Goal: Find contact information: Find contact information

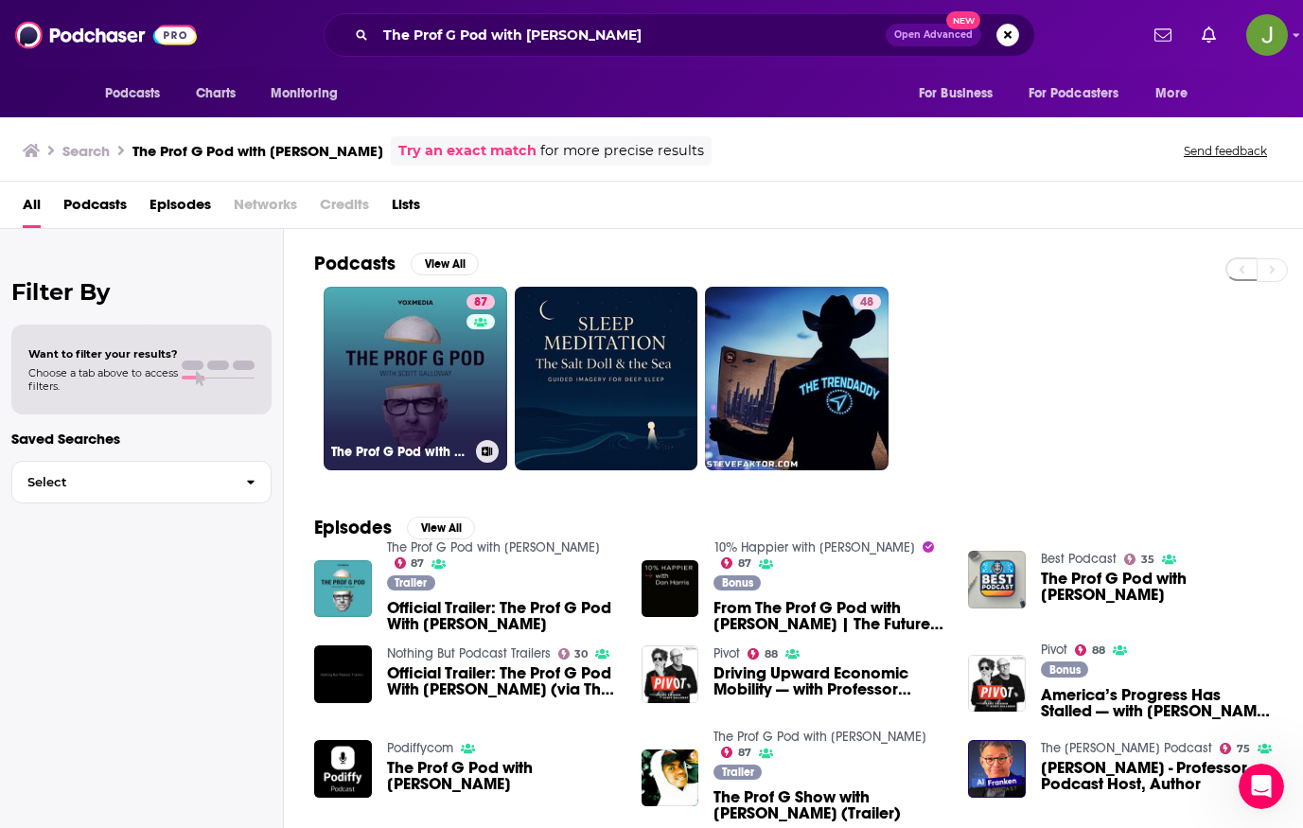
click at [450, 374] on link "87 The Prof G Pod with [PERSON_NAME]" at bounding box center [416, 379] width 184 height 184
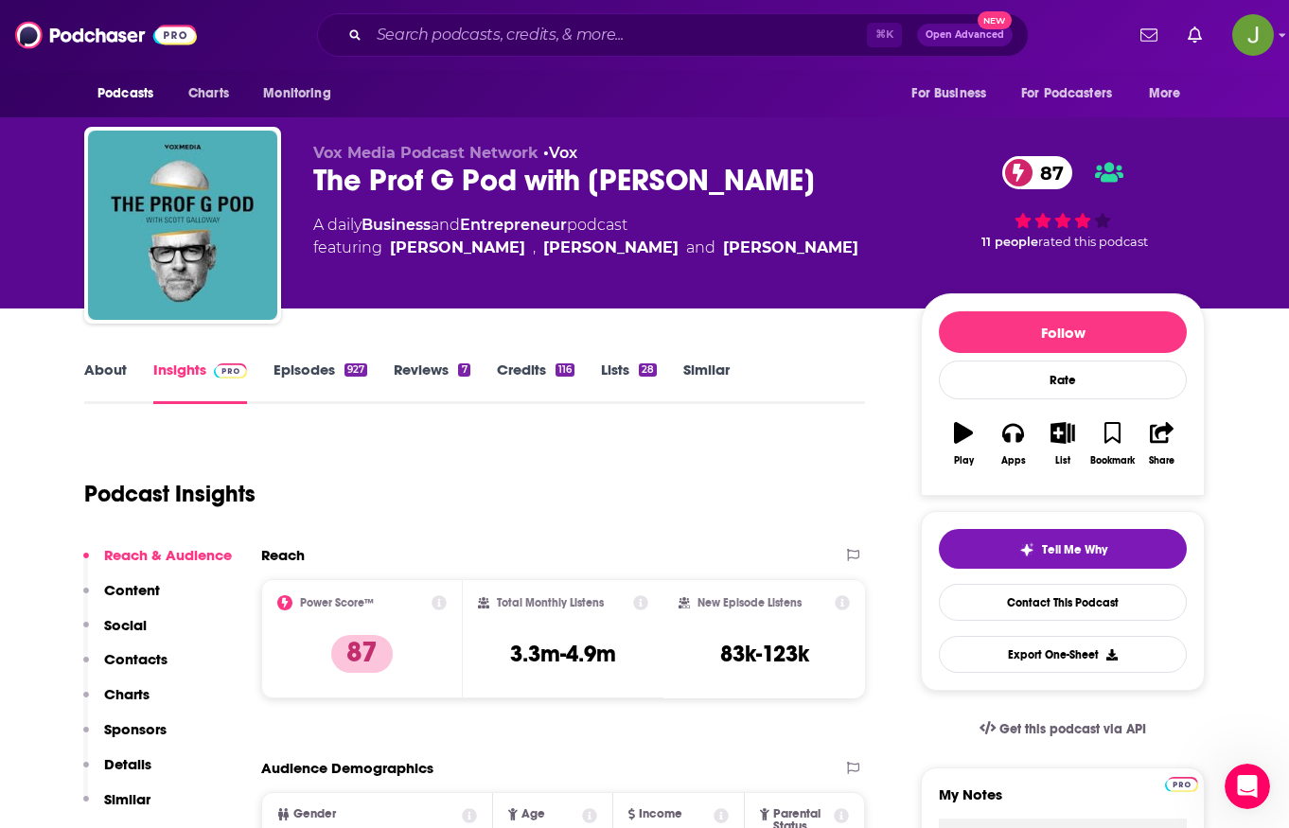
scroll to position [122, 0]
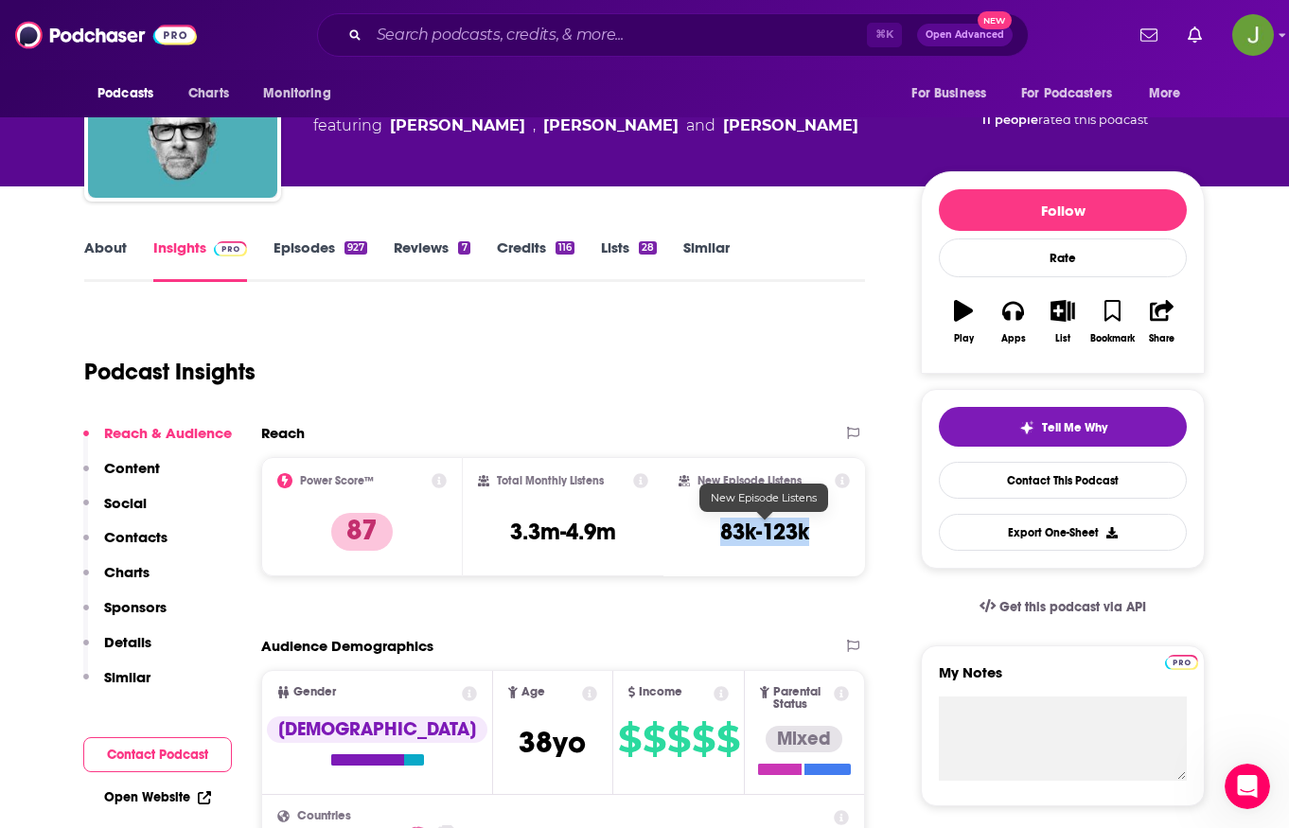
drag, startPoint x: 821, startPoint y: 529, endPoint x: 719, endPoint y: 534, distance: 101.4
click at [719, 534] on div "New Episode Listens 83k-123k" at bounding box center [764, 516] width 171 height 87
copy h3 "83k-123k"
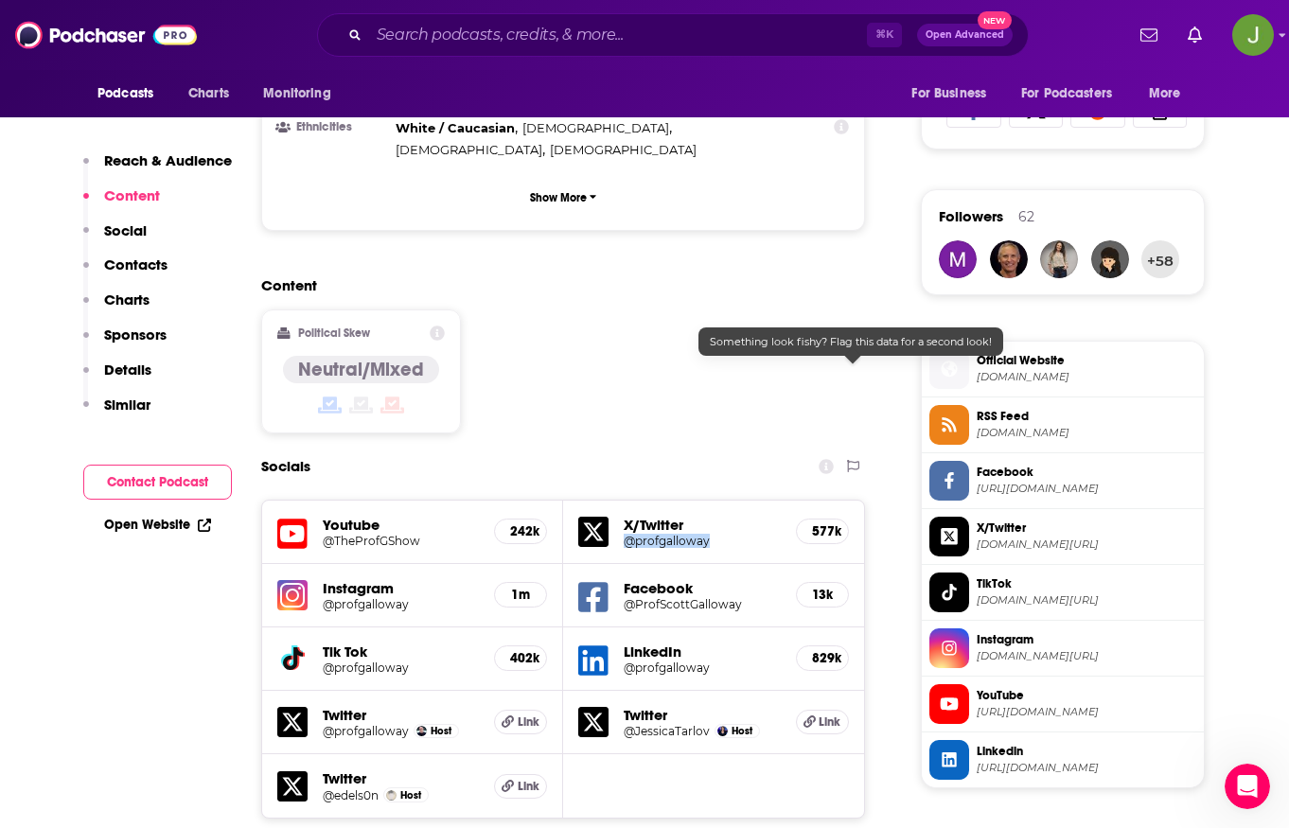
scroll to position [934, 0]
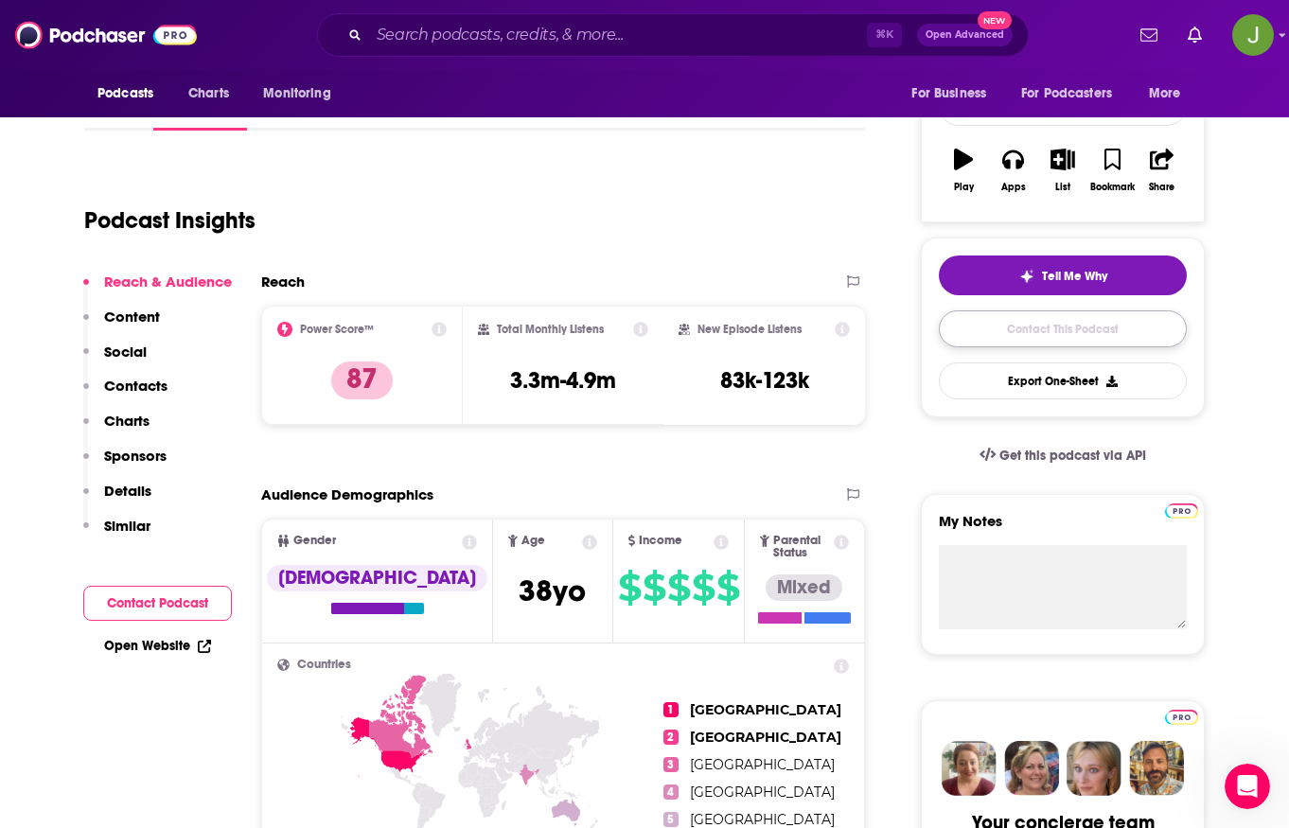
click at [1056, 336] on link "Contact This Podcast" at bounding box center [1063, 328] width 248 height 37
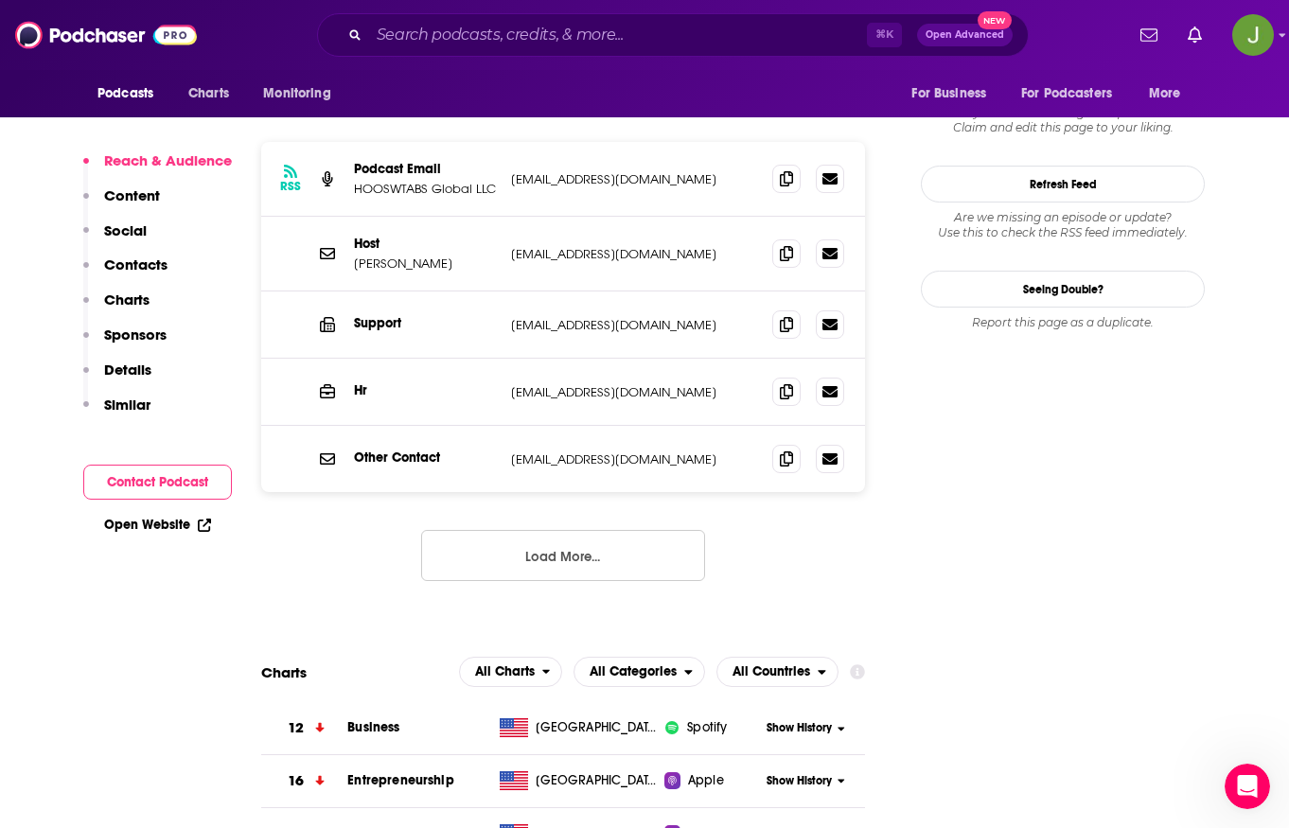
scroll to position [1896, 0]
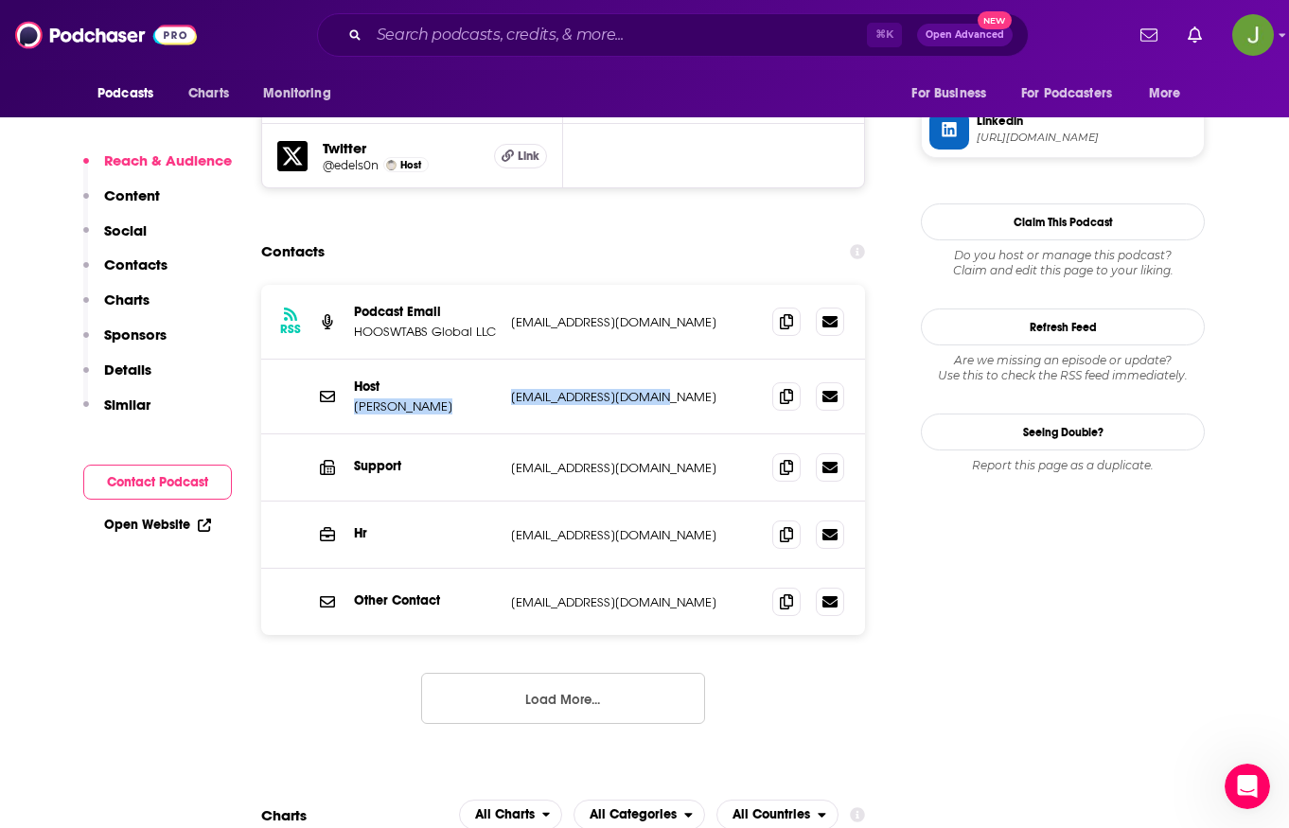
drag, startPoint x: 493, startPoint y: 307, endPoint x: 658, endPoint y: 312, distance: 164.8
click at [0, 0] on div "Host [PERSON_NAME] [EMAIL_ADDRESS][DOMAIN_NAME] [EMAIL_ADDRESS][DOMAIN_NAME]" at bounding box center [0, 0] width 0 height 0
click at [675, 360] on div "Host [PERSON_NAME] [EMAIL_ADDRESS][DOMAIN_NAME] [EMAIL_ADDRESS][DOMAIN_NAME]" at bounding box center [563, 397] width 604 height 75
click at [785, 388] on icon at bounding box center [786, 395] width 13 height 15
drag, startPoint x: 448, startPoint y: 323, endPoint x: 355, endPoint y: 318, distance: 92.9
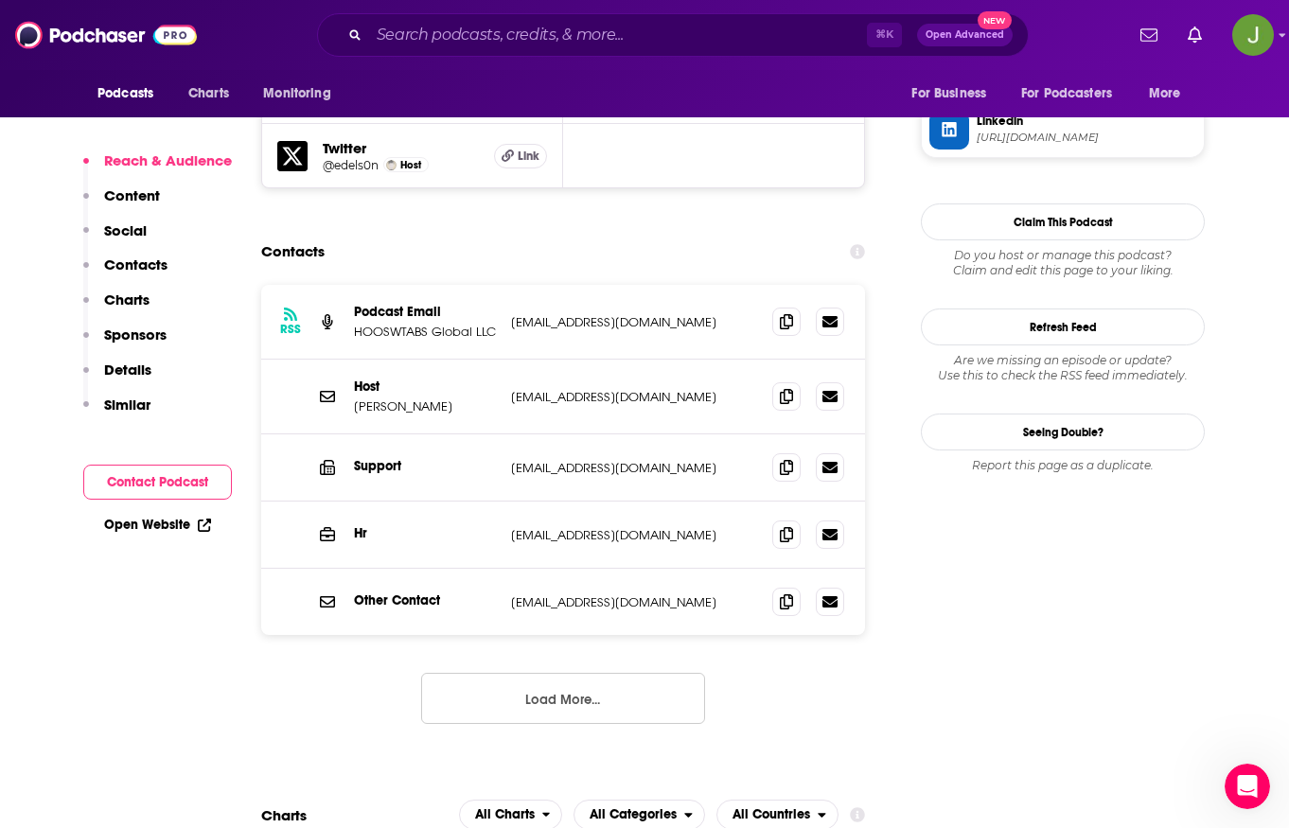
click at [355, 399] on p "[PERSON_NAME]" at bounding box center [425, 407] width 142 height 16
copy p "[PERSON_NAME]"
click at [552, 673] on button "Load More..." at bounding box center [563, 698] width 284 height 51
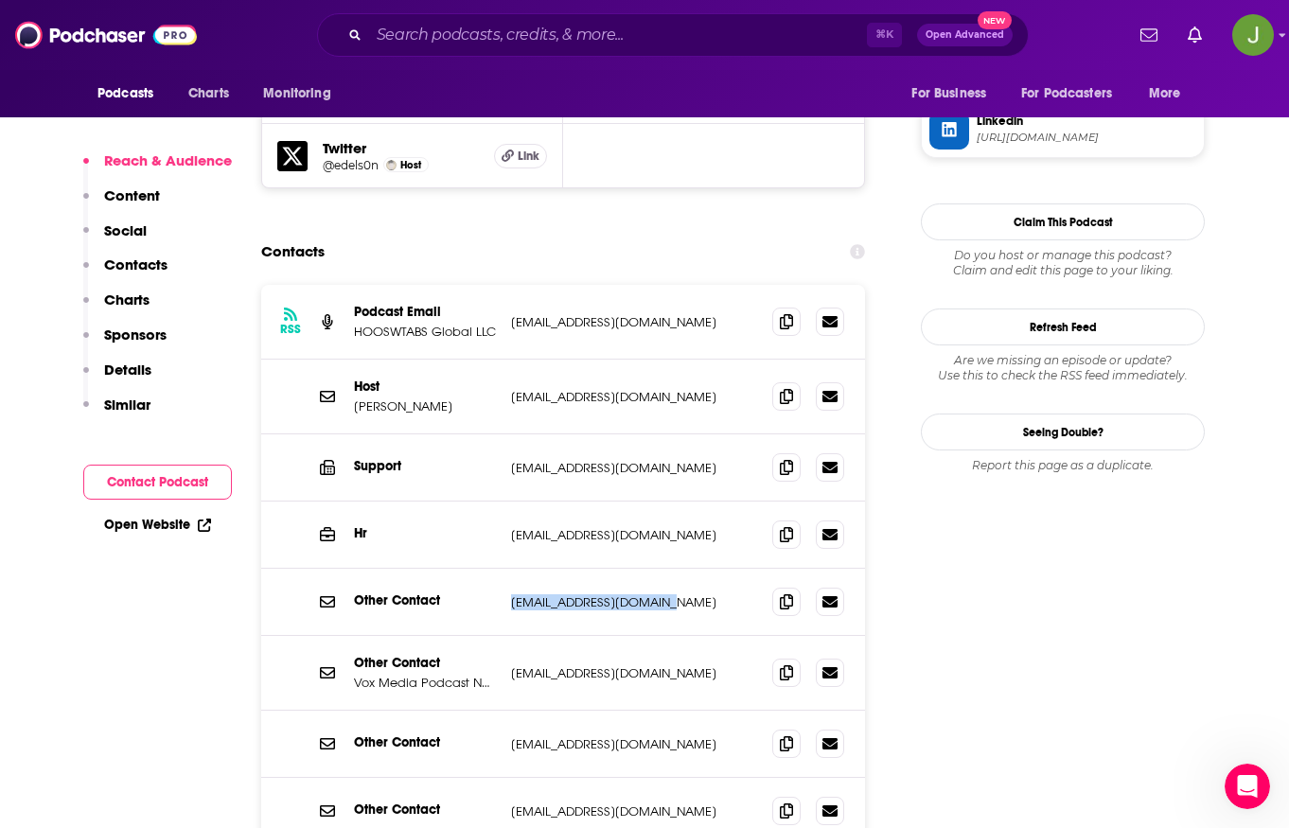
drag, startPoint x: 505, startPoint y: 510, endPoint x: 672, endPoint y: 518, distance: 166.8
click at [672, 569] on div "Other Contact [EMAIL_ADDRESS][DOMAIN_NAME] [EMAIL_ADDRESS][DOMAIN_NAME]" at bounding box center [563, 602] width 604 height 67
copy p "[EMAIL_ADDRESS][DOMAIN_NAME]"
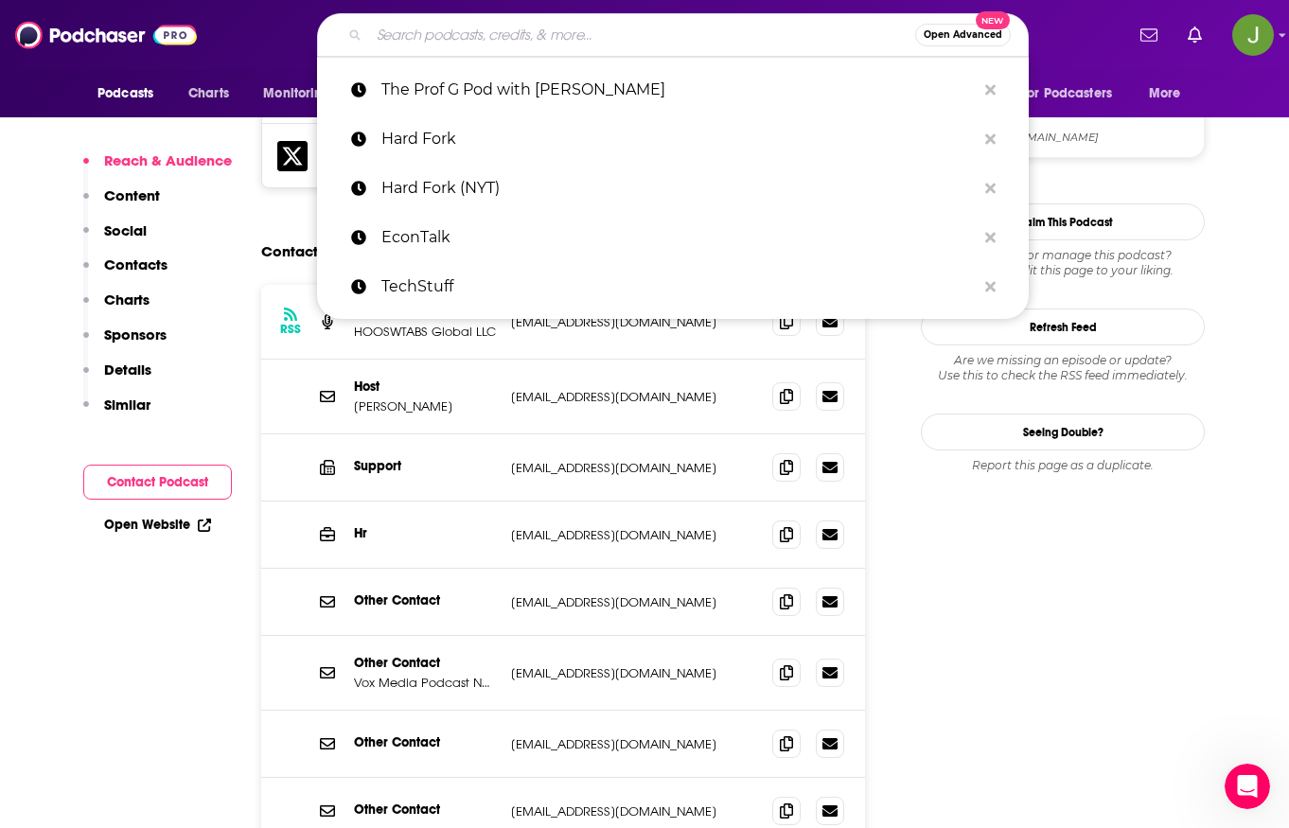
click at [578, 33] on input "Search podcasts, credits, & more..." at bounding box center [642, 35] width 546 height 30
paste input "So Money with [PERSON_NAME]"
type input "So Money with [PERSON_NAME]"
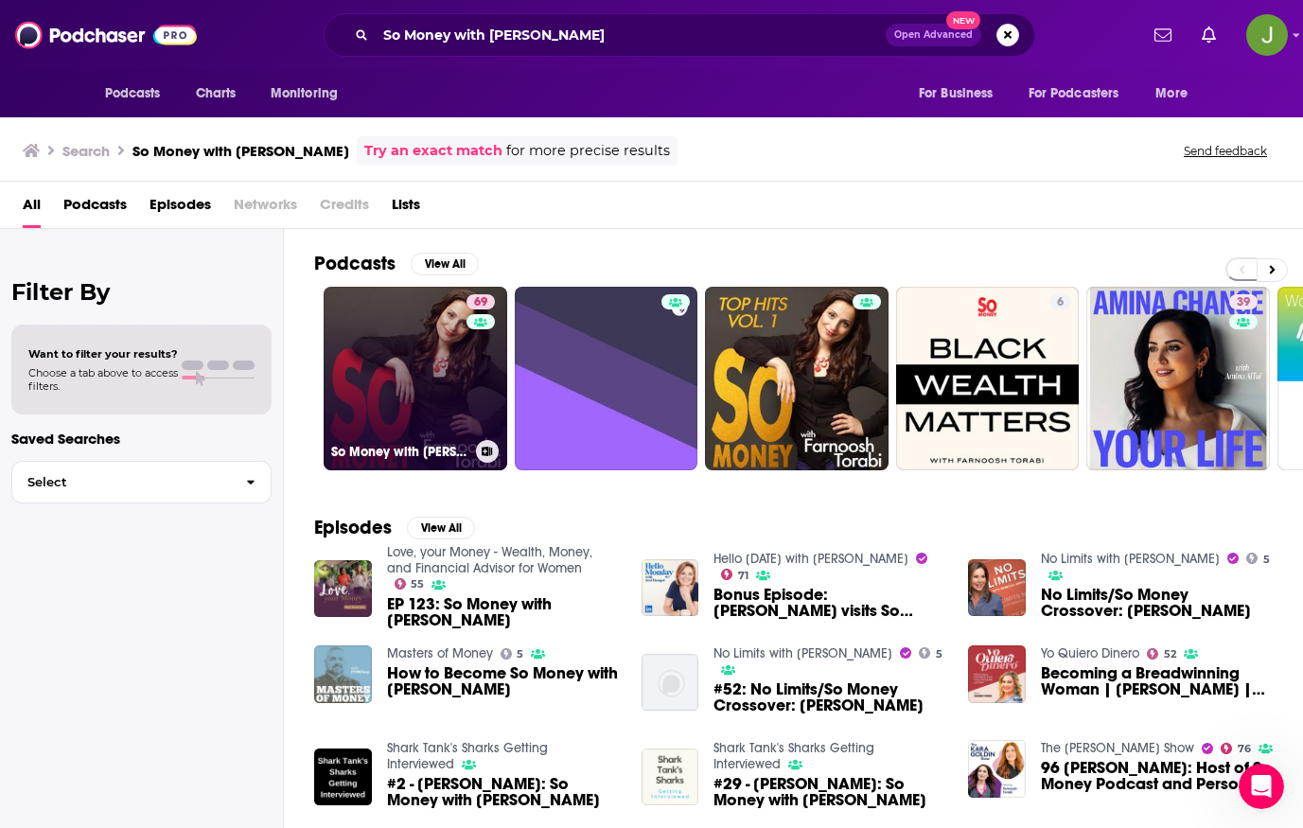
click at [431, 395] on link "69 So Money with [PERSON_NAME]" at bounding box center [416, 379] width 184 height 184
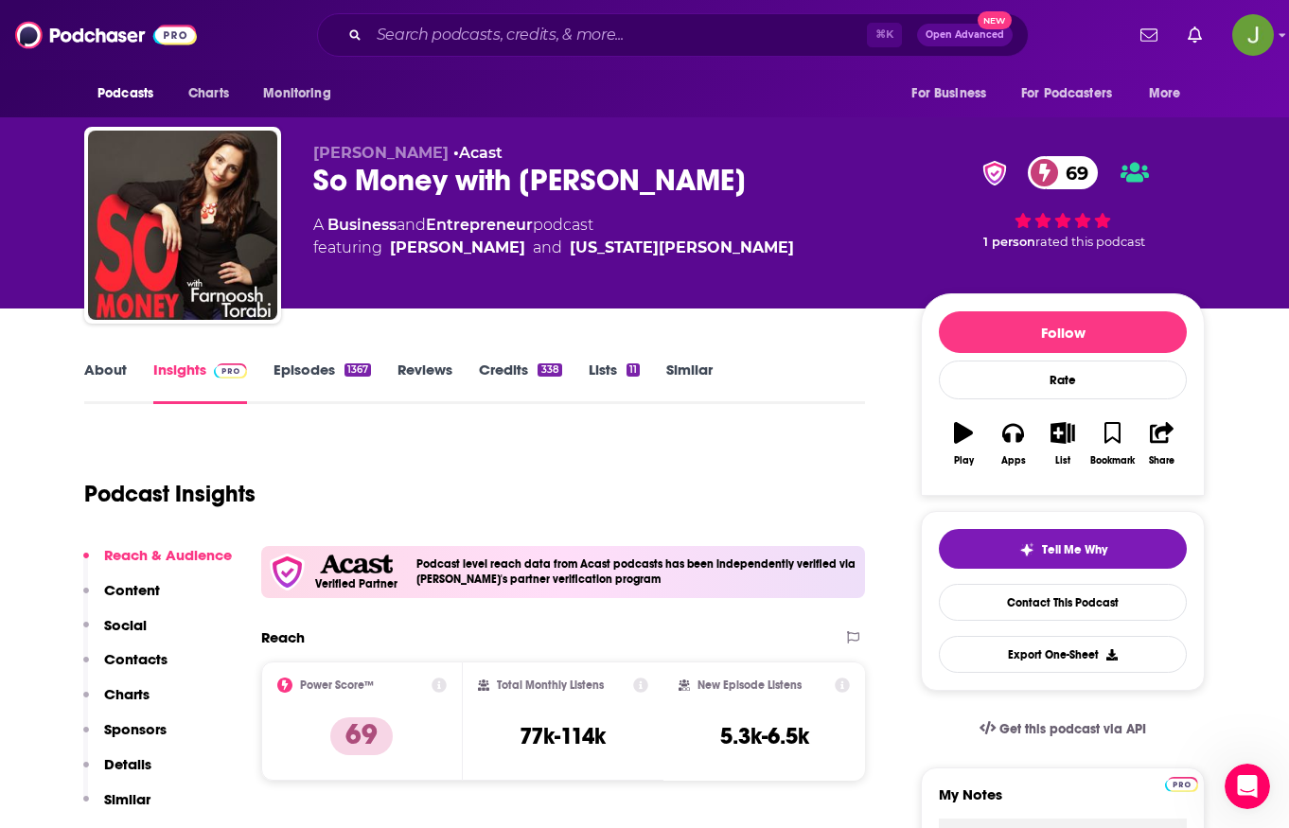
drag, startPoint x: 312, startPoint y: 178, endPoint x: 753, endPoint y: 194, distance: 441.4
click at [753, 194] on div "[PERSON_NAME] • Acast So Money with [PERSON_NAME] 69 A Business and Entrepreneu…" at bounding box center [644, 229] width 1121 height 204
copy h2 "So Money with [PERSON_NAME]"
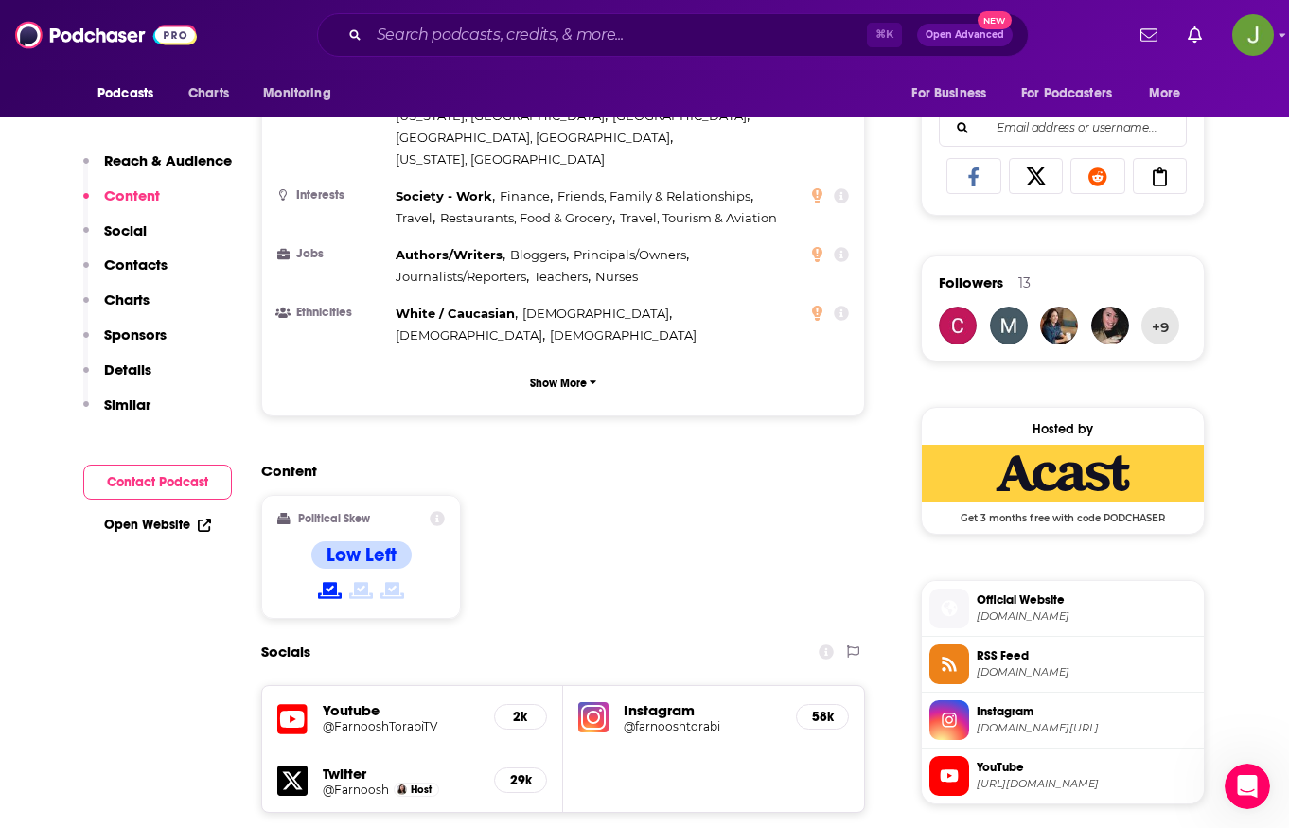
scroll to position [1515, 0]
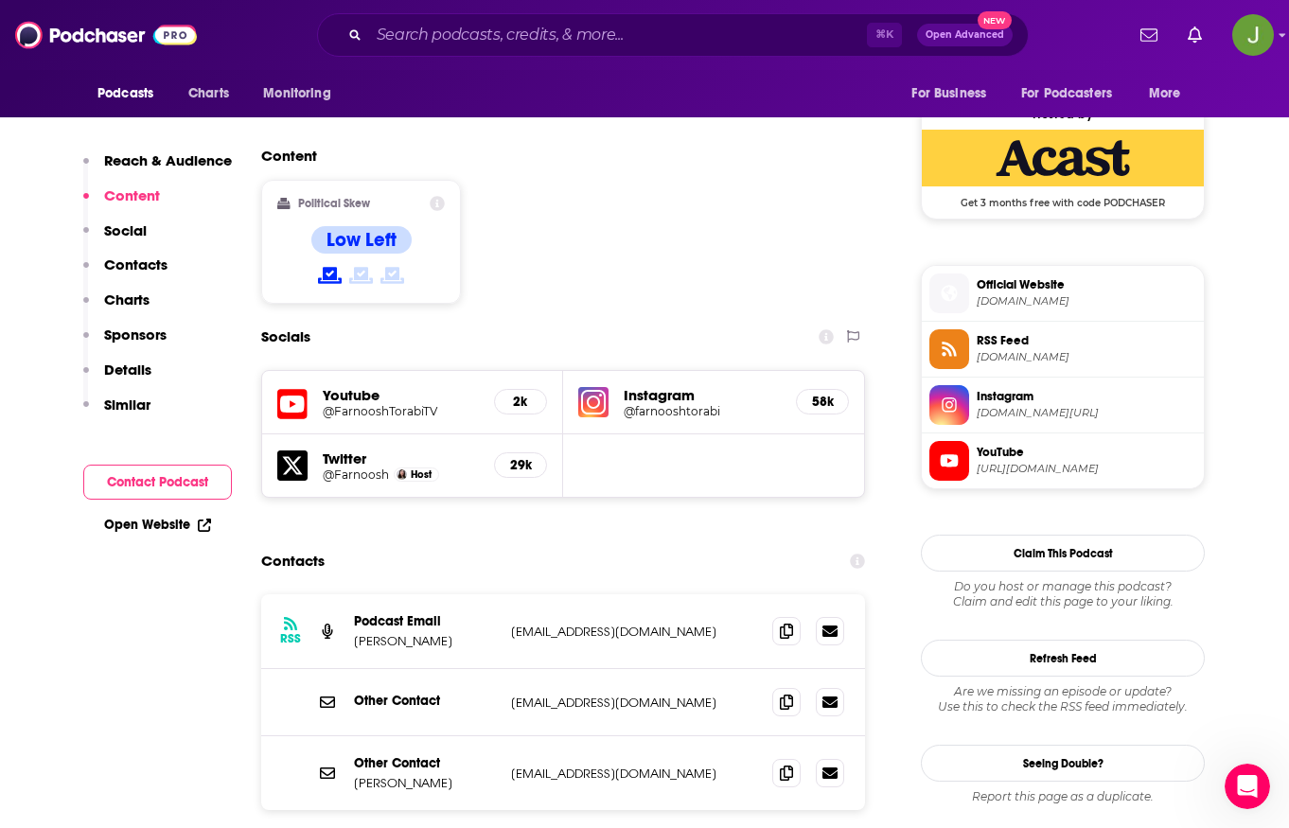
click at [285, 451] on icon at bounding box center [292, 466] width 30 height 30
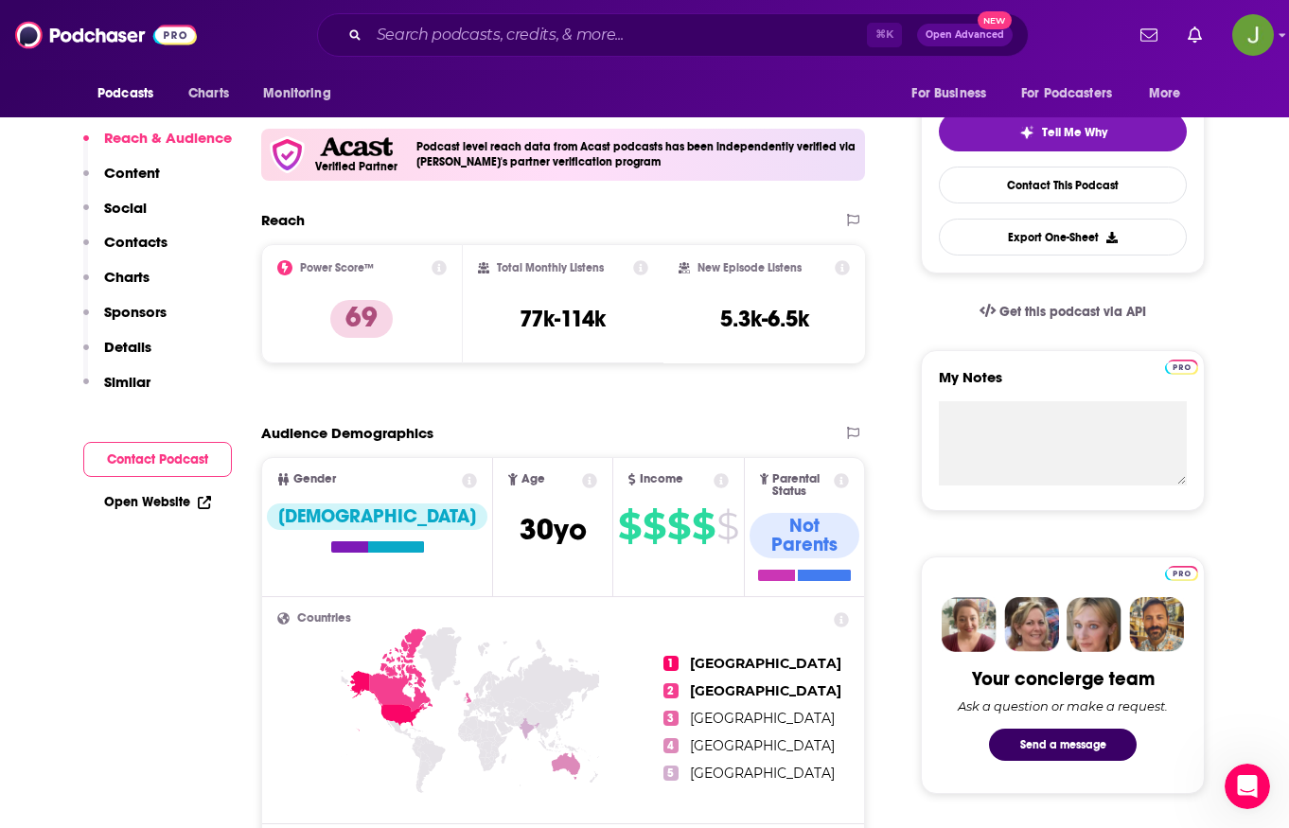
scroll to position [0, 0]
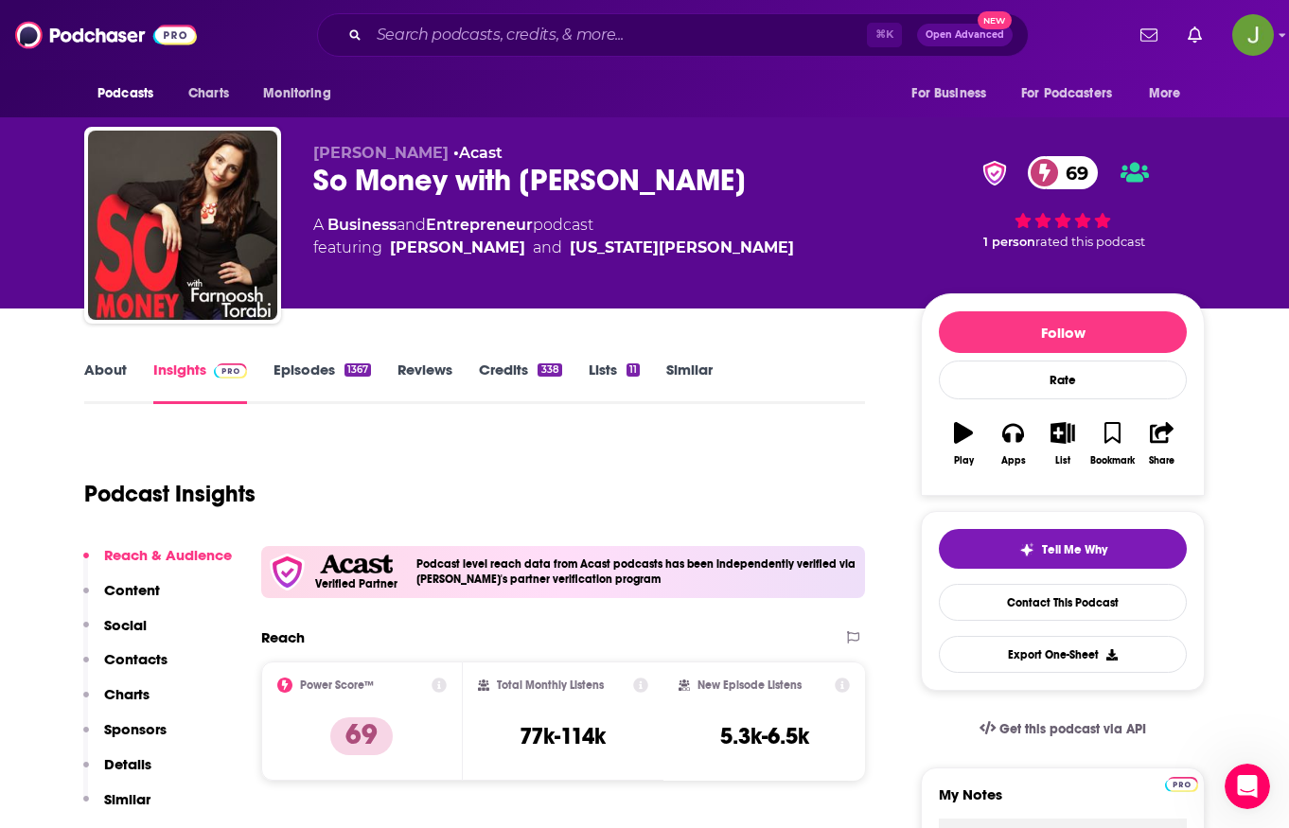
click at [459, 189] on div "So Money with [PERSON_NAME] 69" at bounding box center [601, 180] width 577 height 37
drag, startPoint x: 448, startPoint y: 183, endPoint x: 297, endPoint y: 176, distance: 150.7
click at [297, 176] on div "[PERSON_NAME] • Acast So Money with [PERSON_NAME] 69 A Business and Entrepreneu…" at bounding box center [644, 229] width 1121 height 204
copy h2 "So Money"
click at [563, 38] on input "Search podcasts, credits, & more..." at bounding box center [618, 35] width 498 height 30
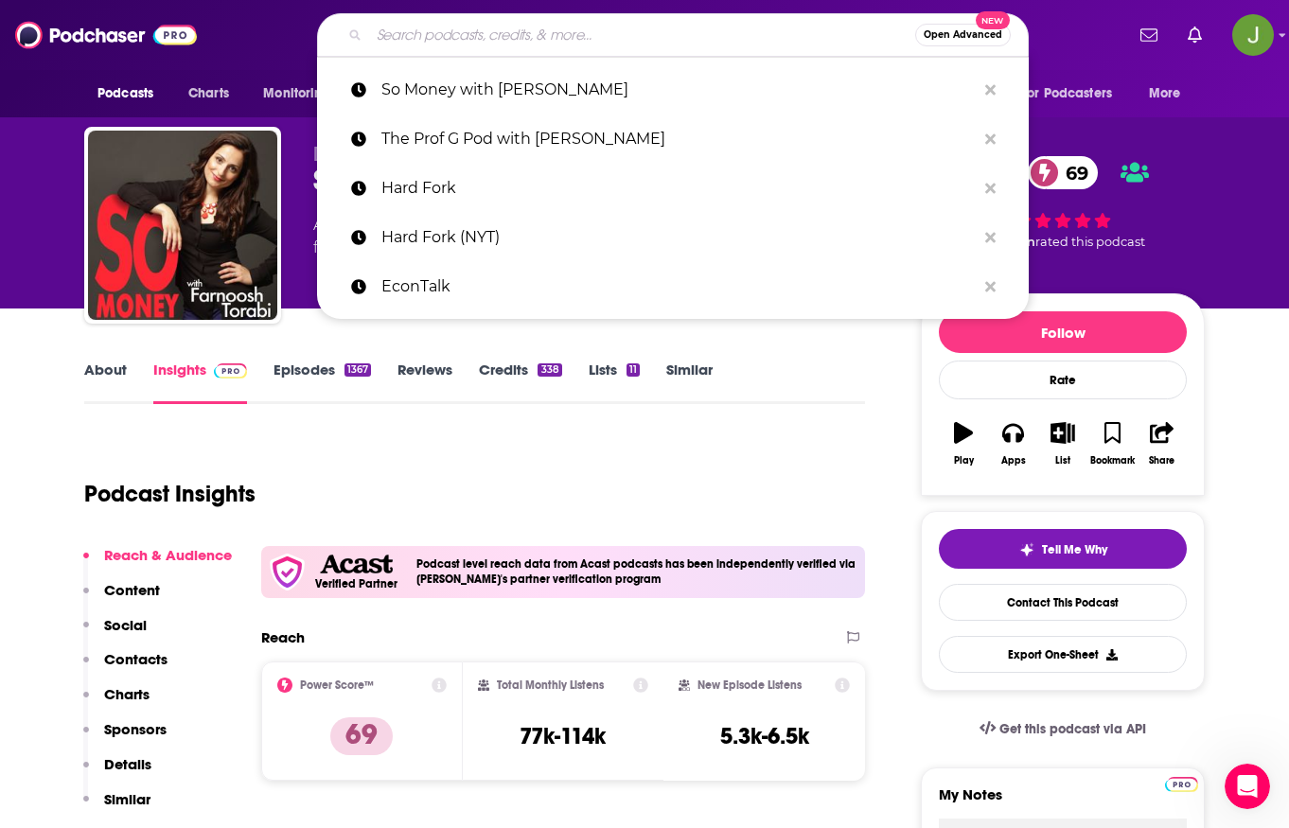
paste input "So Money"
type input "So Money"
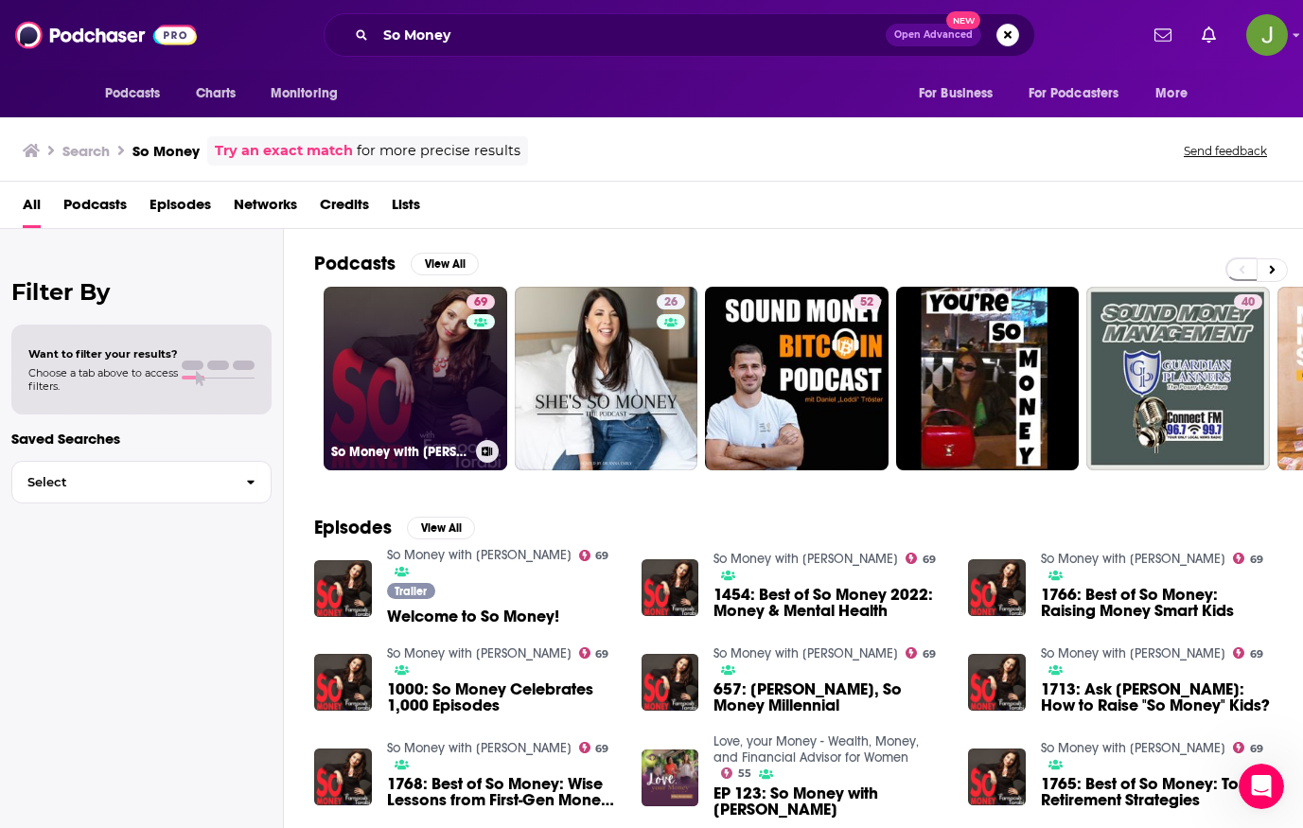
click at [456, 359] on link "69 So Money with [PERSON_NAME]" at bounding box center [416, 379] width 184 height 184
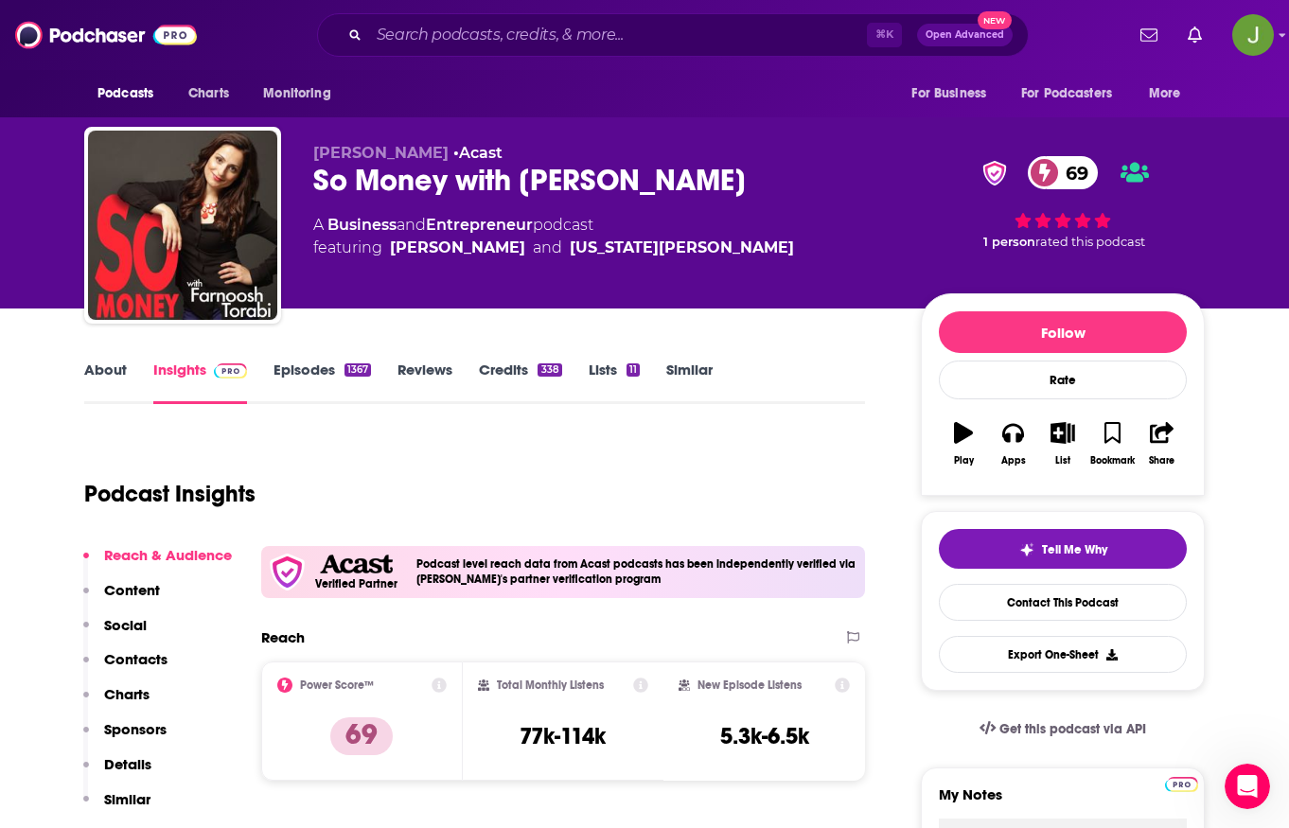
click at [341, 365] on link "Episodes 1367" at bounding box center [322, 383] width 97 height 44
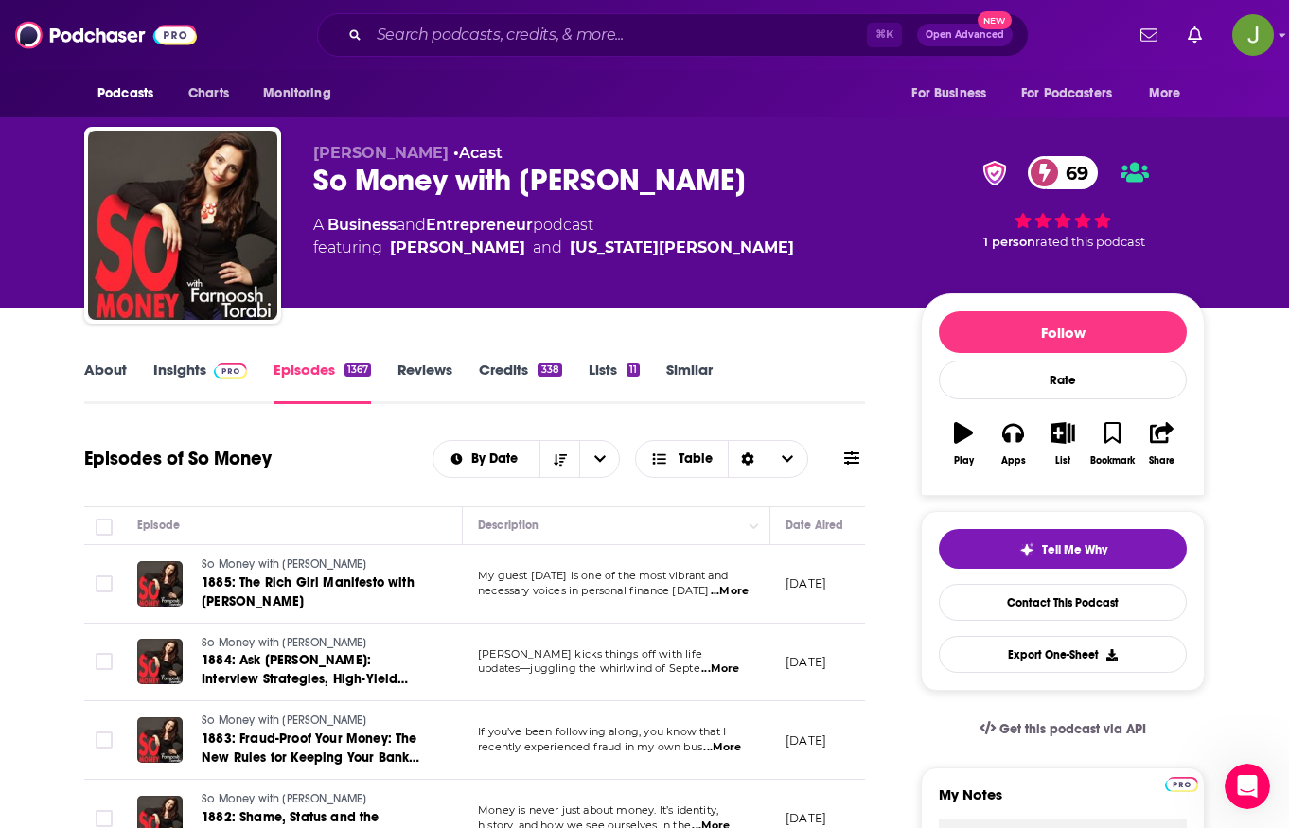
click at [111, 375] on link "About" at bounding box center [105, 383] width 43 height 44
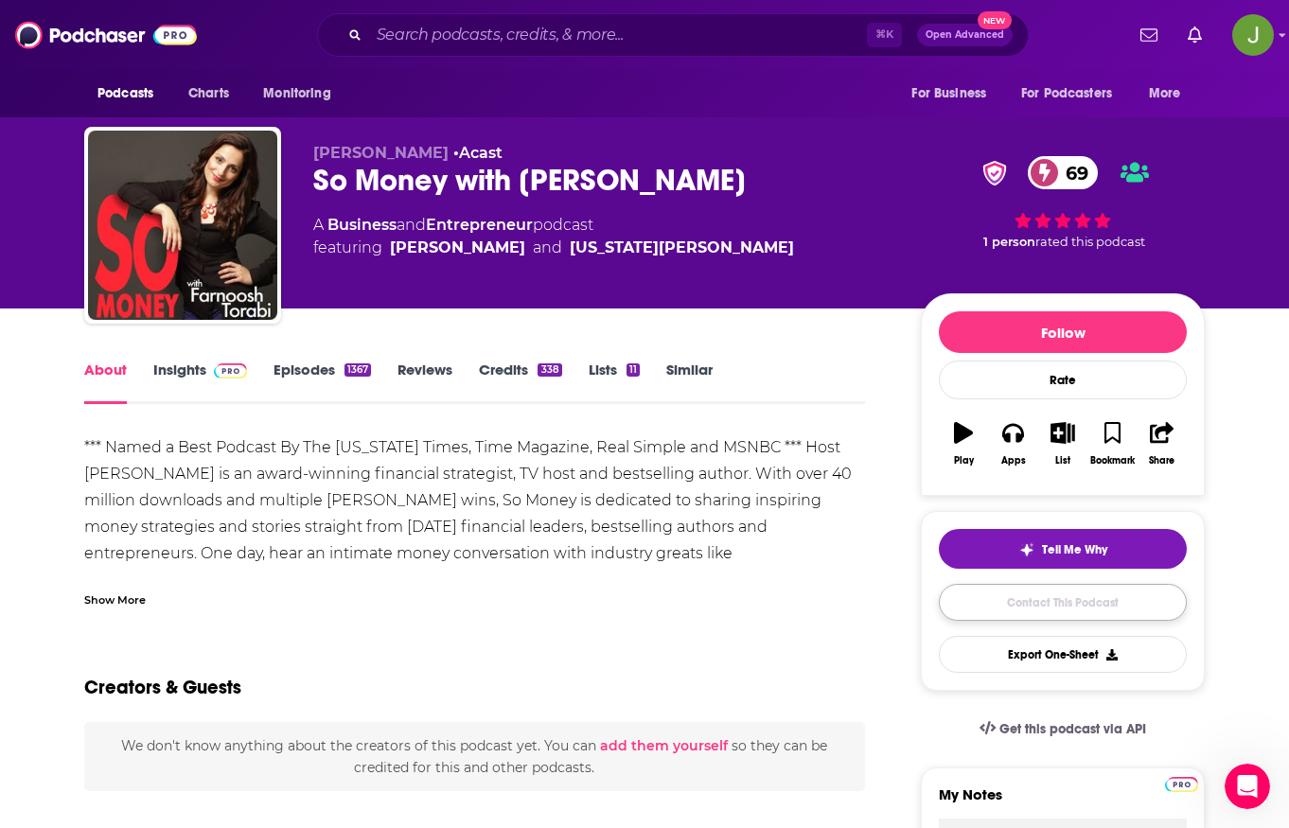
click at [1113, 609] on link "Contact This Podcast" at bounding box center [1063, 602] width 248 height 37
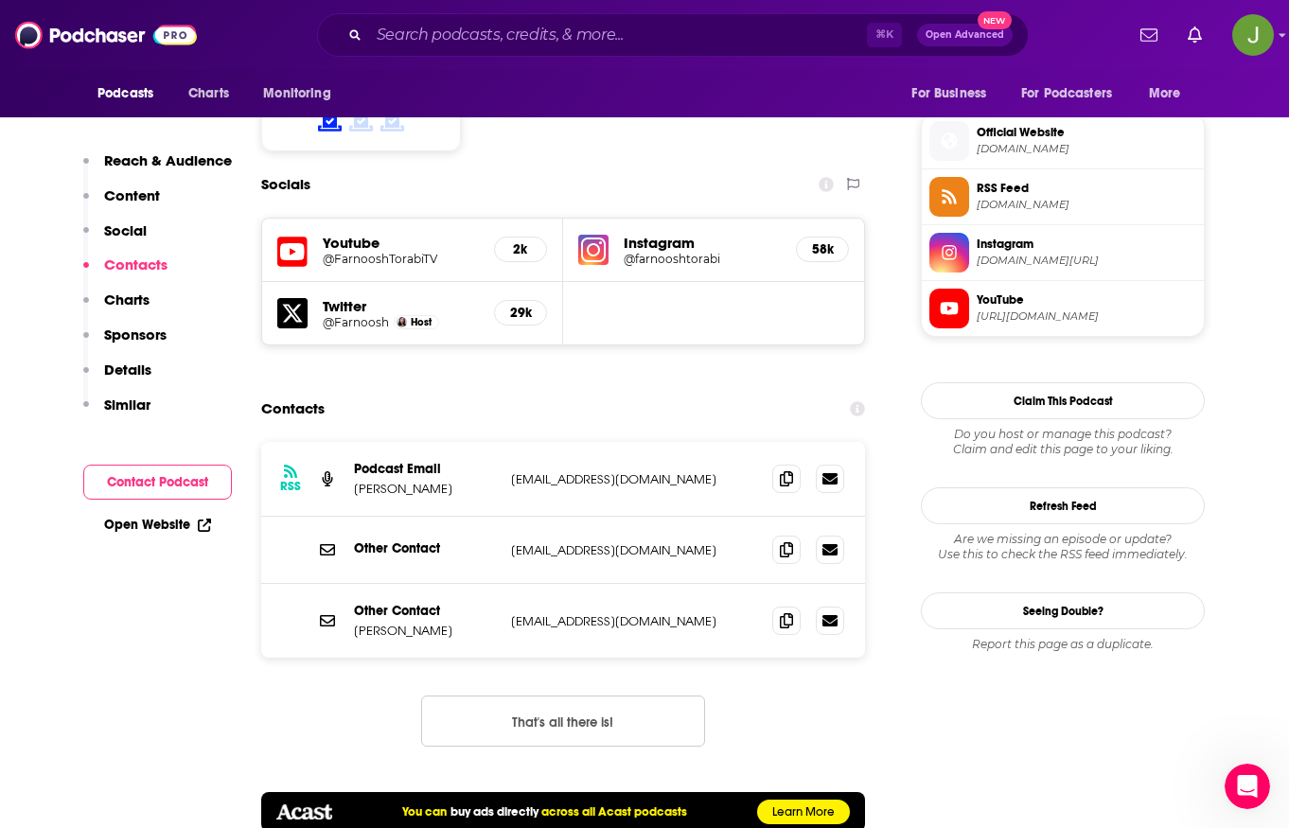
scroll to position [1619, 0]
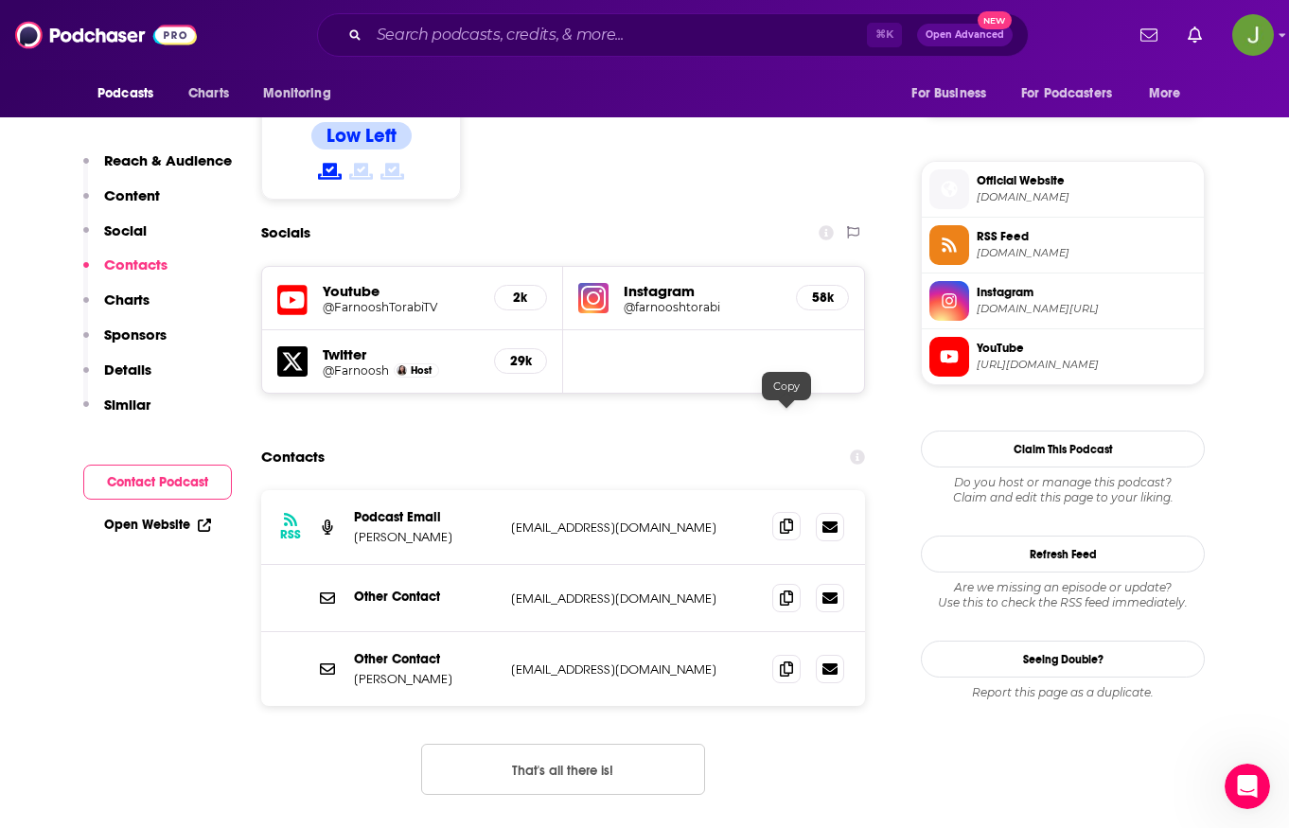
click at [789, 519] on icon at bounding box center [786, 526] width 13 height 15
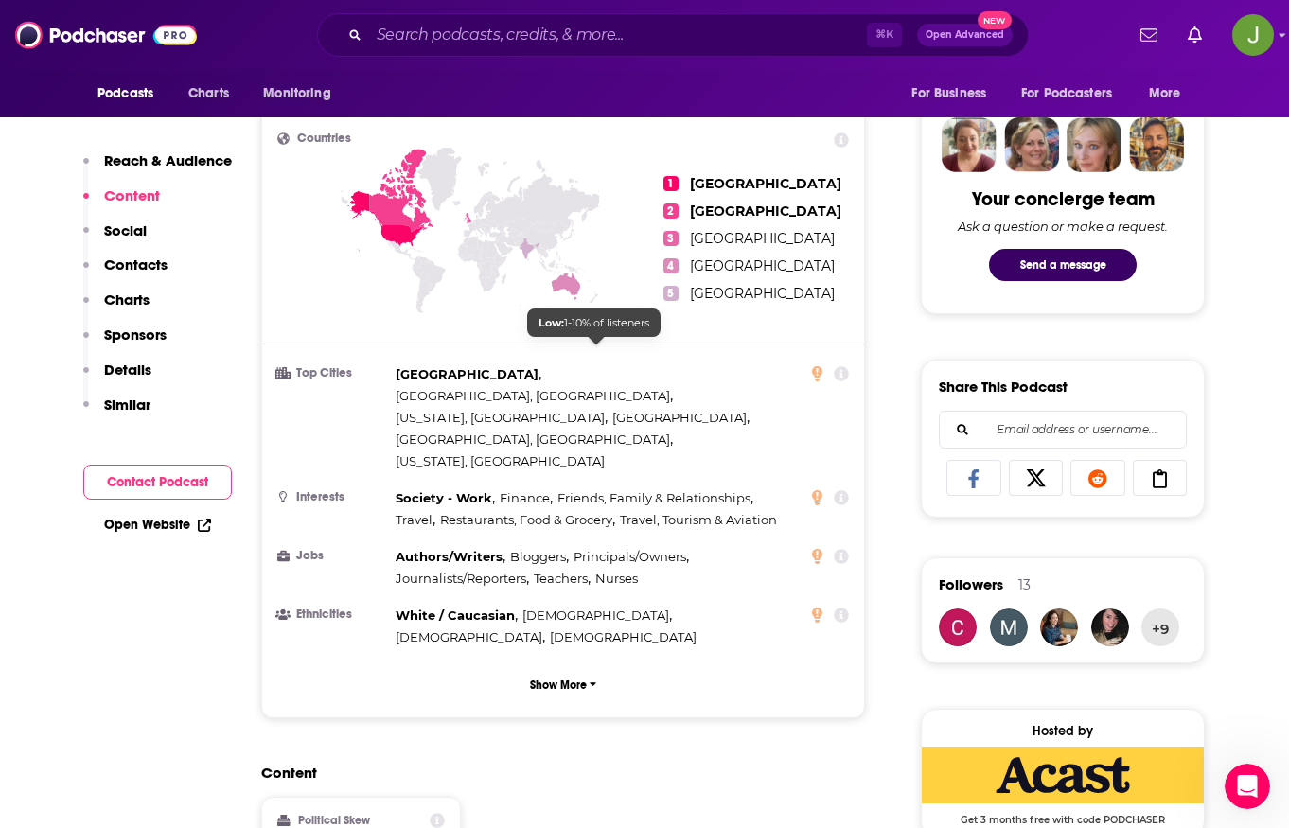
scroll to position [322, 0]
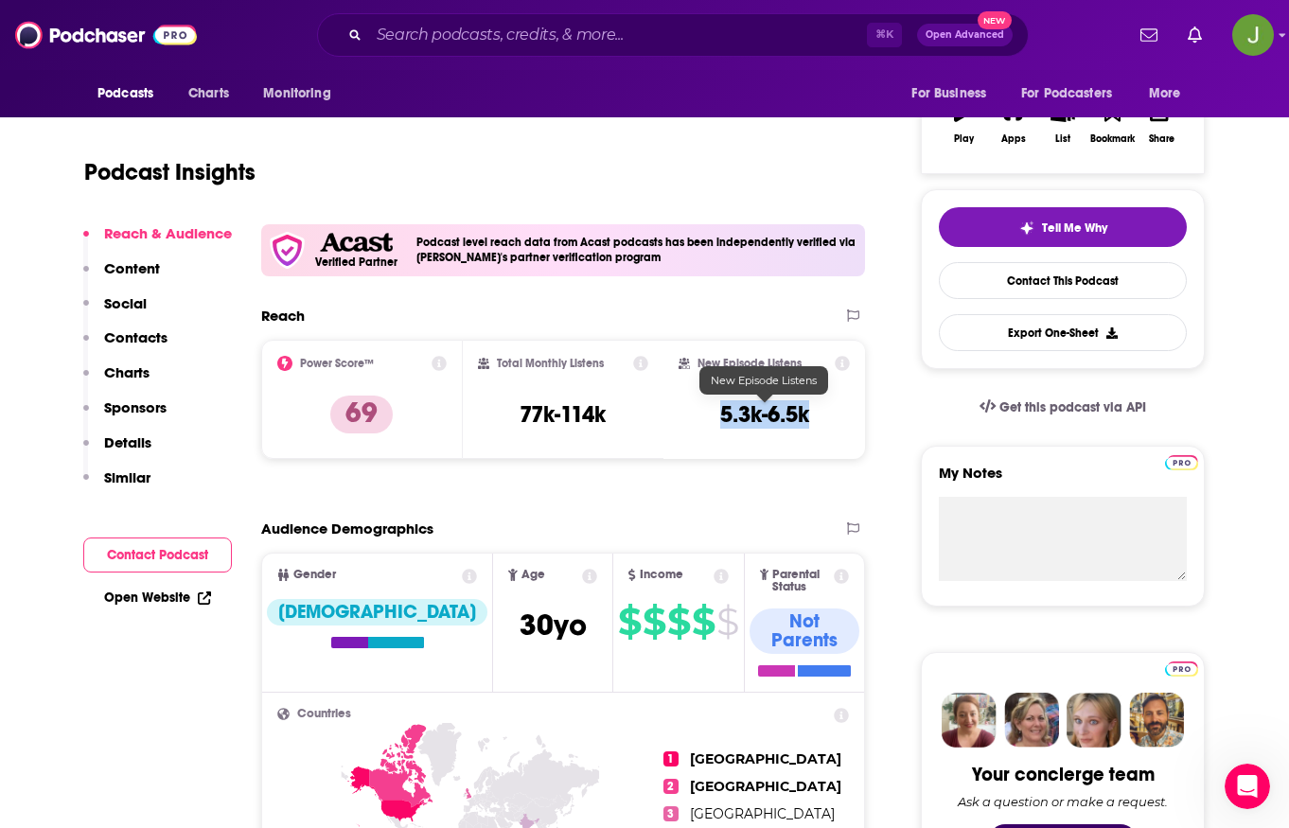
drag, startPoint x: 714, startPoint y: 411, endPoint x: 812, endPoint y: 409, distance: 98.5
click at [812, 409] on div "New Episode Listens 5.3k-6.5k" at bounding box center [764, 399] width 171 height 87
copy h3 "5.3k-6.5k"
click at [1008, 291] on link "Contact This Podcast" at bounding box center [1063, 280] width 248 height 37
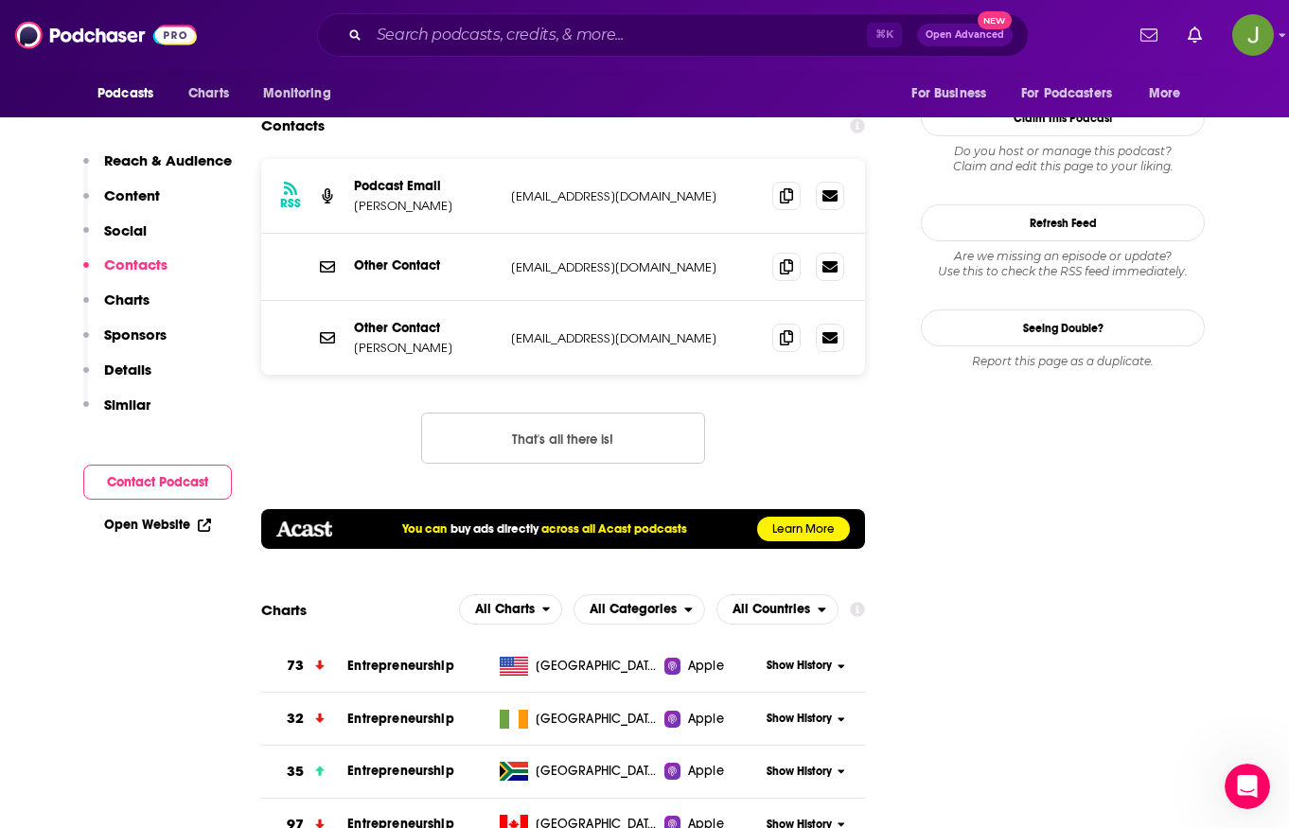
scroll to position [1612, 0]
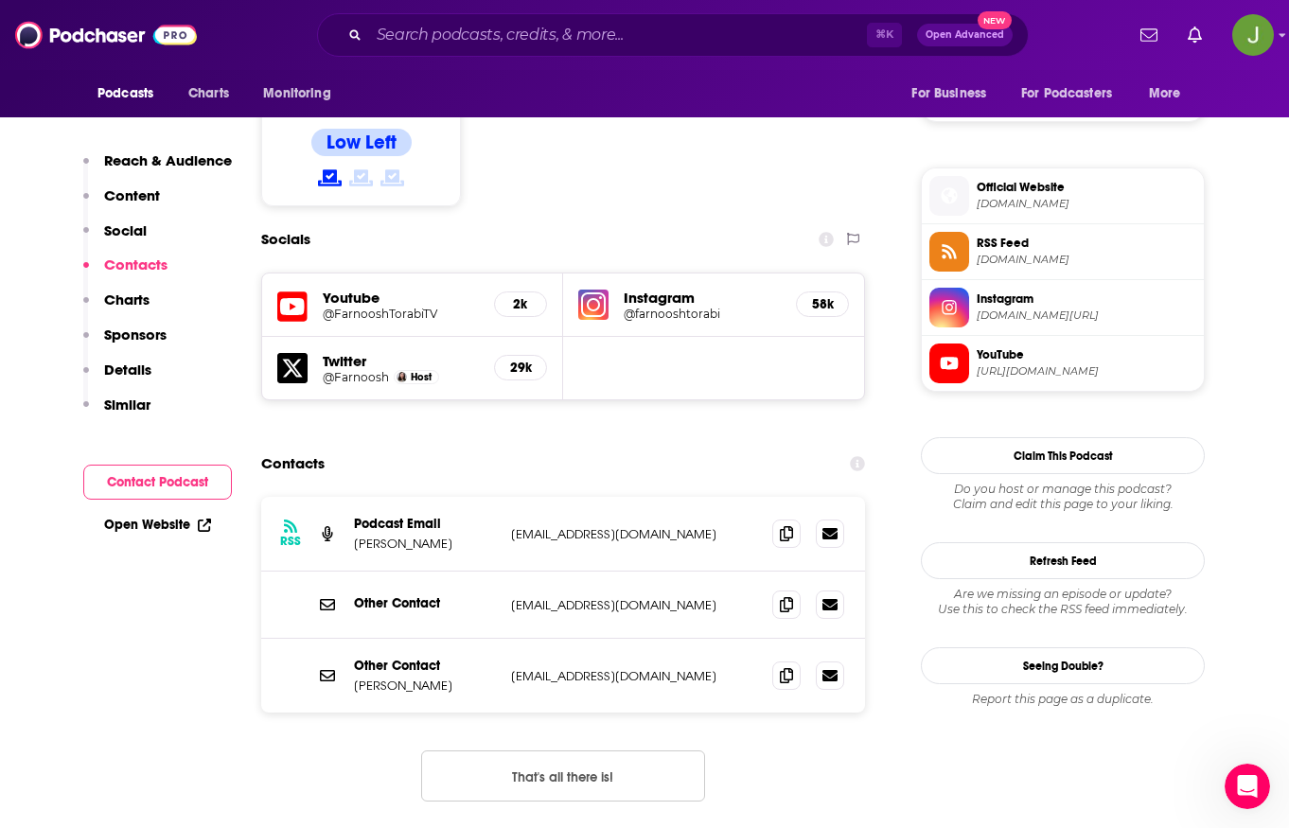
drag, startPoint x: 448, startPoint y: 439, endPoint x: 353, endPoint y: 443, distance: 94.7
click at [354, 536] on p "[PERSON_NAME]" at bounding box center [425, 544] width 142 height 16
copy p "[PERSON_NAME]"
click at [791, 667] on icon at bounding box center [786, 674] width 13 height 15
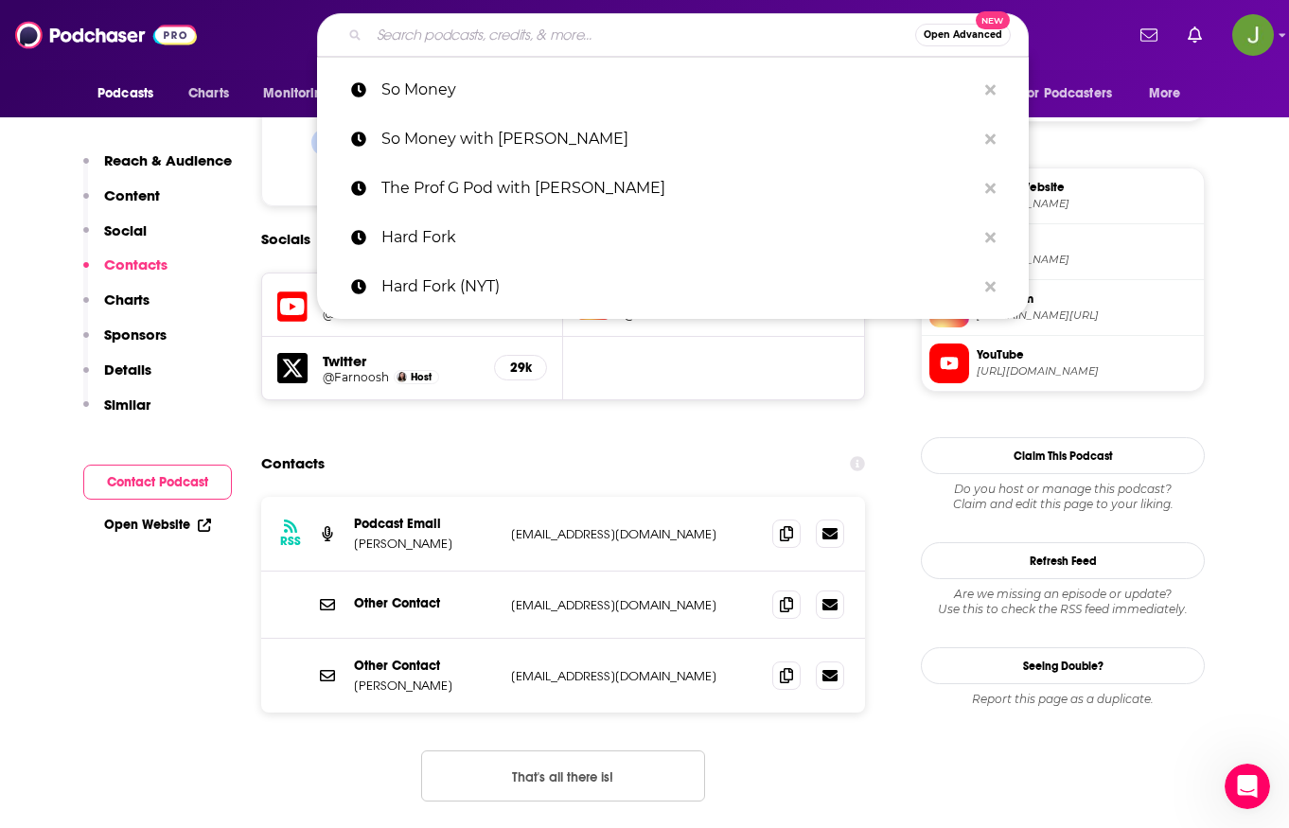
click at [512, 42] on input "Search podcasts, credits, & more..." at bounding box center [642, 35] width 546 height 30
paste input "Crypto 101"
type input "Crypto 101"
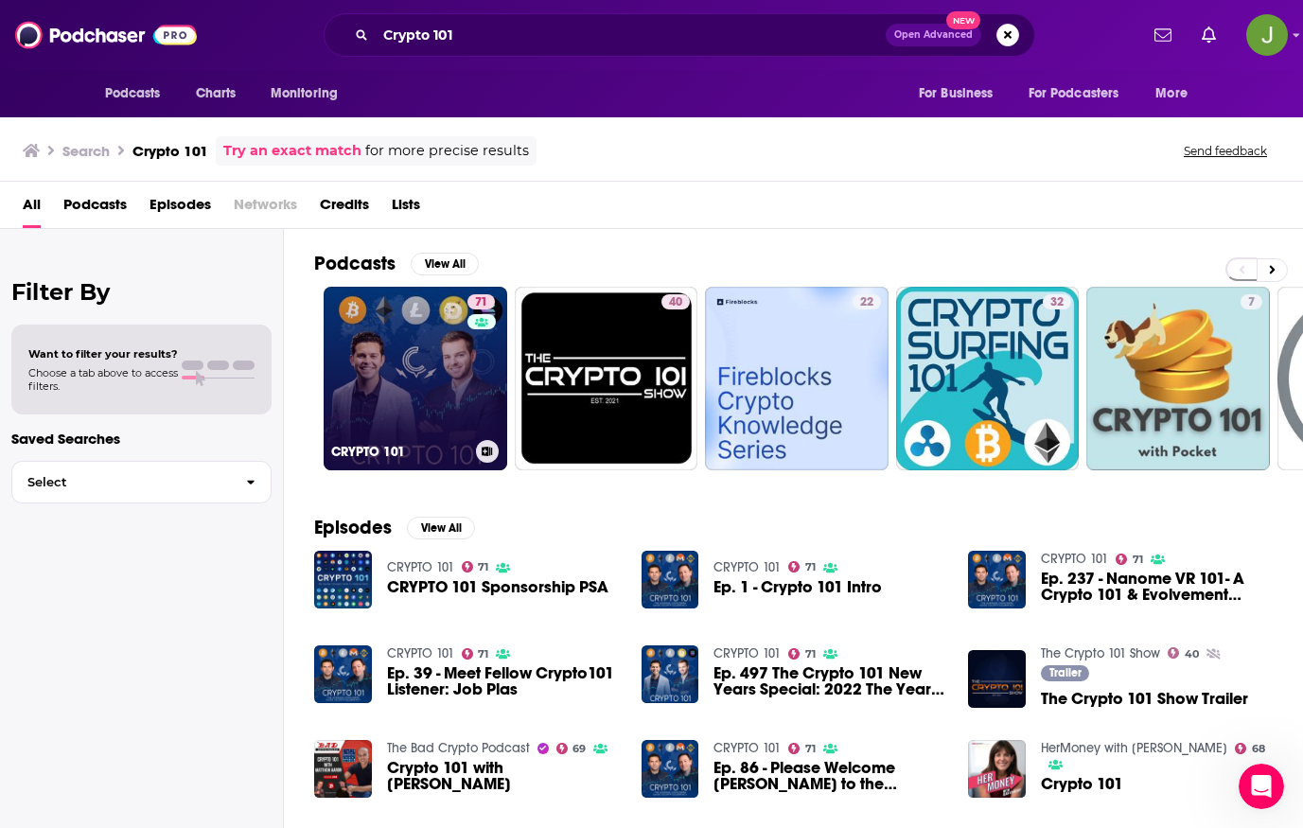
click at [400, 401] on link "71 CRYPTO 101" at bounding box center [416, 379] width 184 height 184
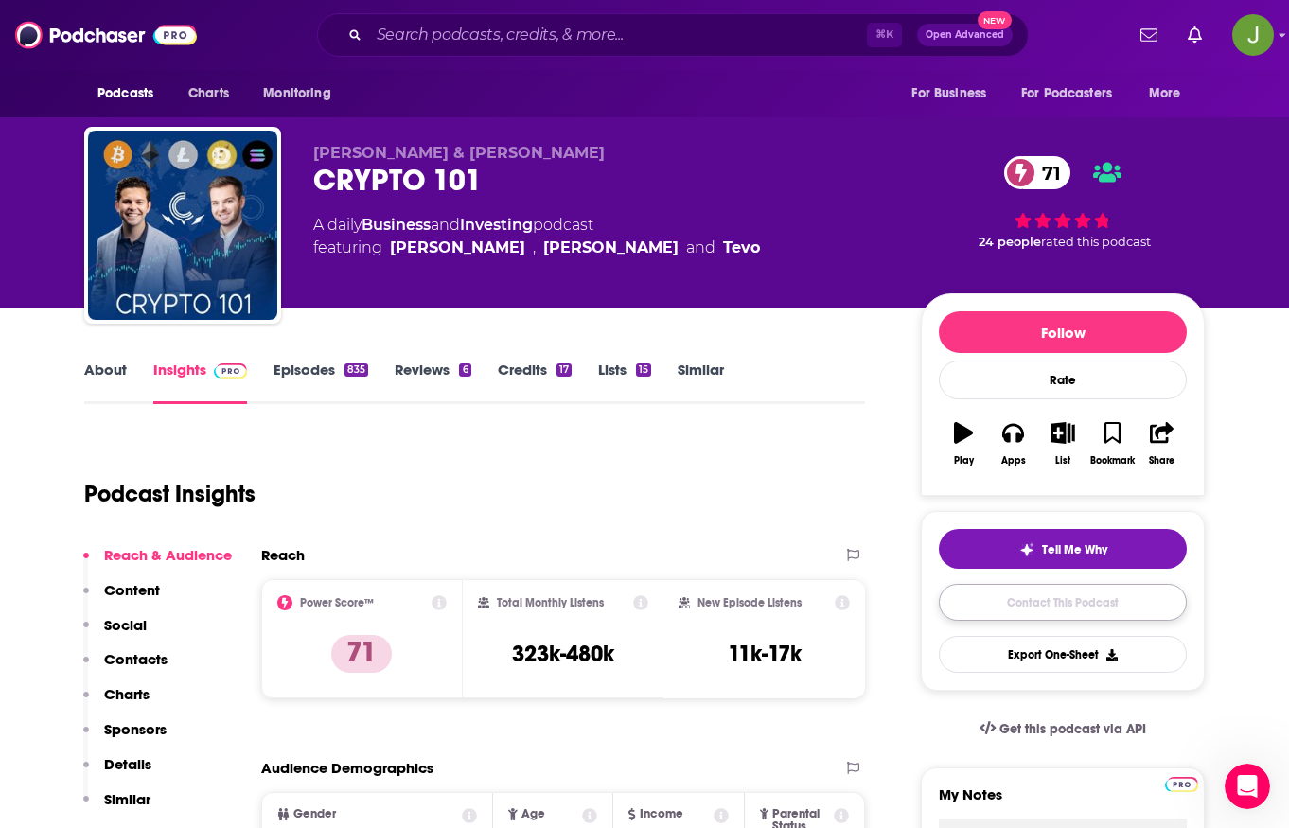
click at [1016, 600] on link "Contact This Podcast" at bounding box center [1063, 602] width 248 height 37
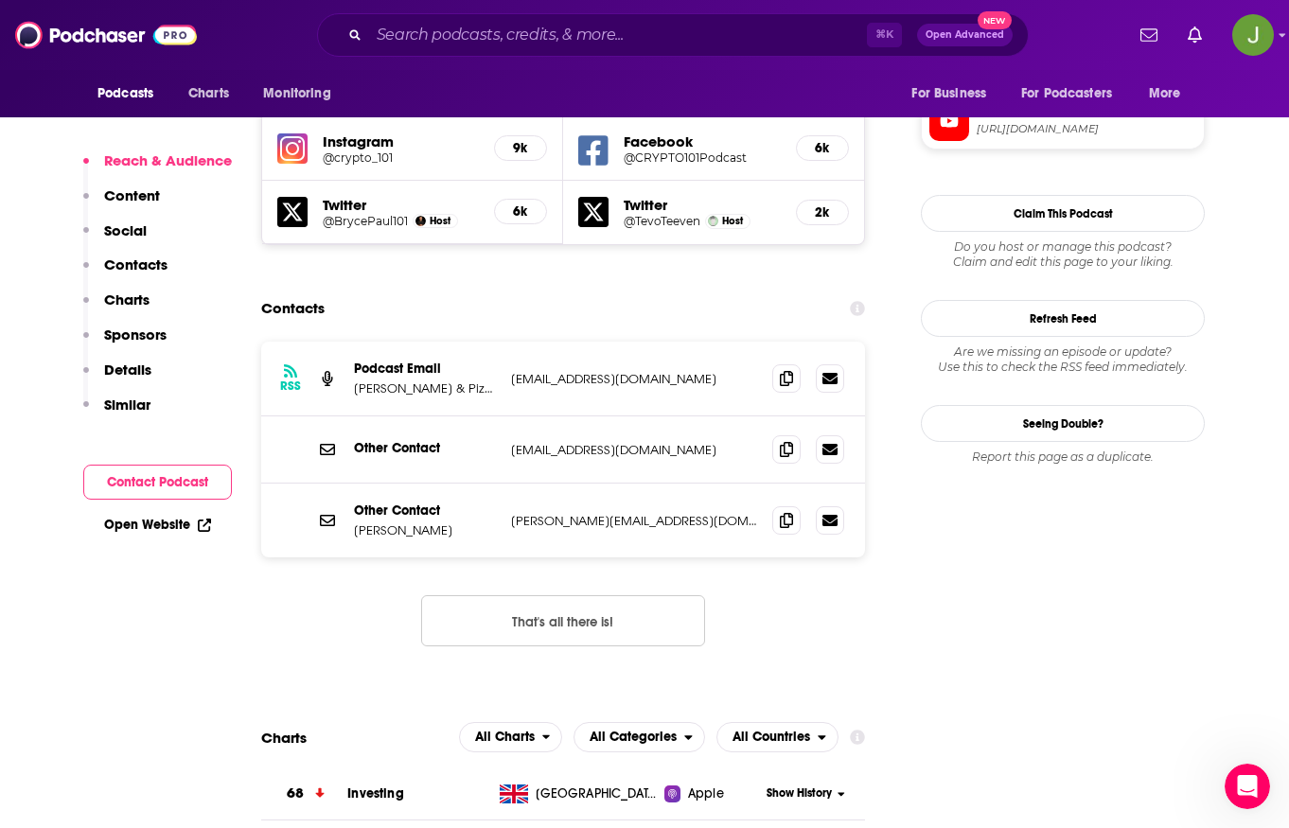
scroll to position [1792, 0]
drag, startPoint x: 507, startPoint y: 267, endPoint x: 679, endPoint y: 274, distance: 171.5
click at [679, 343] on div "RSS Podcast Email [PERSON_NAME] & Pizza Mind: Bitcoin Blockchain Cryptocurrency…" at bounding box center [563, 380] width 604 height 75
copy p "[EMAIL_ADDRESS][DOMAIN_NAME]"
click at [789, 371] on icon at bounding box center [786, 378] width 13 height 15
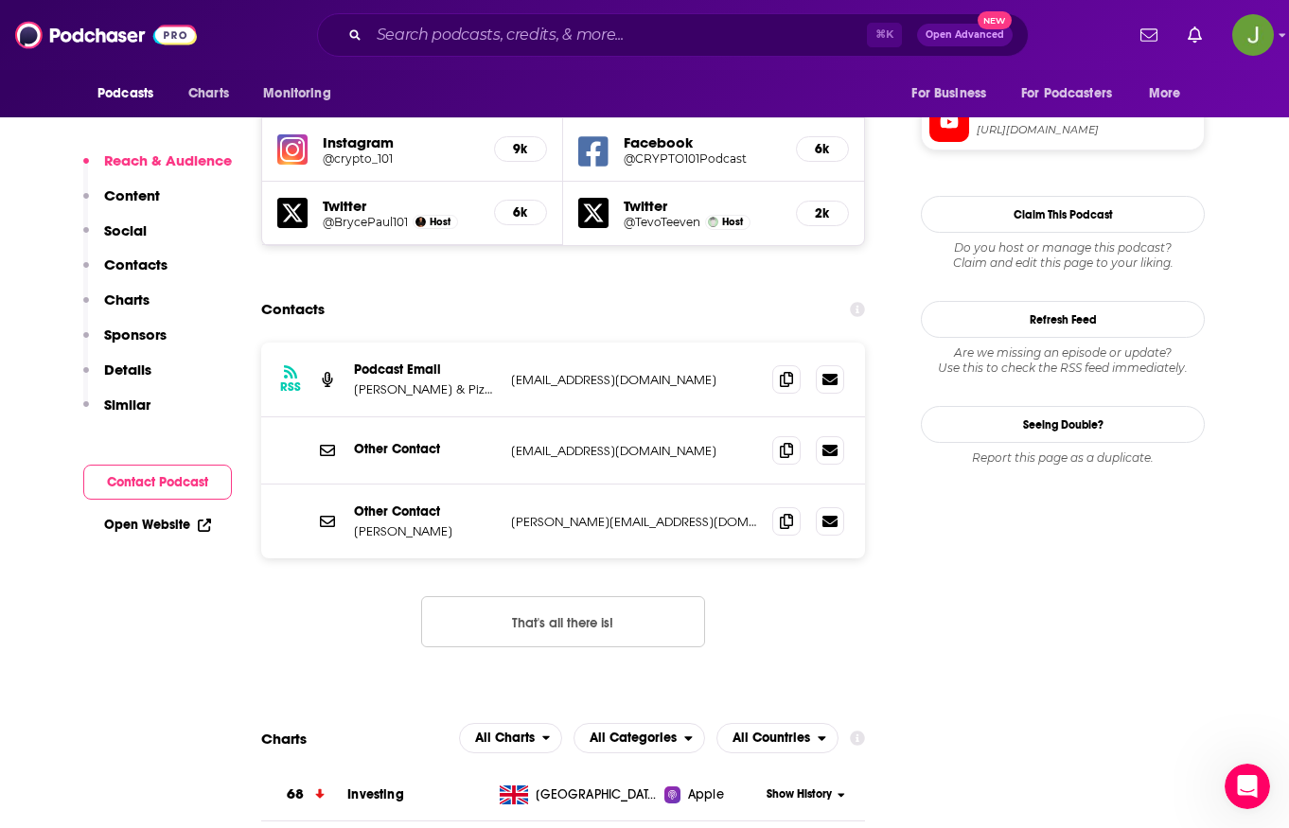
click at [443, 381] on p "[PERSON_NAME] & Pizza Mind: Bitcoin Blockchain Cryptocurrency Ethereum Advocates" at bounding box center [425, 389] width 142 height 16
drag, startPoint x: 475, startPoint y: 280, endPoint x: 409, endPoint y: 286, distance: 66.5
click at [474, 381] on p "[PERSON_NAME] & Pizza Mind: Bitcoin Blockchain Cryptocurrency Ethereum Advocates" at bounding box center [425, 389] width 142 height 16
drag, startPoint x: 408, startPoint y: 286, endPoint x: 375, endPoint y: 284, distance: 33.2
click at [406, 381] on p "[PERSON_NAME] & Pizza Mind: Bitcoin Blockchain Cryptocurrency Ethereum Advocates" at bounding box center [425, 389] width 142 height 16
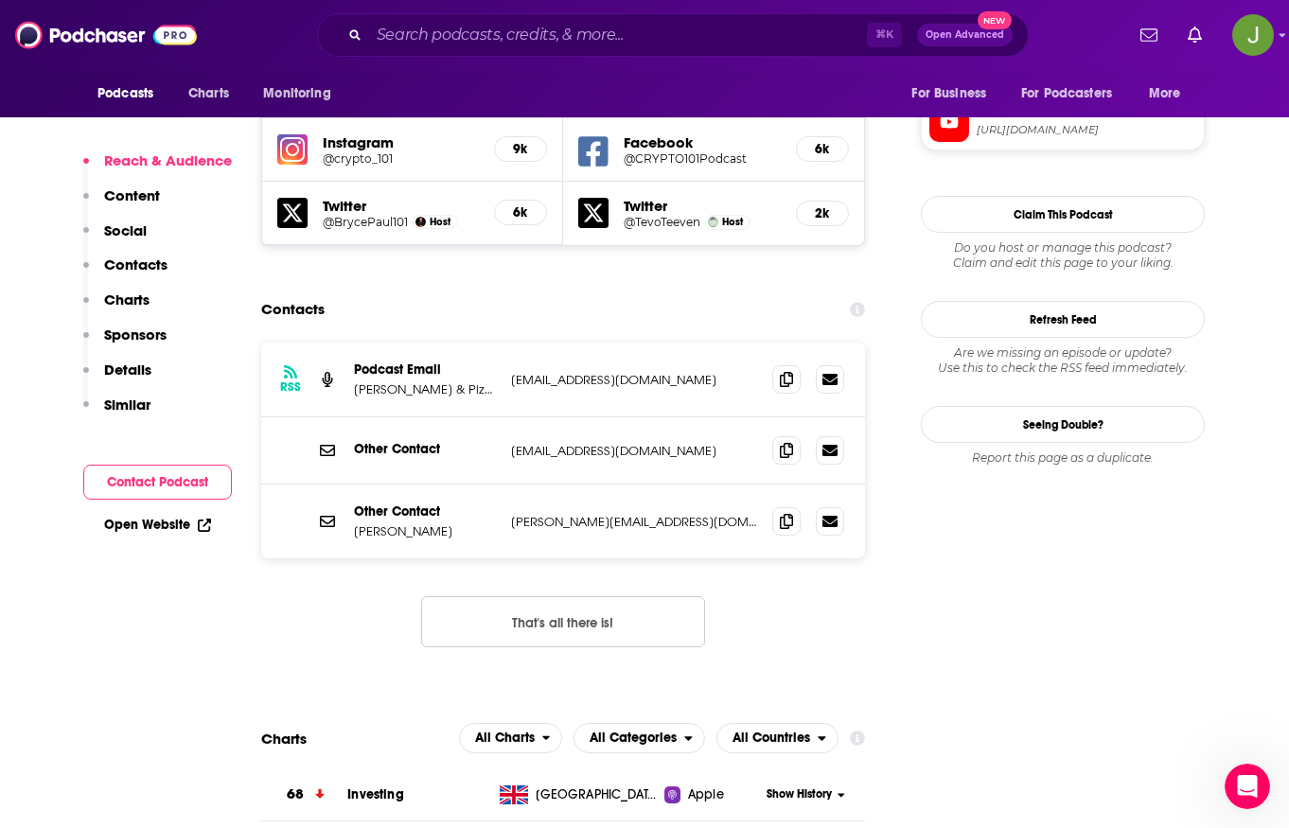
drag, startPoint x: 375, startPoint y: 284, endPoint x: 465, endPoint y: 283, distance: 89.9
click at [465, 381] on p "[PERSON_NAME] & Pizza Mind: Bitcoin Blockchain Cryptocurrency Ethereum Advocates" at bounding box center [425, 389] width 142 height 16
click at [458, 381] on p "[PERSON_NAME] & Pizza Mind: Bitcoin Blockchain Cryptocurrency Ethereum Advocates" at bounding box center [425, 389] width 142 height 16
click at [415, 362] on p "Podcast Email" at bounding box center [425, 370] width 142 height 16
click at [419, 362] on p "Podcast Email" at bounding box center [425, 370] width 142 height 16
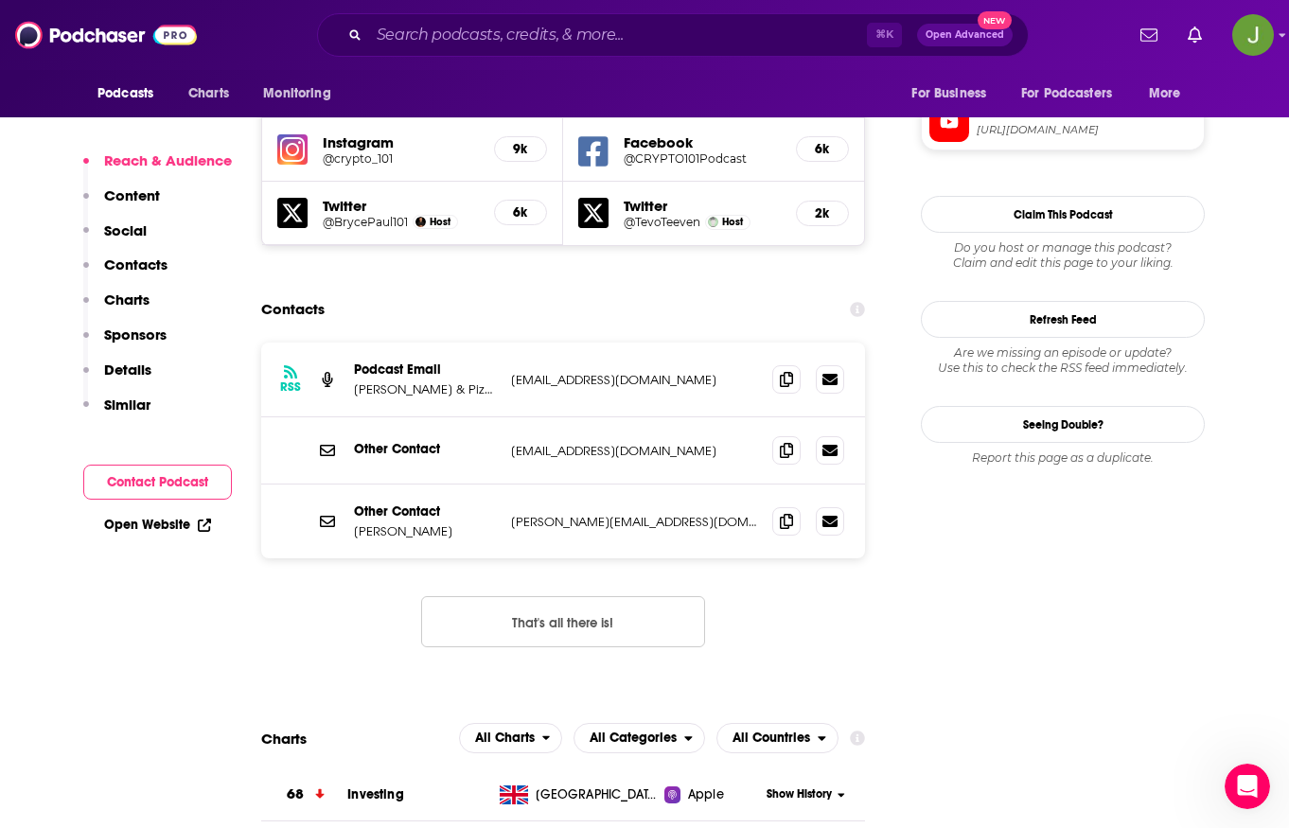
click at [429, 362] on p "Podcast Email" at bounding box center [425, 370] width 142 height 16
click at [780, 442] on icon at bounding box center [786, 449] width 13 height 15
click at [787, 513] on icon at bounding box center [786, 520] width 13 height 15
drag, startPoint x: 387, startPoint y: 422, endPoint x: 352, endPoint y: 424, distance: 35.1
click at [352, 485] on div "Other Contact [PERSON_NAME] [PERSON_NAME][EMAIL_ADDRESS][DOMAIN_NAME] [PERSON_N…" at bounding box center [563, 522] width 604 height 74
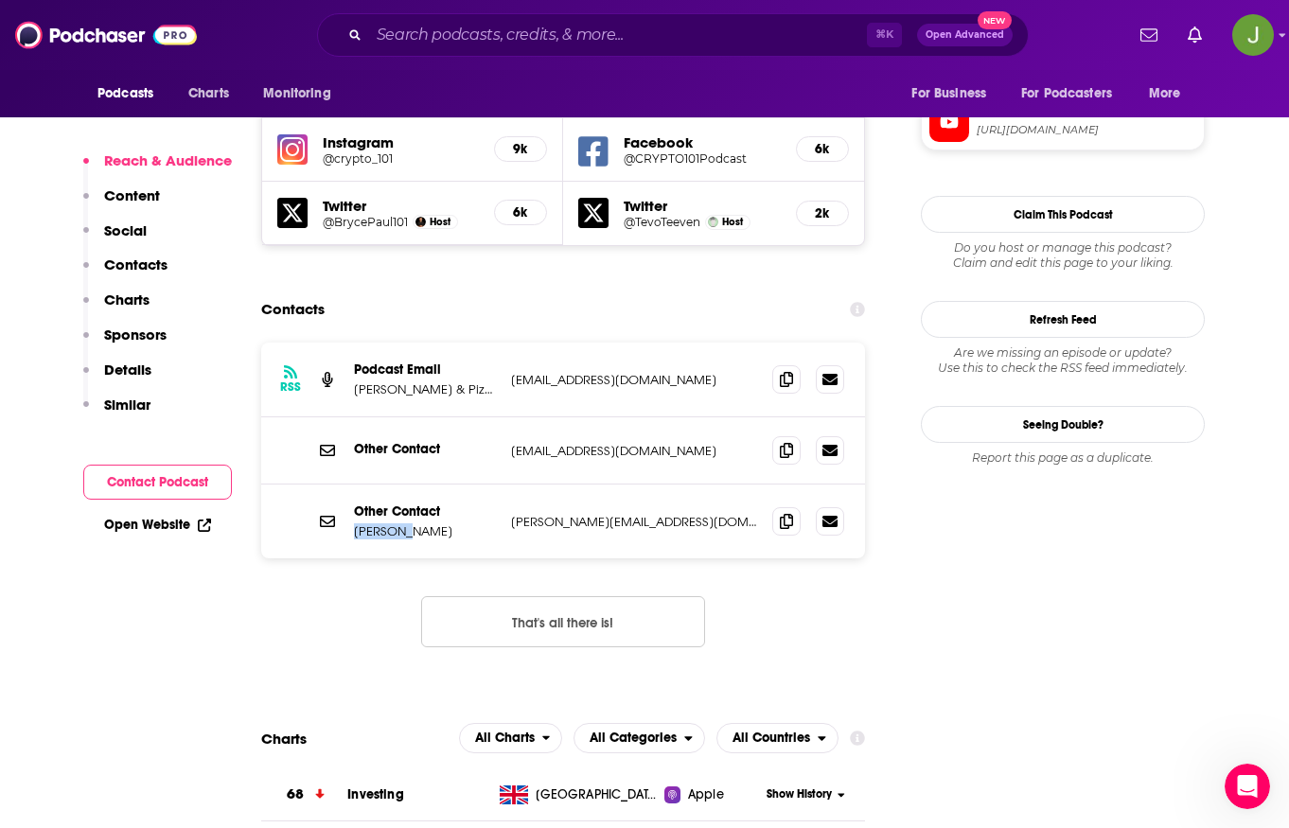
copy p "[PERSON_NAME]"
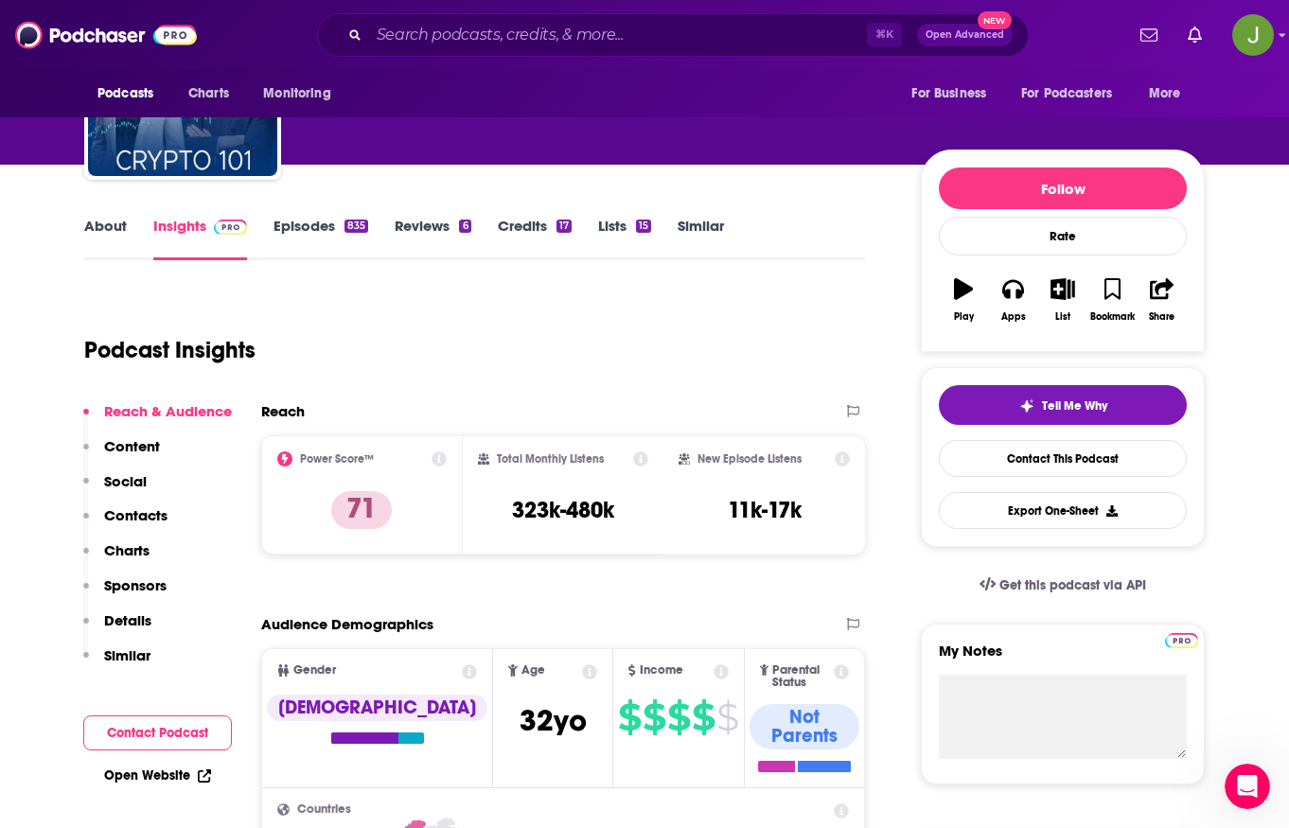
scroll to position [147, 0]
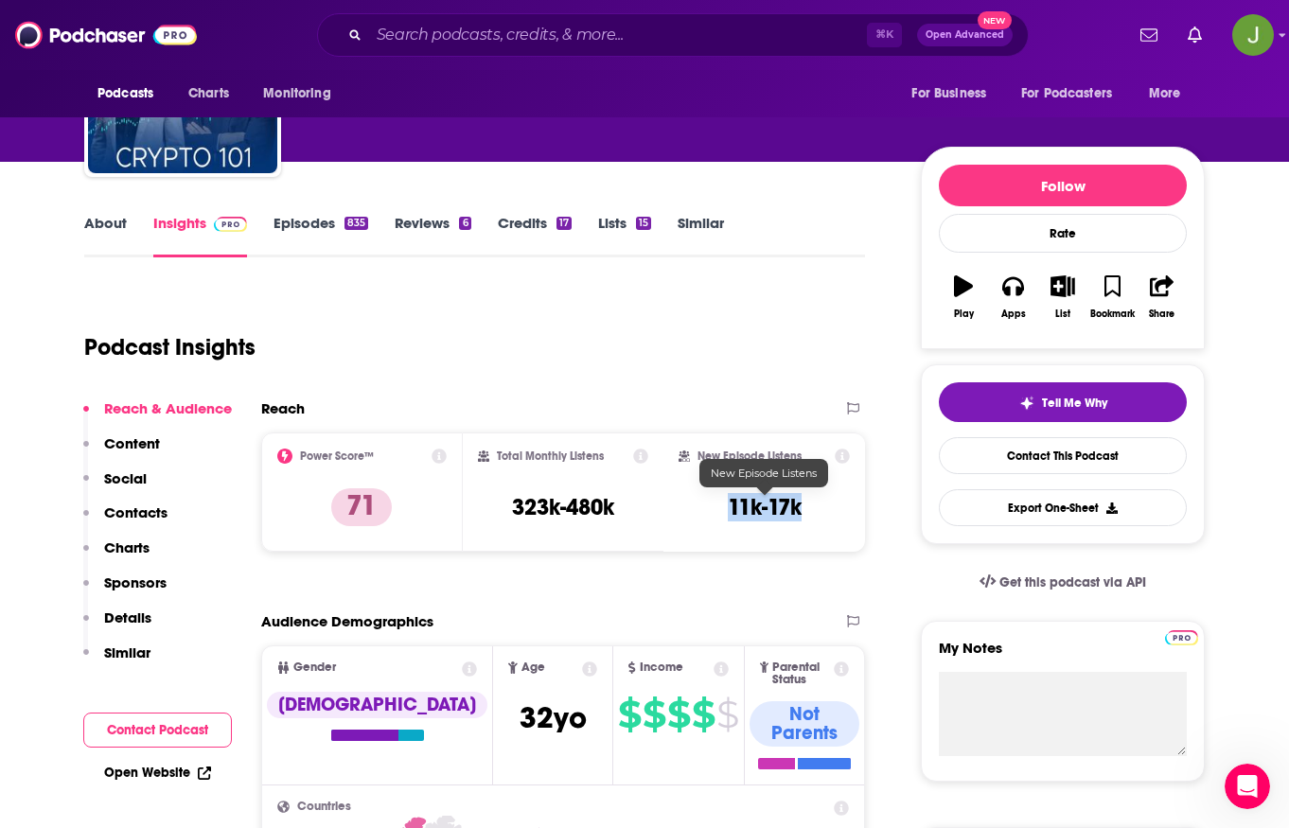
drag, startPoint x: 727, startPoint y: 511, endPoint x: 798, endPoint y: 513, distance: 71.0
click at [798, 513] on h3 "11k-17k" at bounding box center [765, 507] width 74 height 28
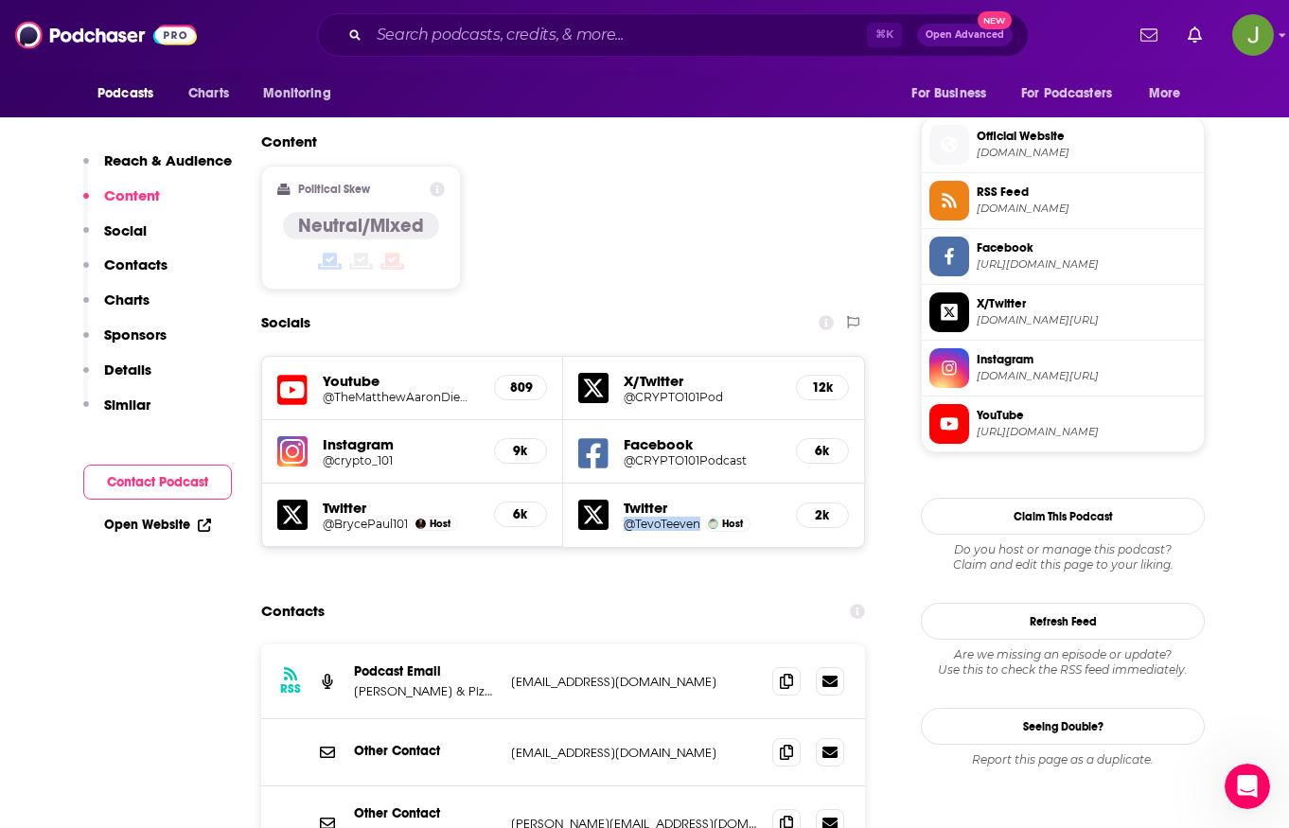
scroll to position [1640, 0]
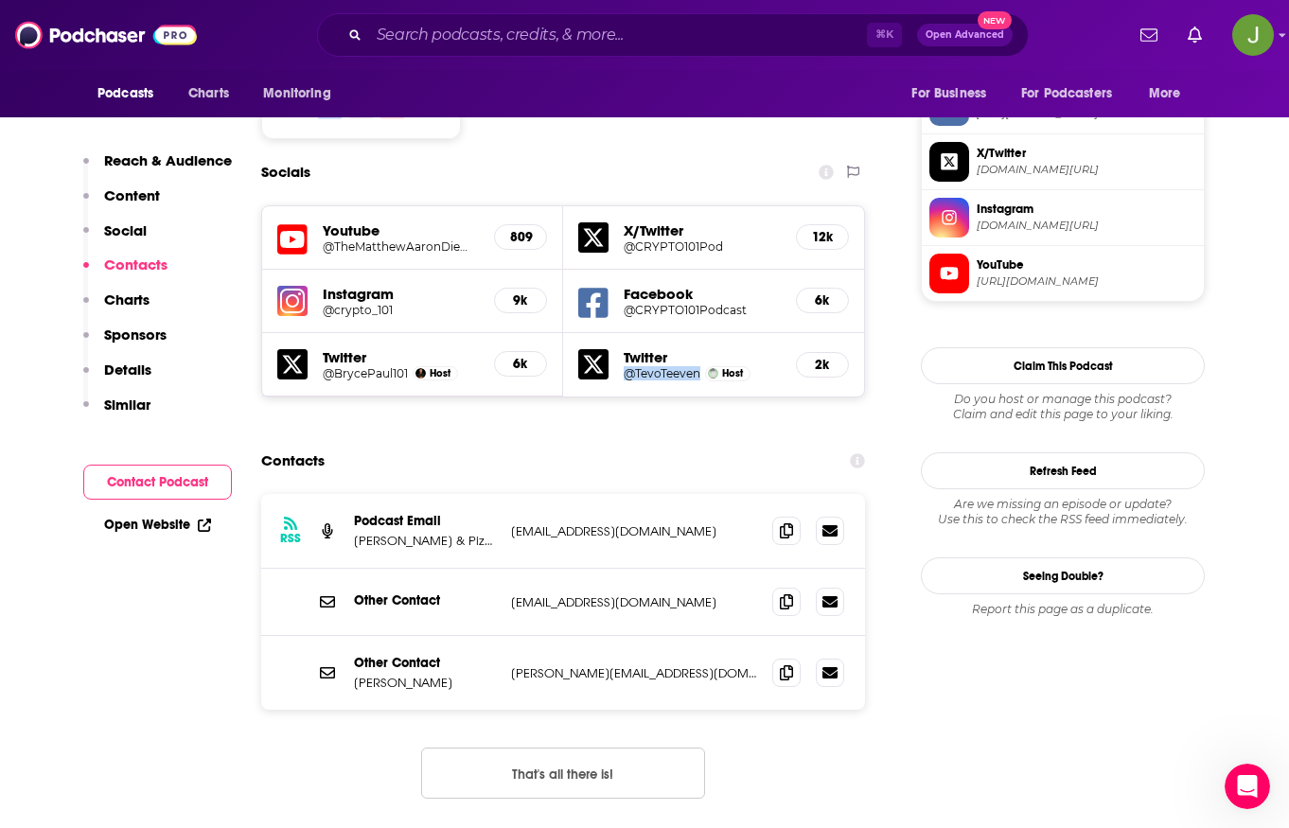
click at [595, 748] on button "That's all there is!" at bounding box center [563, 773] width 284 height 51
click at [605, 41] on input "Search podcasts, credits, & more..." at bounding box center [618, 35] width 498 height 30
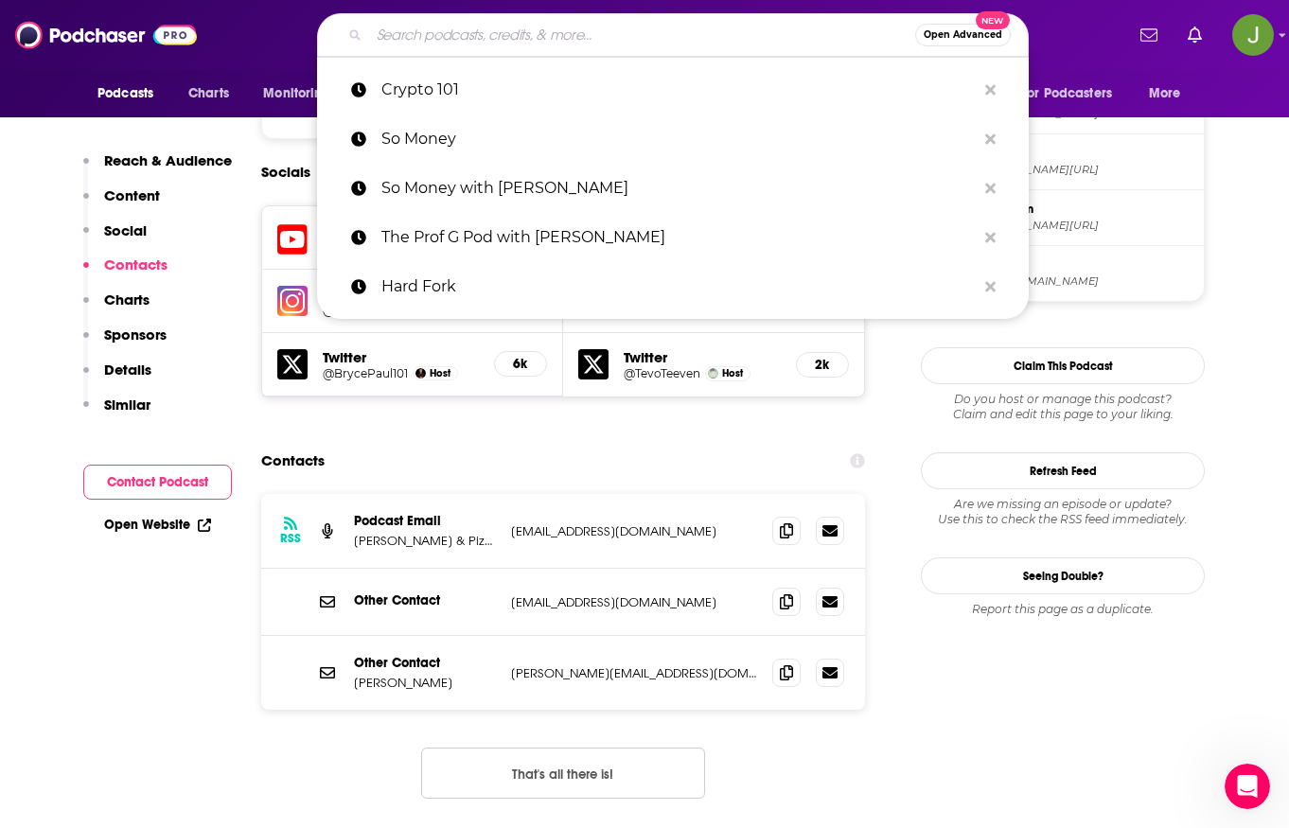
paste input "The Bad Crypto Podcast"
type input "The Bad Crypto Podcast"
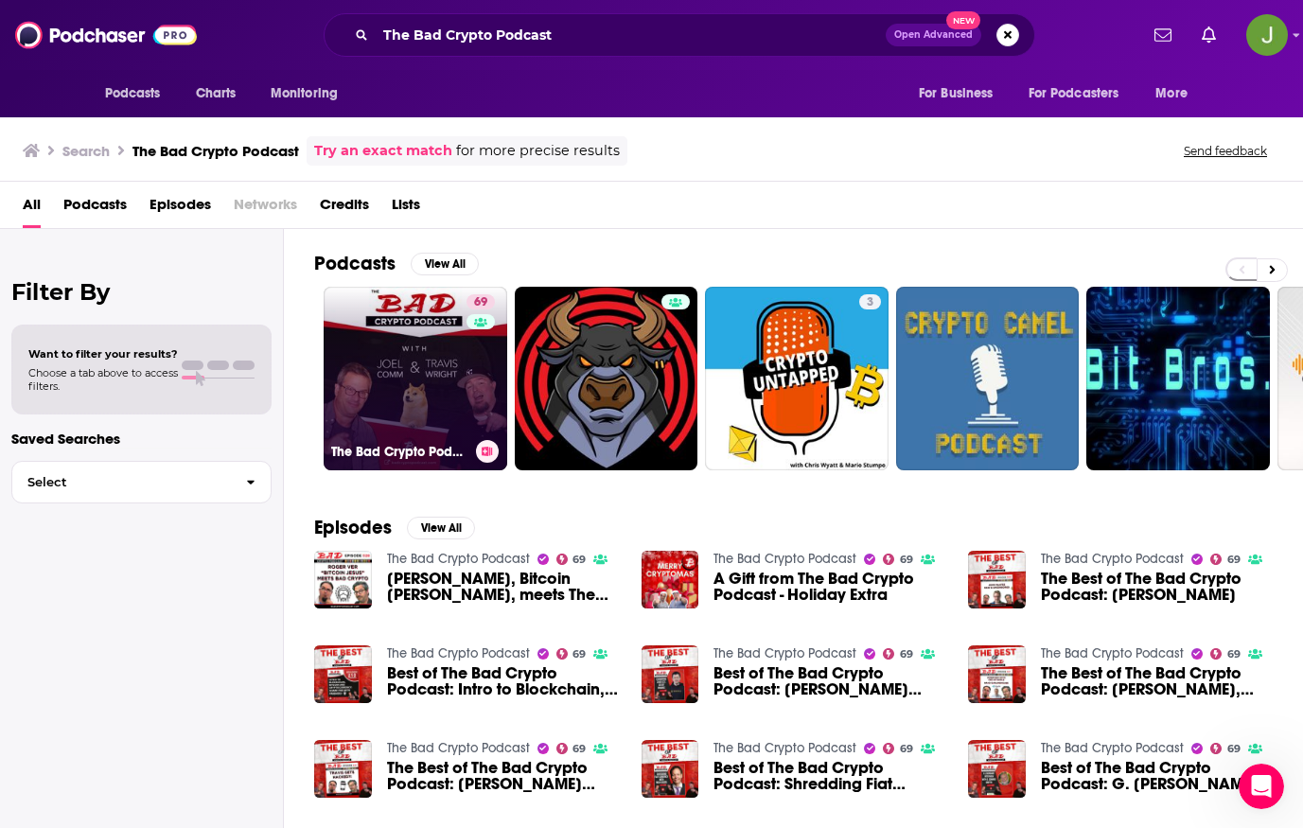
click at [428, 363] on link "69 The Bad Crypto Podcast" at bounding box center [416, 379] width 184 height 184
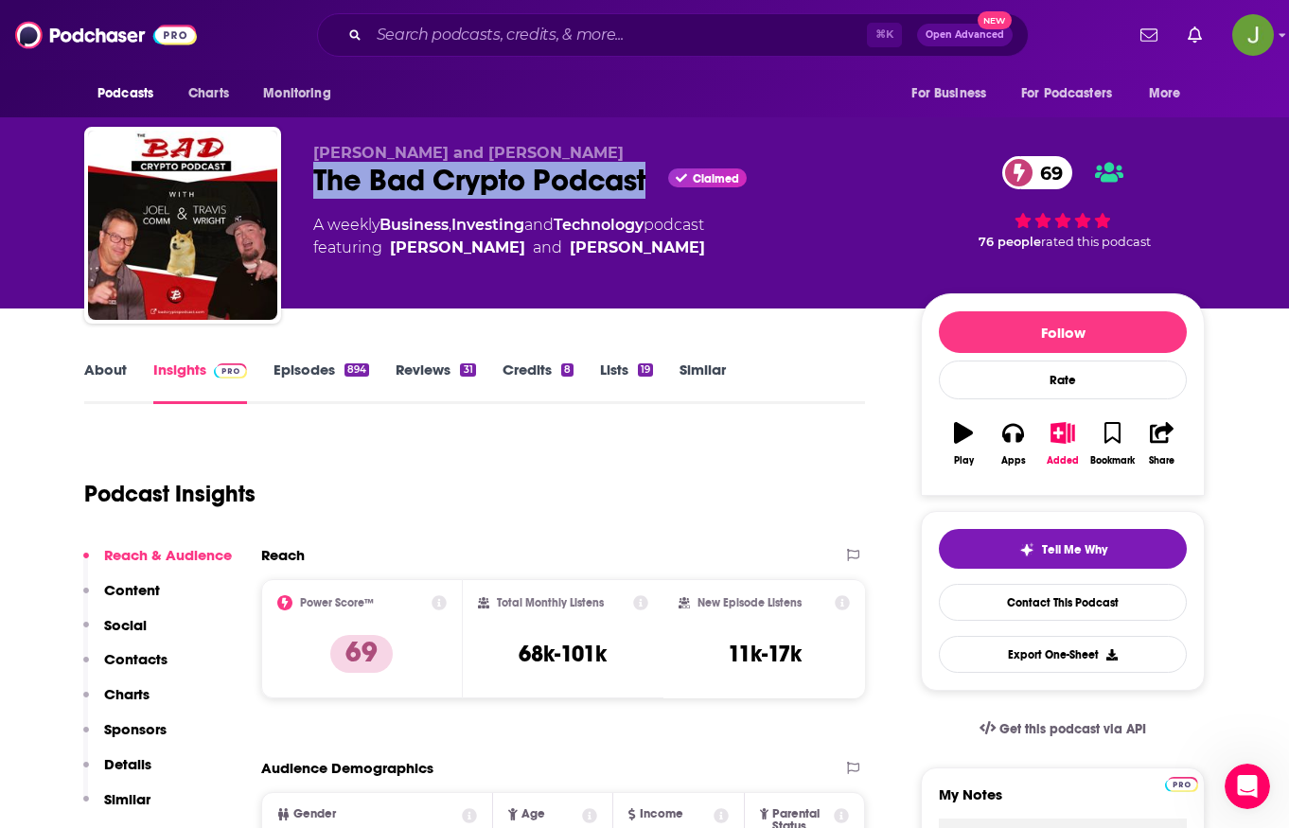
drag, startPoint x: 318, startPoint y: 179, endPoint x: 651, endPoint y: 185, distance: 333.2
click at [651, 185] on div "The Bad Crypto Podcast Claimed 69" at bounding box center [601, 180] width 577 height 37
click at [1029, 606] on link "Contact This Podcast" at bounding box center [1063, 602] width 248 height 37
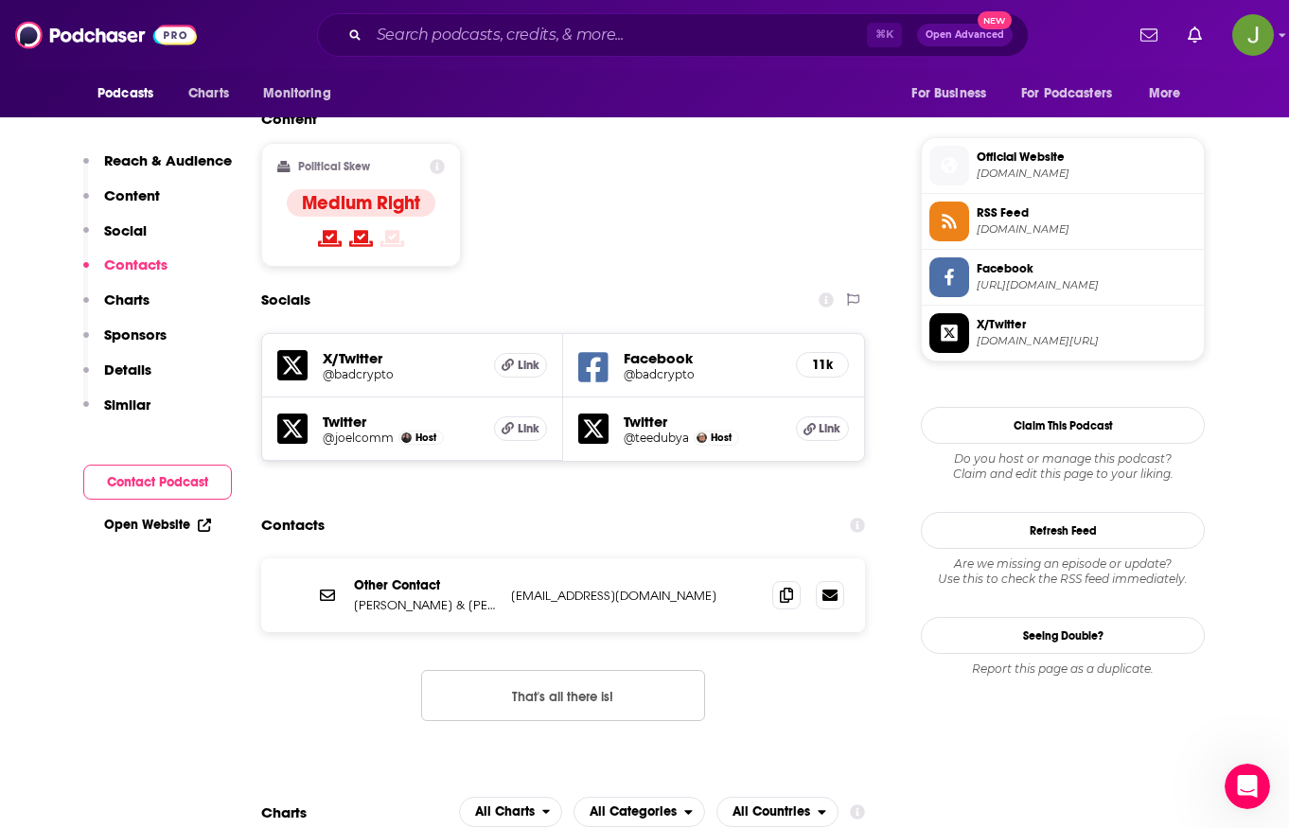
scroll to position [1438, 0]
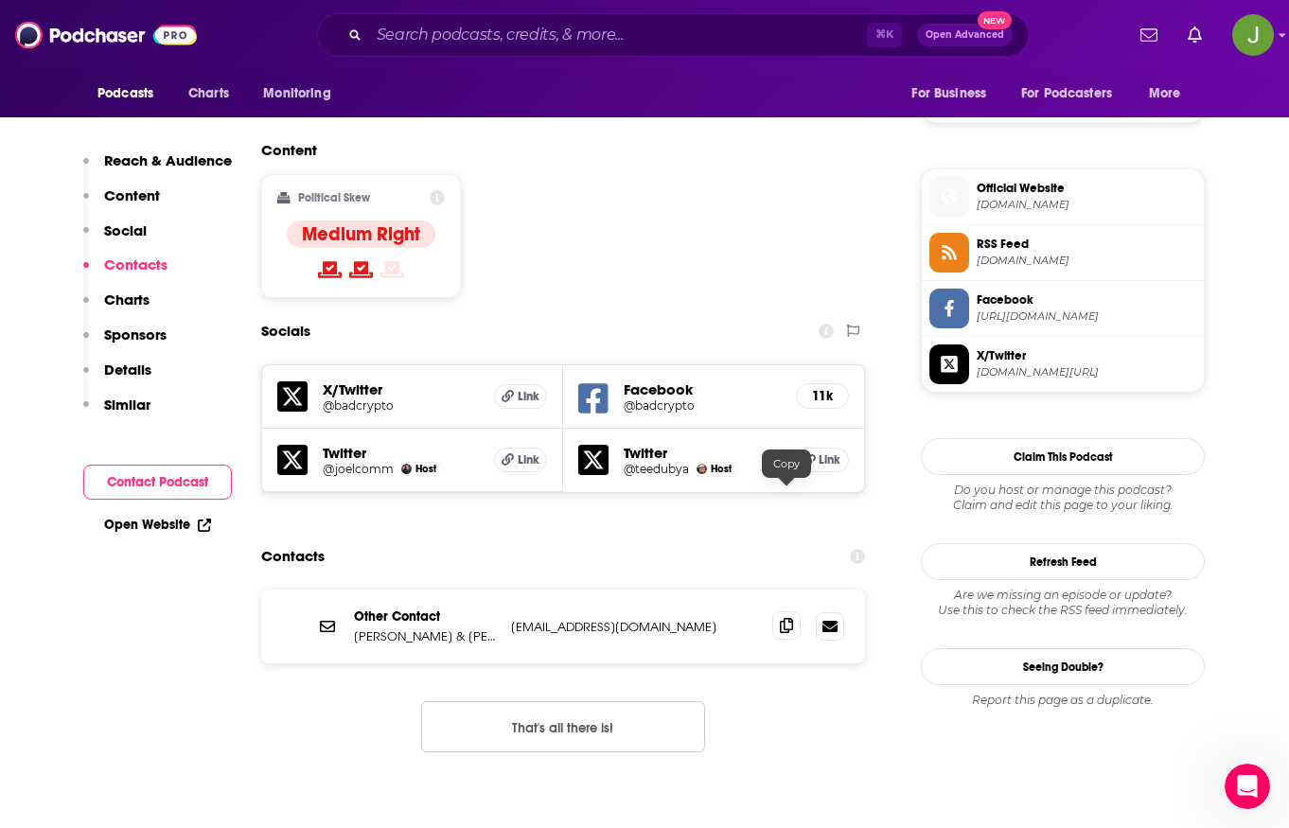
click at [786, 618] on icon at bounding box center [786, 625] width 13 height 15
click at [461, 629] on p "[PERSON_NAME] & [PERSON_NAME]" at bounding box center [425, 637] width 142 height 16
drag, startPoint x: 356, startPoint y: 506, endPoint x: 491, endPoint y: 510, distance: 135.4
click at [491, 629] on p "[PERSON_NAME] & [PERSON_NAME]" at bounding box center [425, 637] width 142 height 16
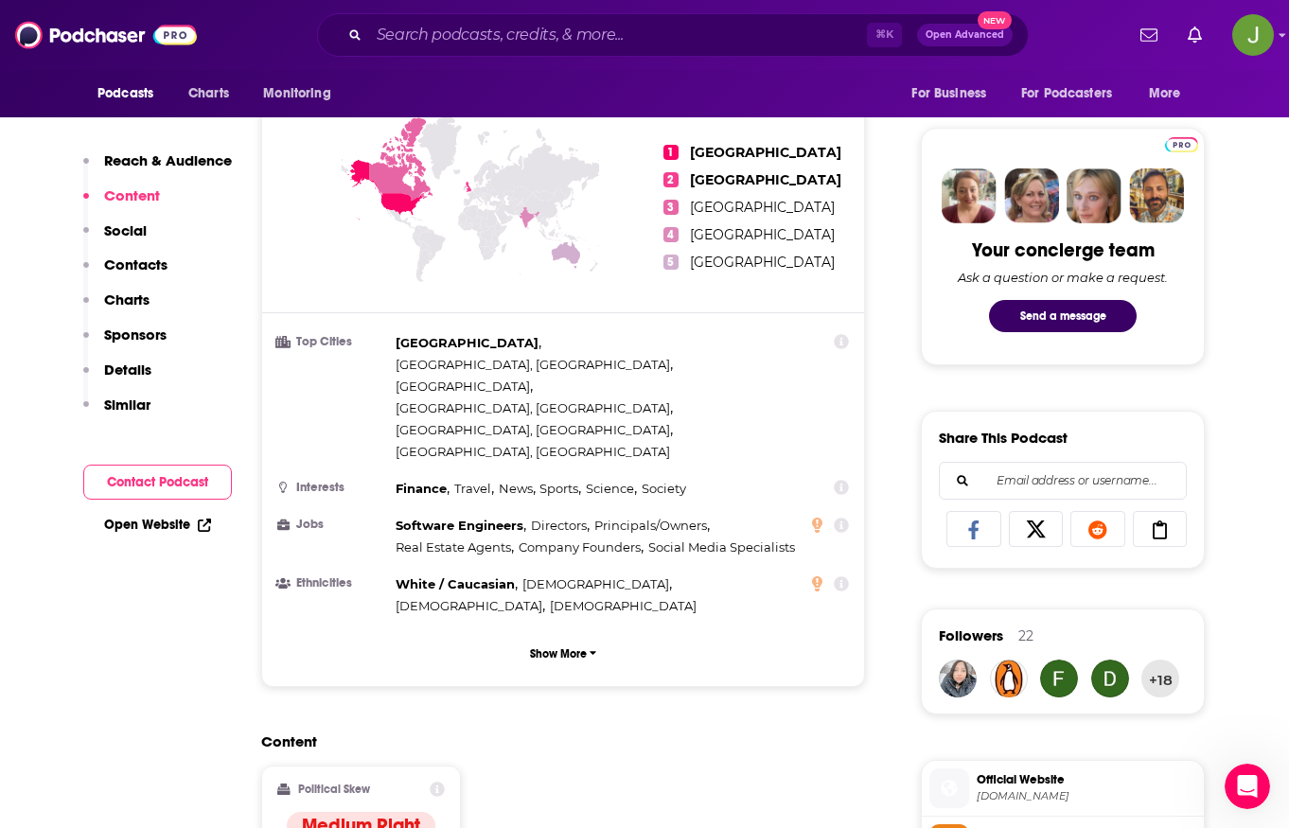
scroll to position [474, 0]
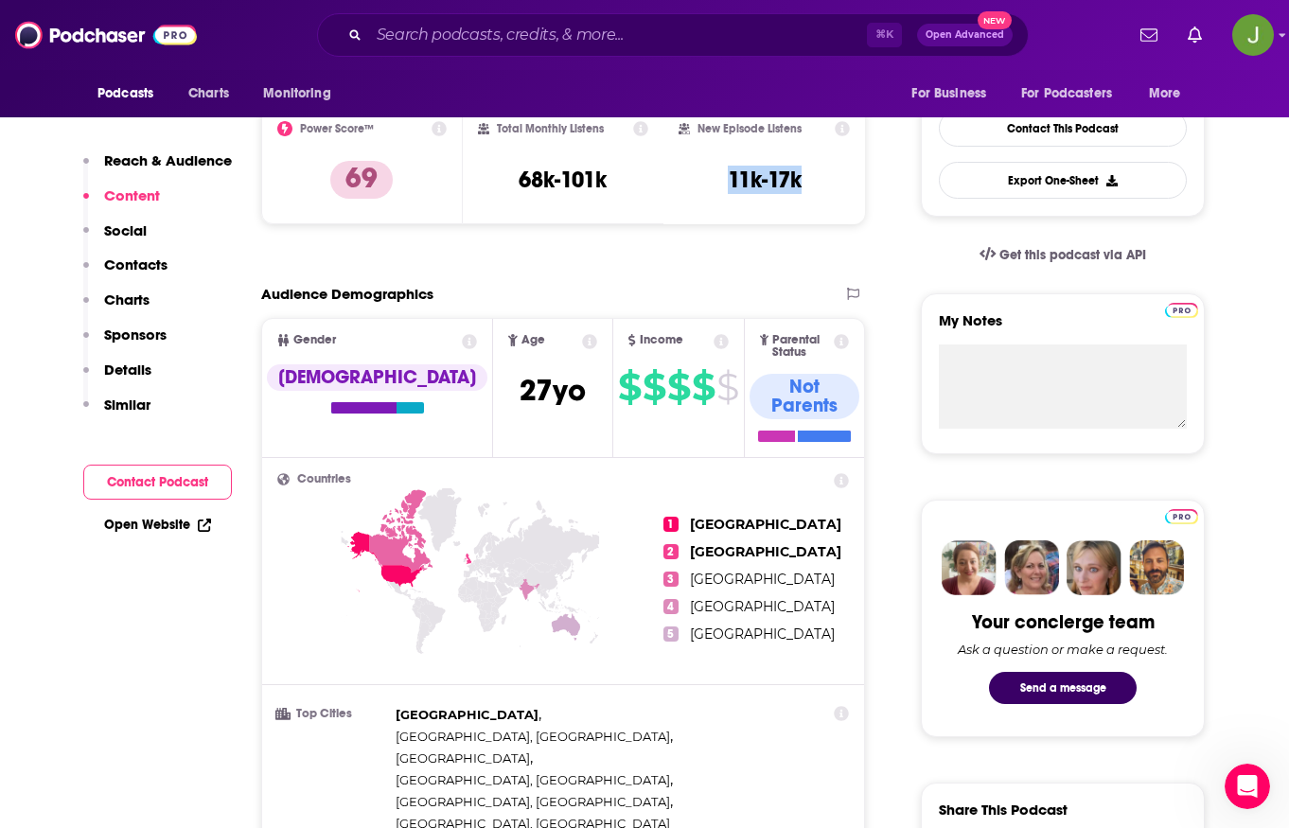
drag, startPoint x: 723, startPoint y: 178, endPoint x: 808, endPoint y: 185, distance: 85.5
click at [808, 185] on div "New Episode Listens 11k-17k" at bounding box center [764, 164] width 171 height 87
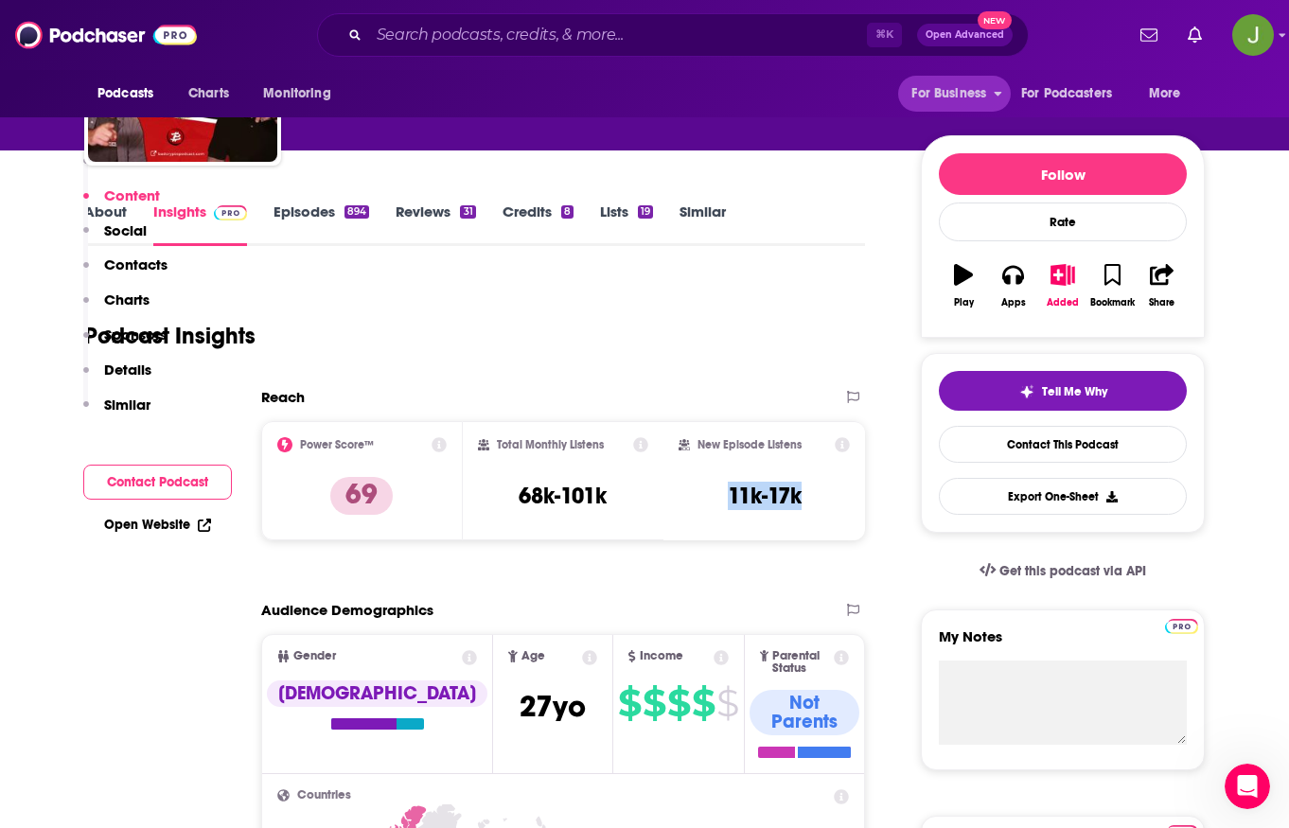
scroll to position [359, 0]
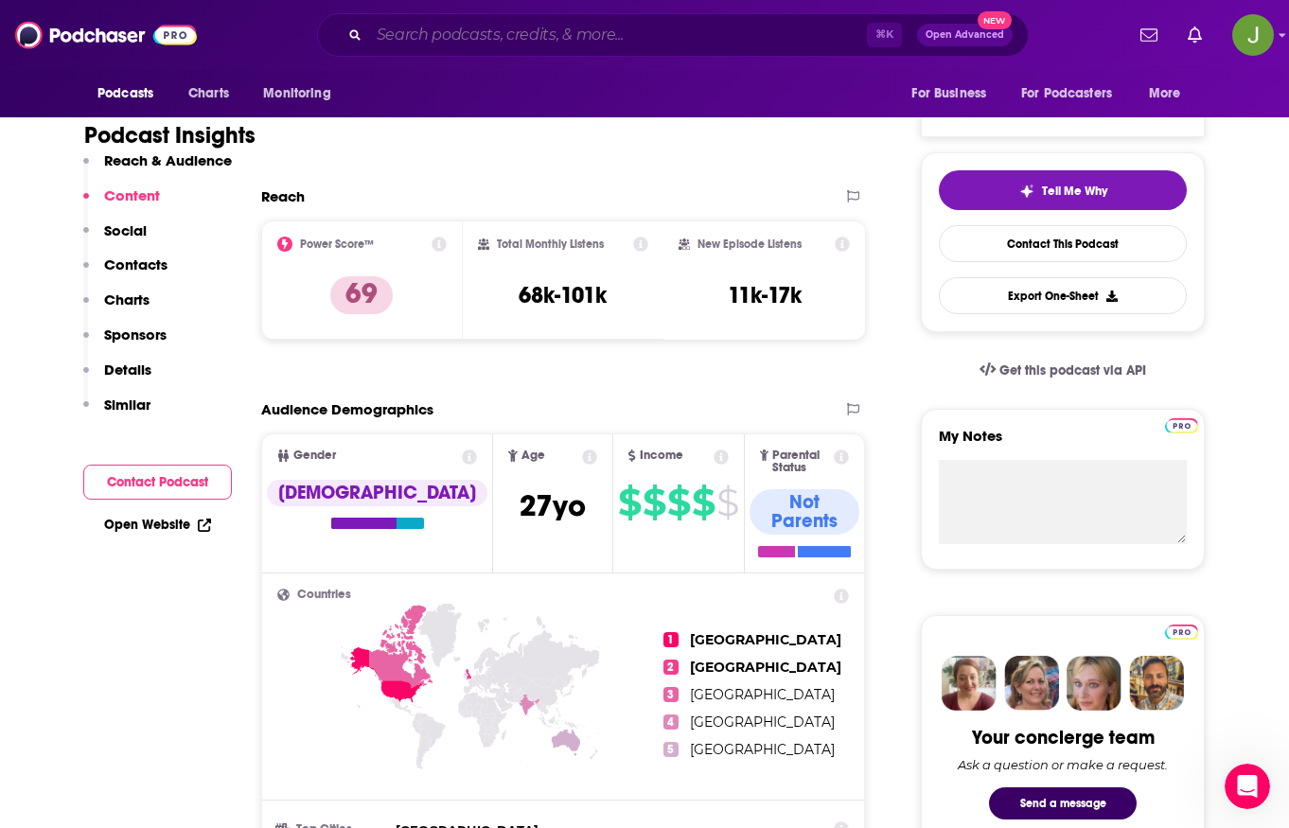
click at [514, 25] on input "Search podcasts, credits, & more..." at bounding box center [618, 35] width 498 height 30
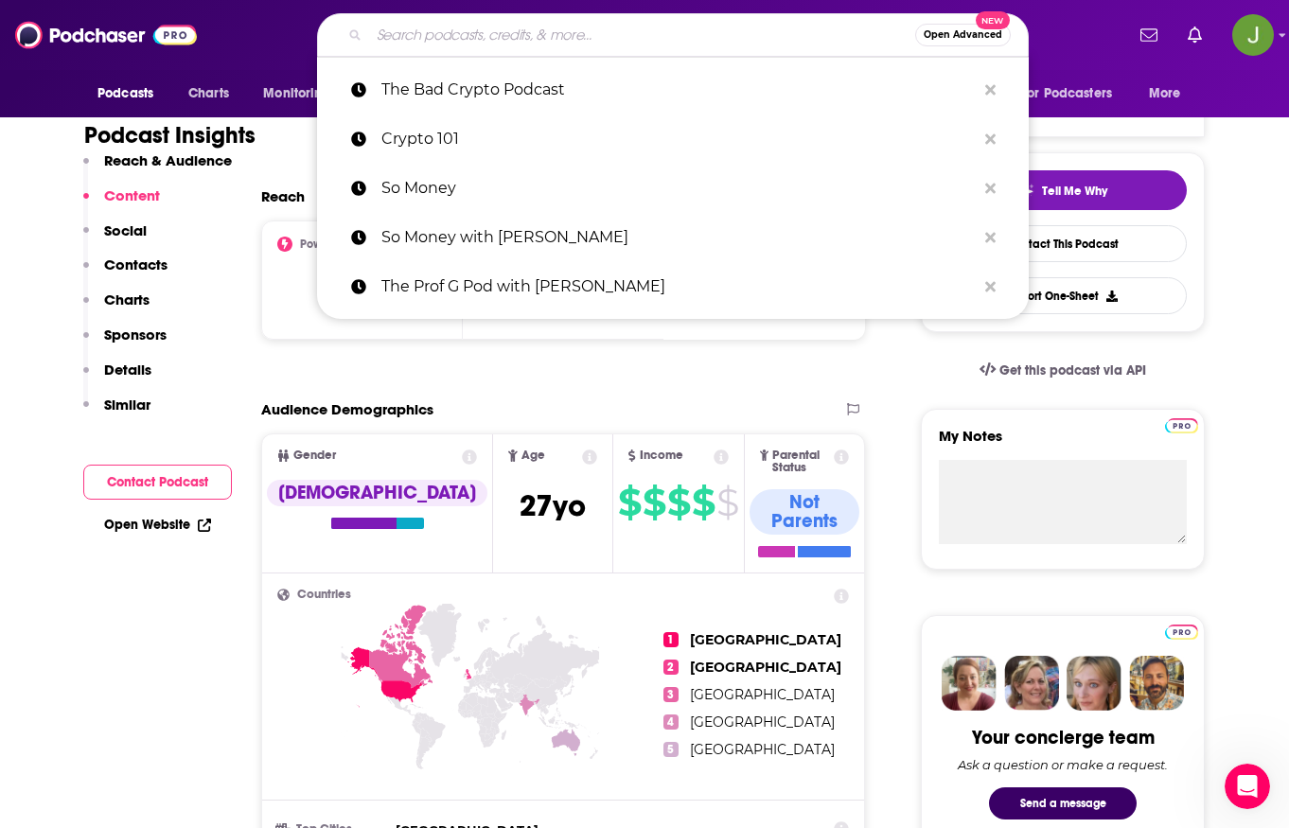
paste input "The Cryptoshow"
type input "The Cryptoshow"
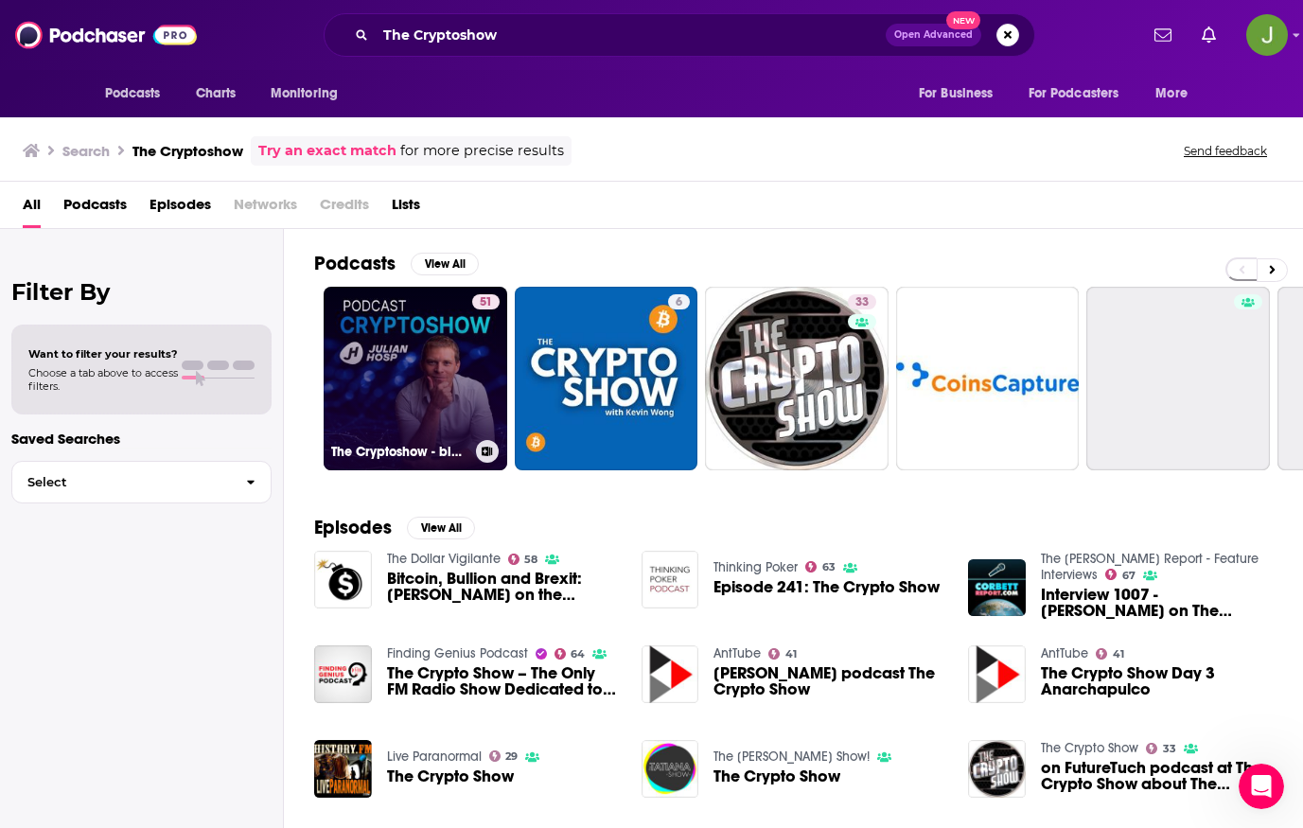
click at [446, 349] on link "51 The Cryptoshow - blockchain, cryptocurrencies, Bitcoin and decentralization …" at bounding box center [416, 379] width 184 height 184
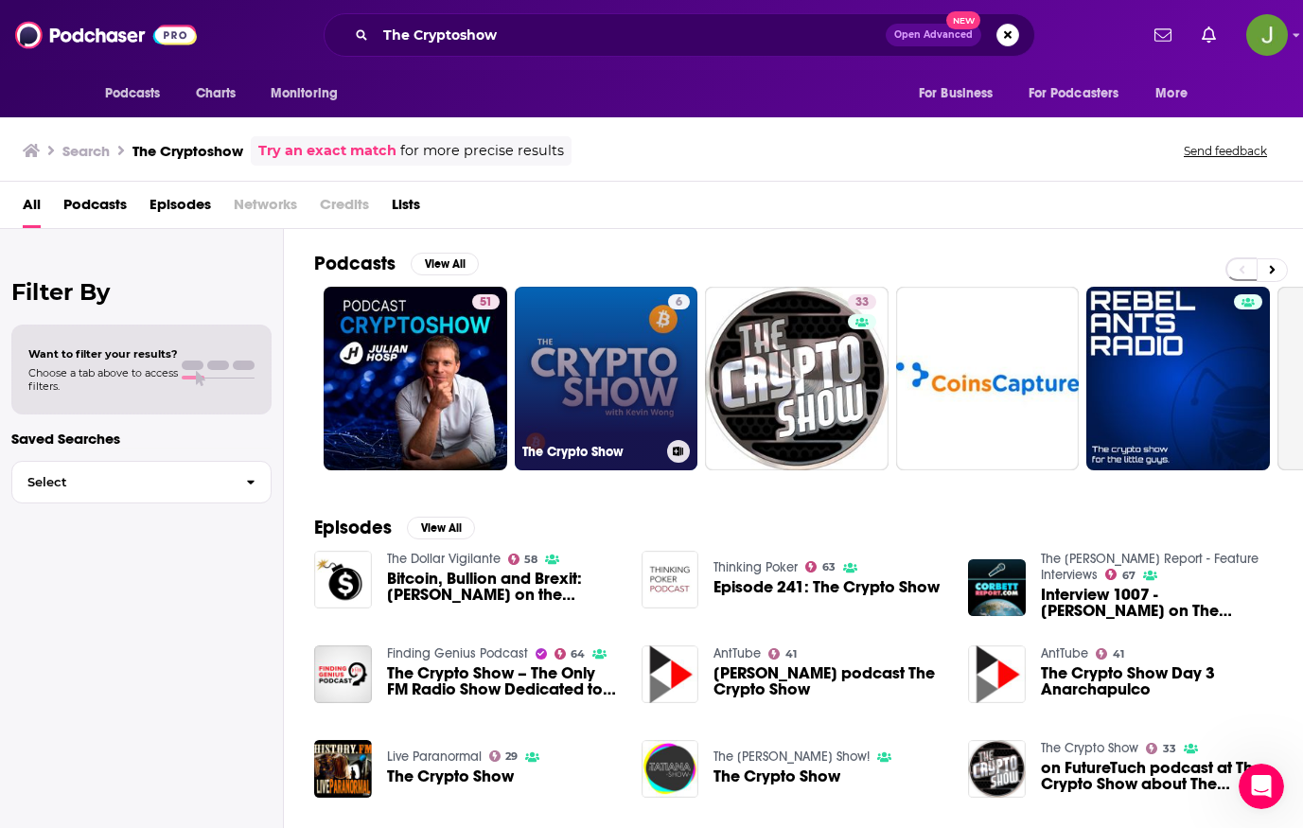
click at [590, 357] on link "6 The Crypto Show" at bounding box center [607, 379] width 184 height 184
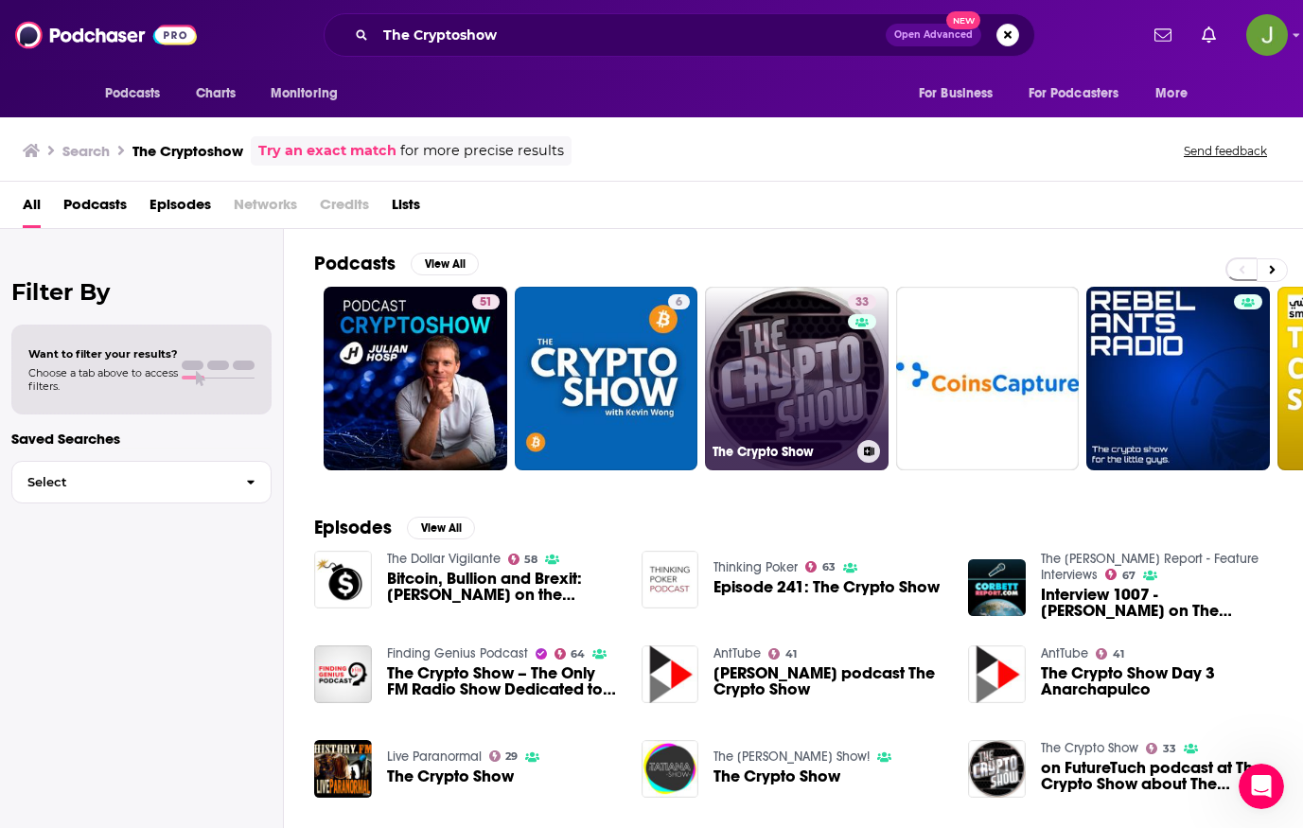
click at [785, 359] on link "33 The Crypto Show" at bounding box center [797, 379] width 184 height 184
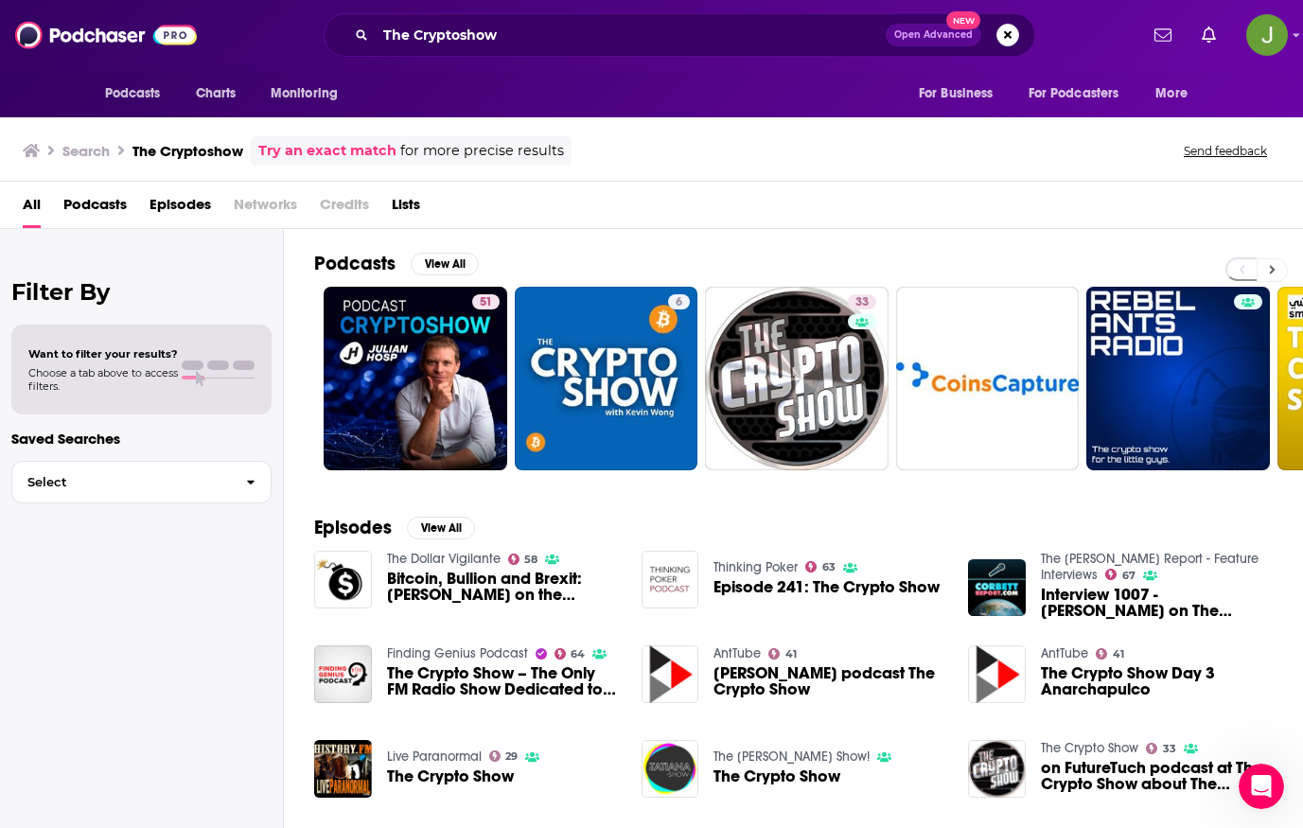
click at [1275, 265] on button at bounding box center [1272, 270] width 31 height 24
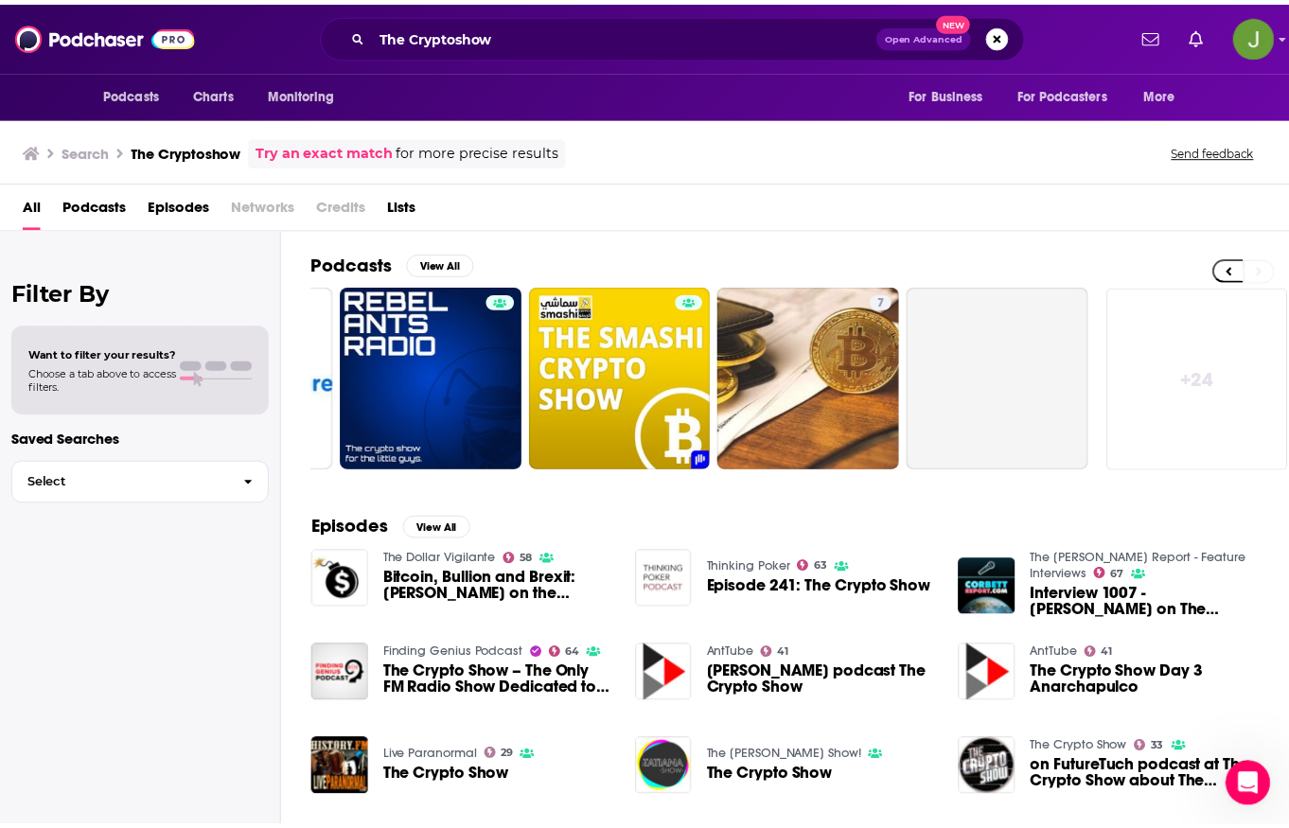
scroll to position [0, 750]
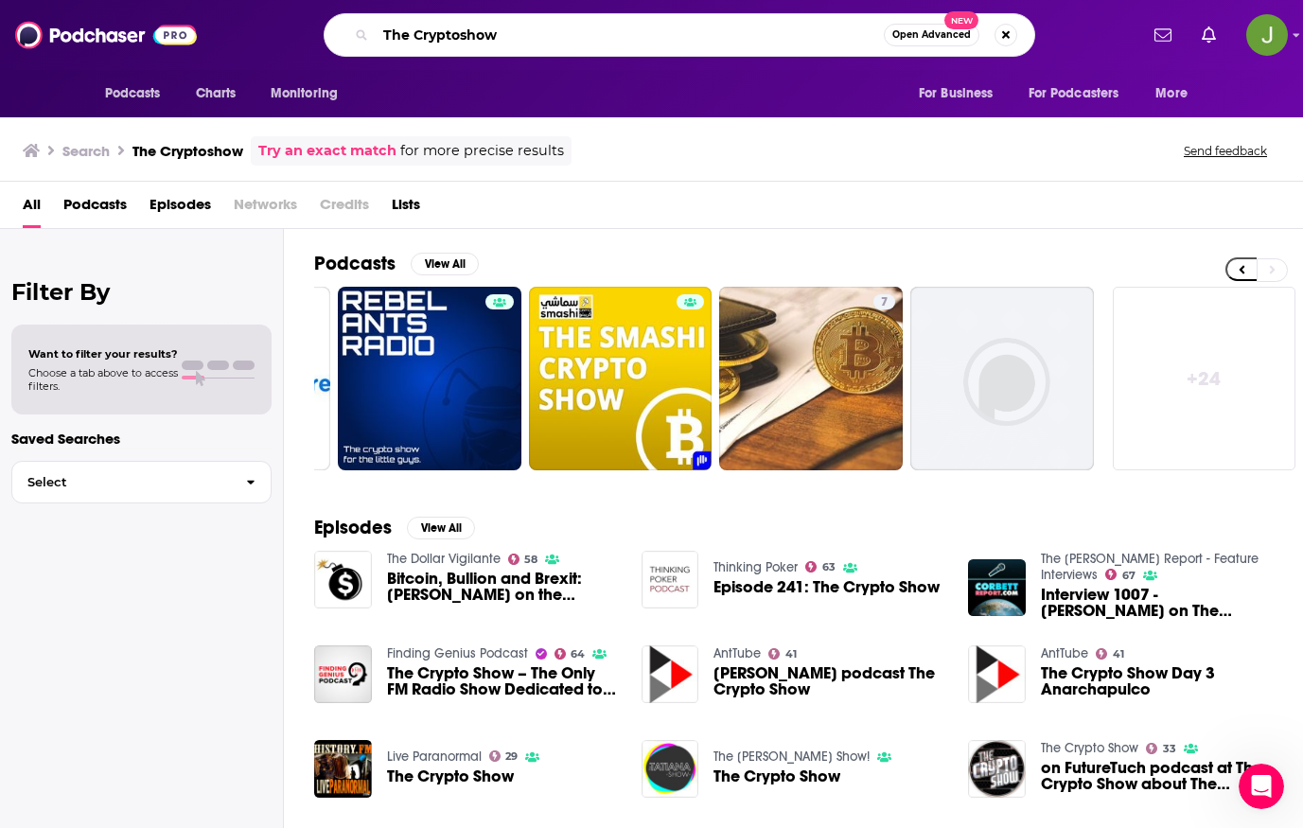
click at [501, 31] on input "The Cryptoshow" at bounding box center [630, 35] width 508 height 30
paste input "Trader [PERSON_NAME] Crypto Podcast"
type input "The Trader [PERSON_NAME] Crypto Podcast"
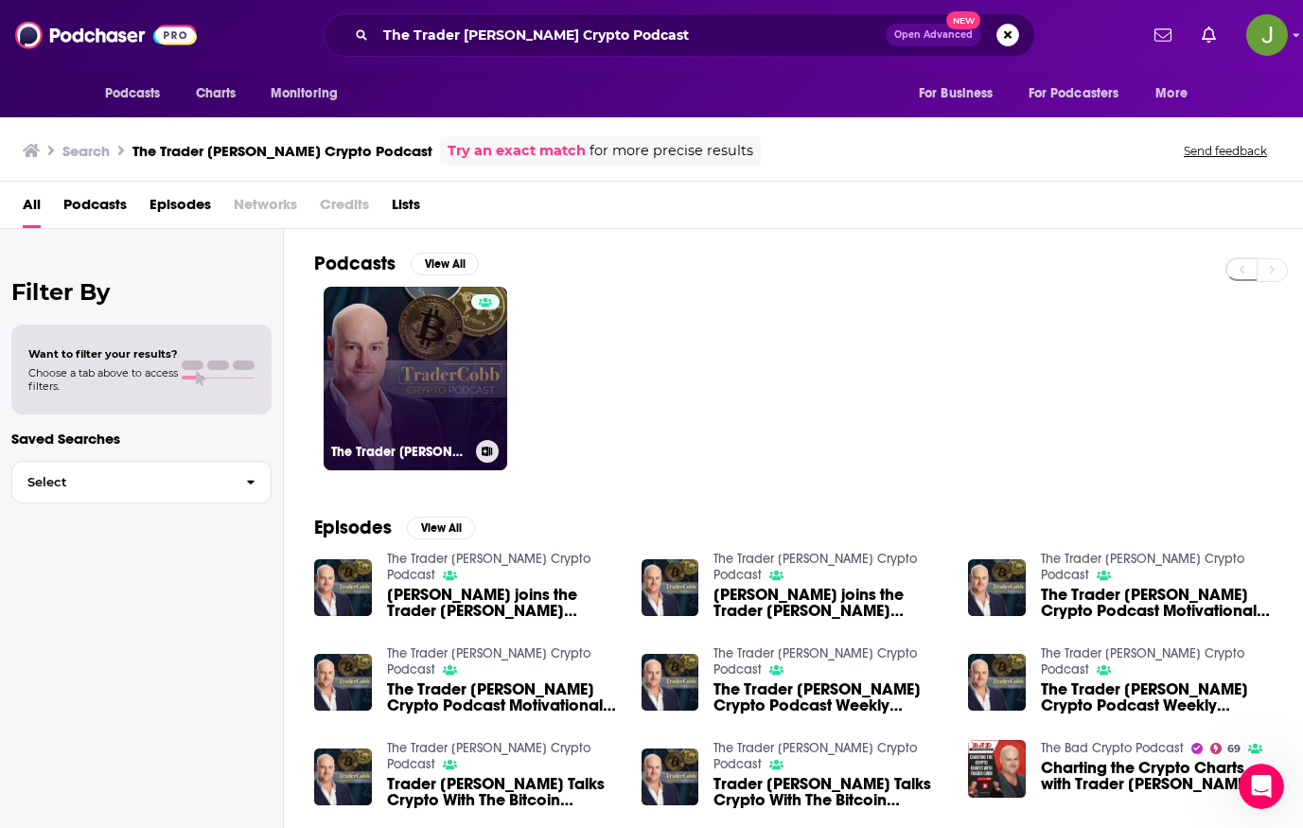
click at [436, 361] on link "The Trader [PERSON_NAME] Crypto Podcast" at bounding box center [416, 379] width 184 height 184
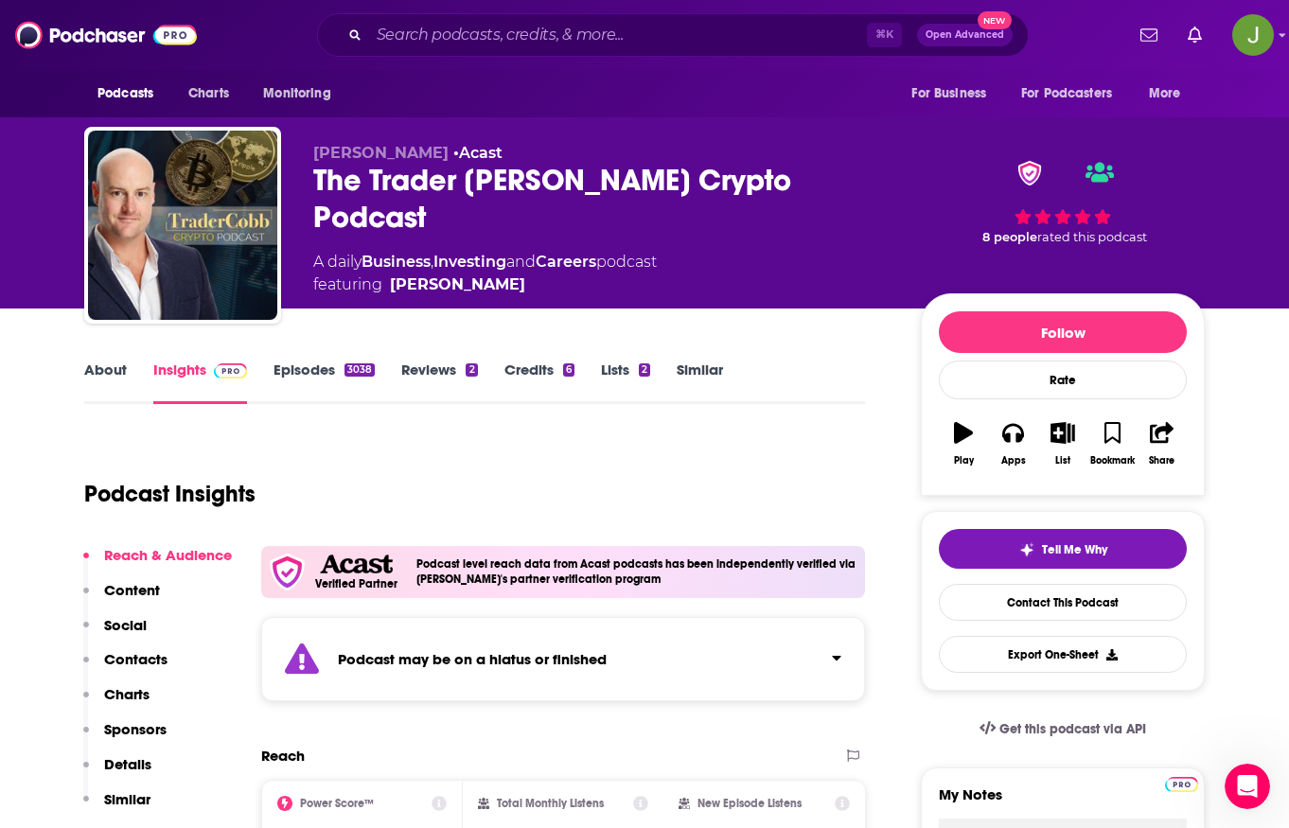
click at [345, 364] on div "3038" at bounding box center [360, 369] width 30 height 13
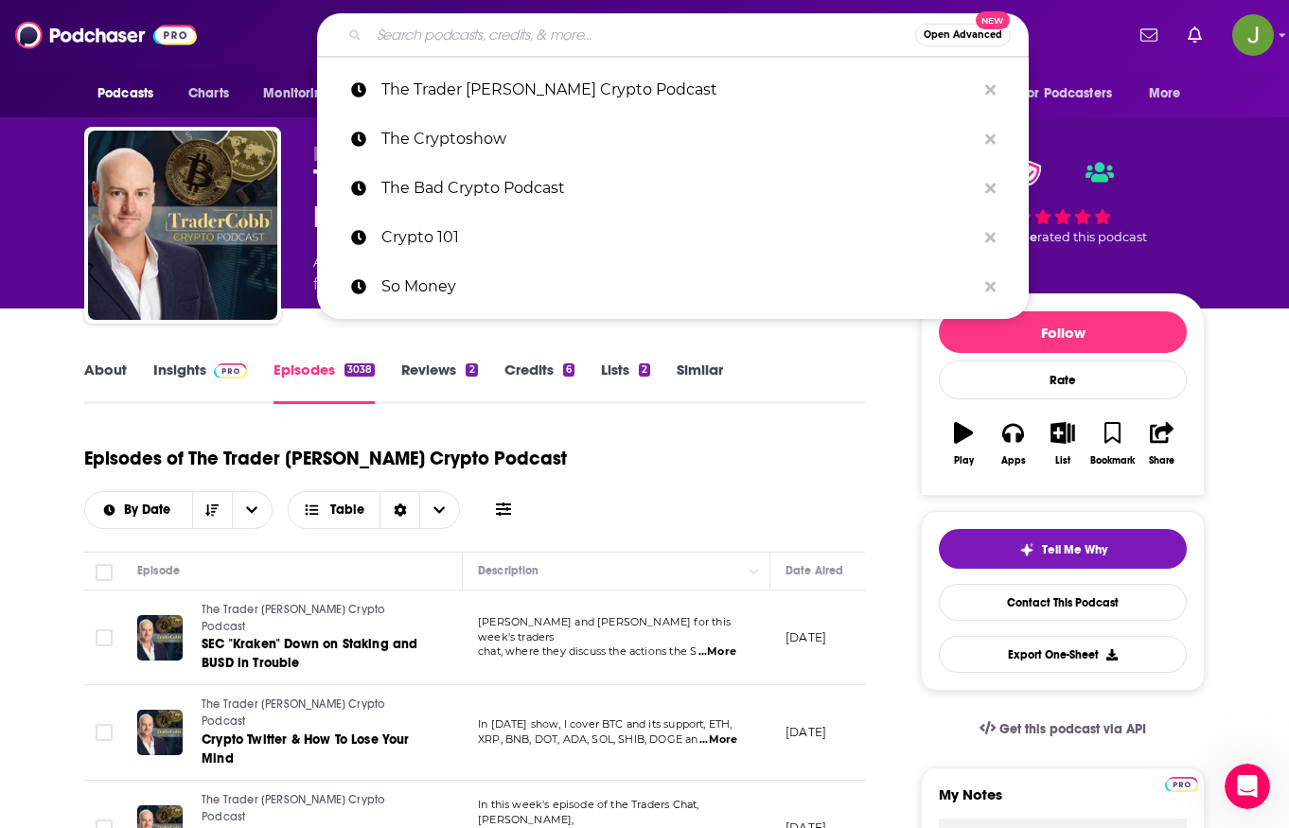
click at [482, 44] on input "Search podcasts, credits, & more..." at bounding box center [642, 35] width 546 height 30
paste input "Crypto Over Coffee (Hashoshi)"
type input "Crypto Over Coffee (Hashoshi)"
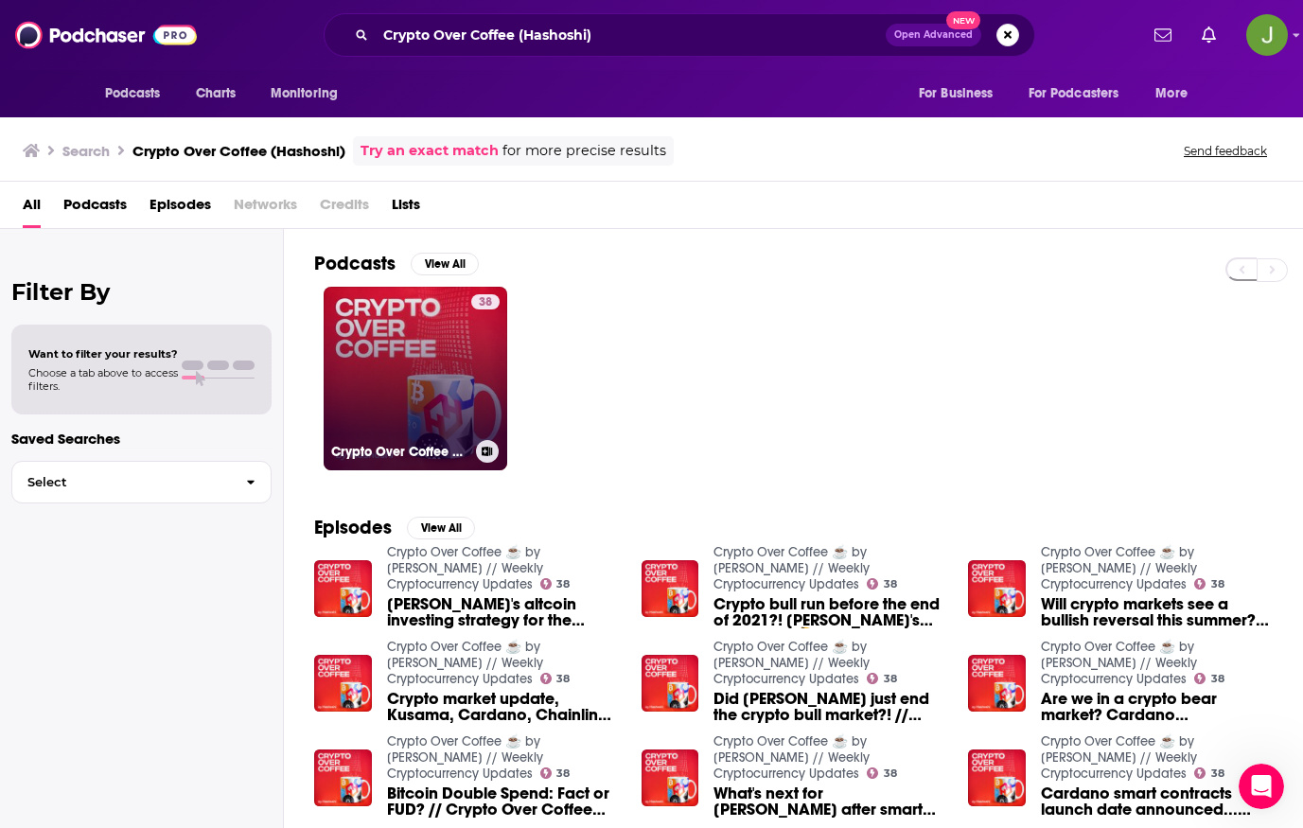
click at [420, 378] on link "38 Crypto Over Coffee ☕️ by Hashoshi // Weekly Cryptocurrency Updates" at bounding box center [416, 379] width 184 height 184
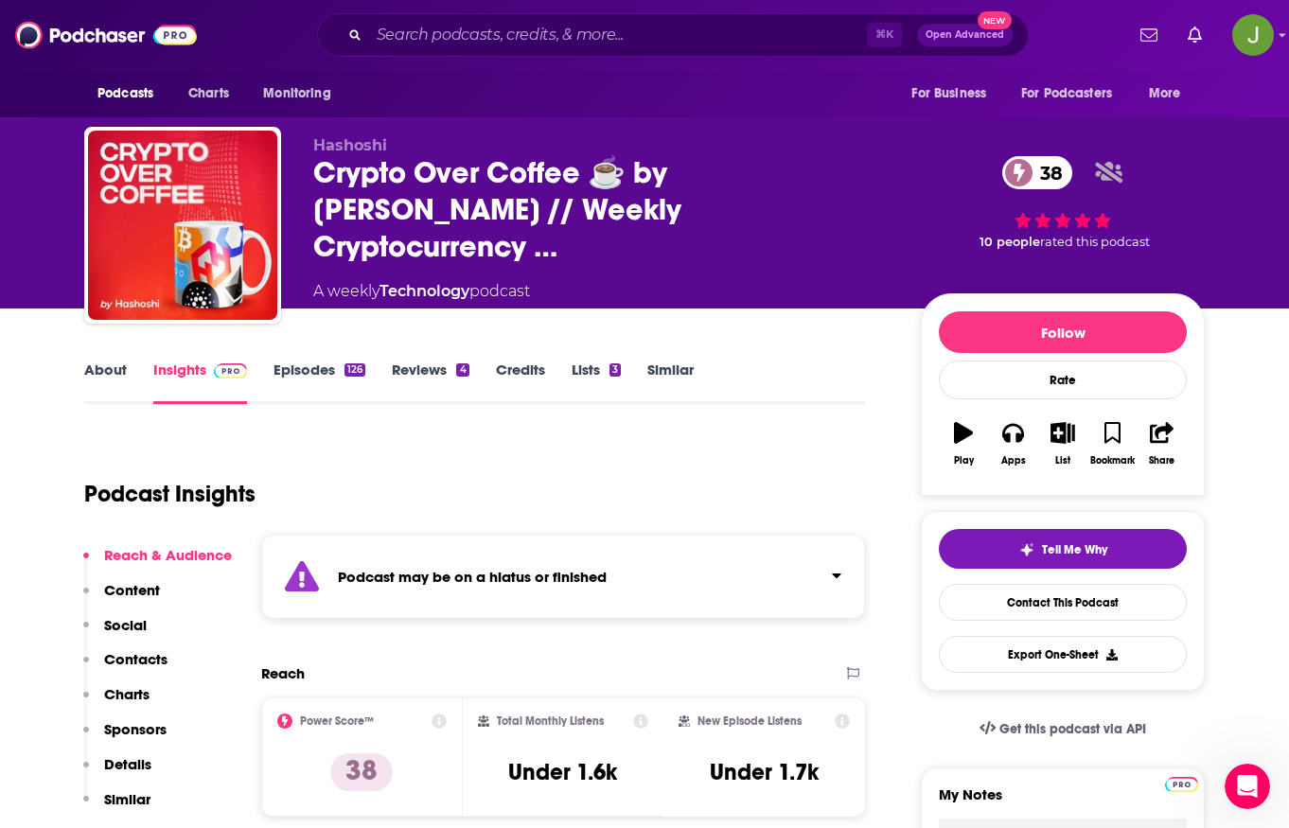
click at [300, 368] on link "Episodes 126" at bounding box center [320, 383] width 92 height 44
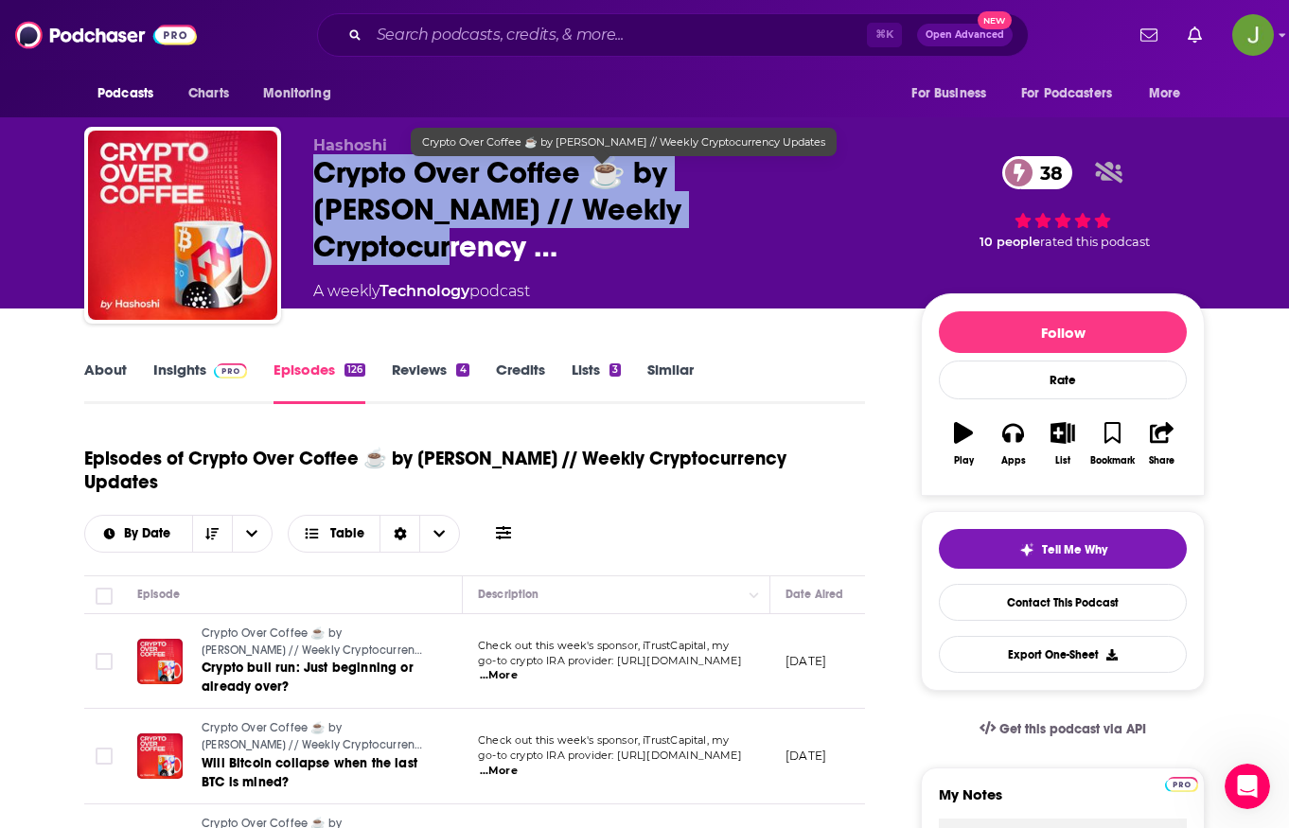
drag, startPoint x: 637, startPoint y: 226, endPoint x: 317, endPoint y: 188, distance: 322.2
click at [317, 188] on span "Crypto Over Coffee ☕️ by [PERSON_NAME] // Weekly Cryptocurrency …" at bounding box center [601, 209] width 577 height 111
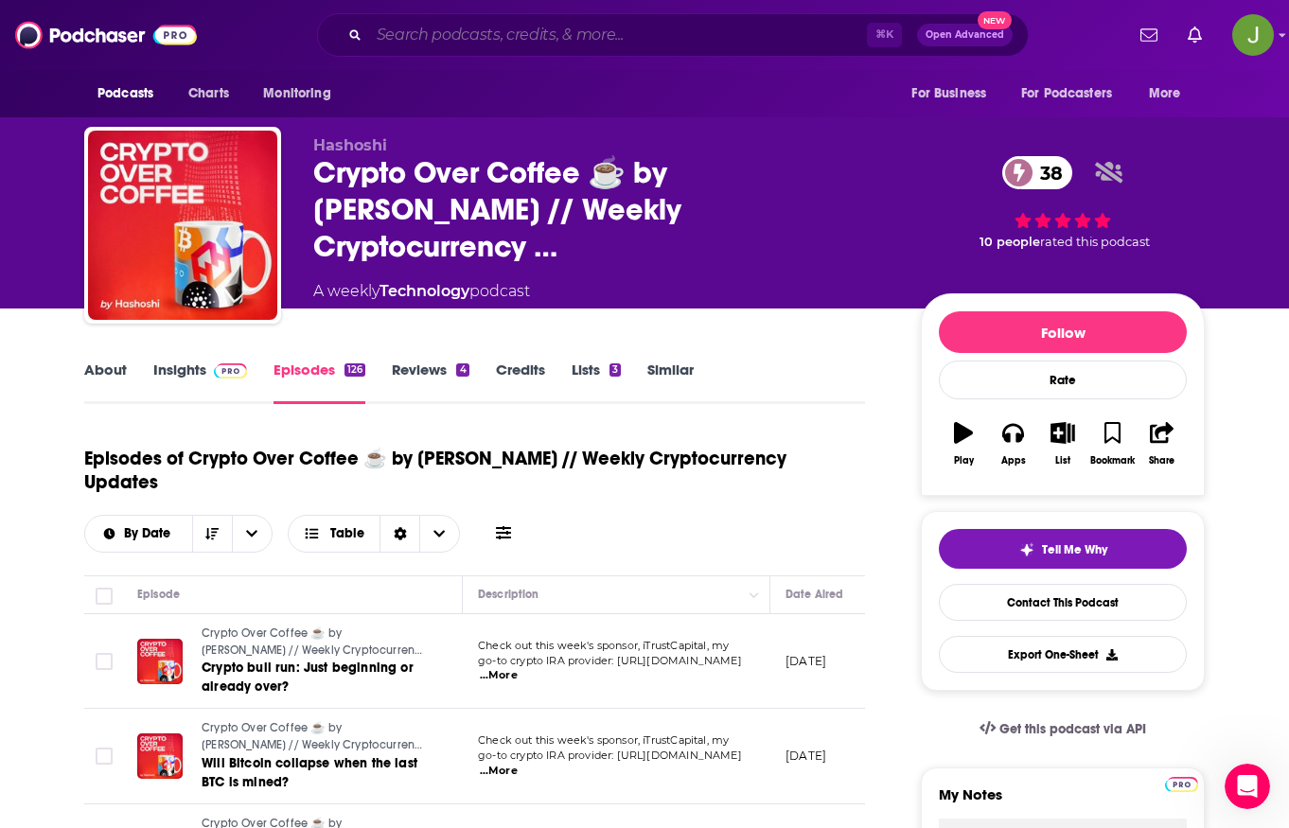
click at [498, 46] on input "Search podcasts, credits, & more..." at bounding box center [618, 35] width 498 height 30
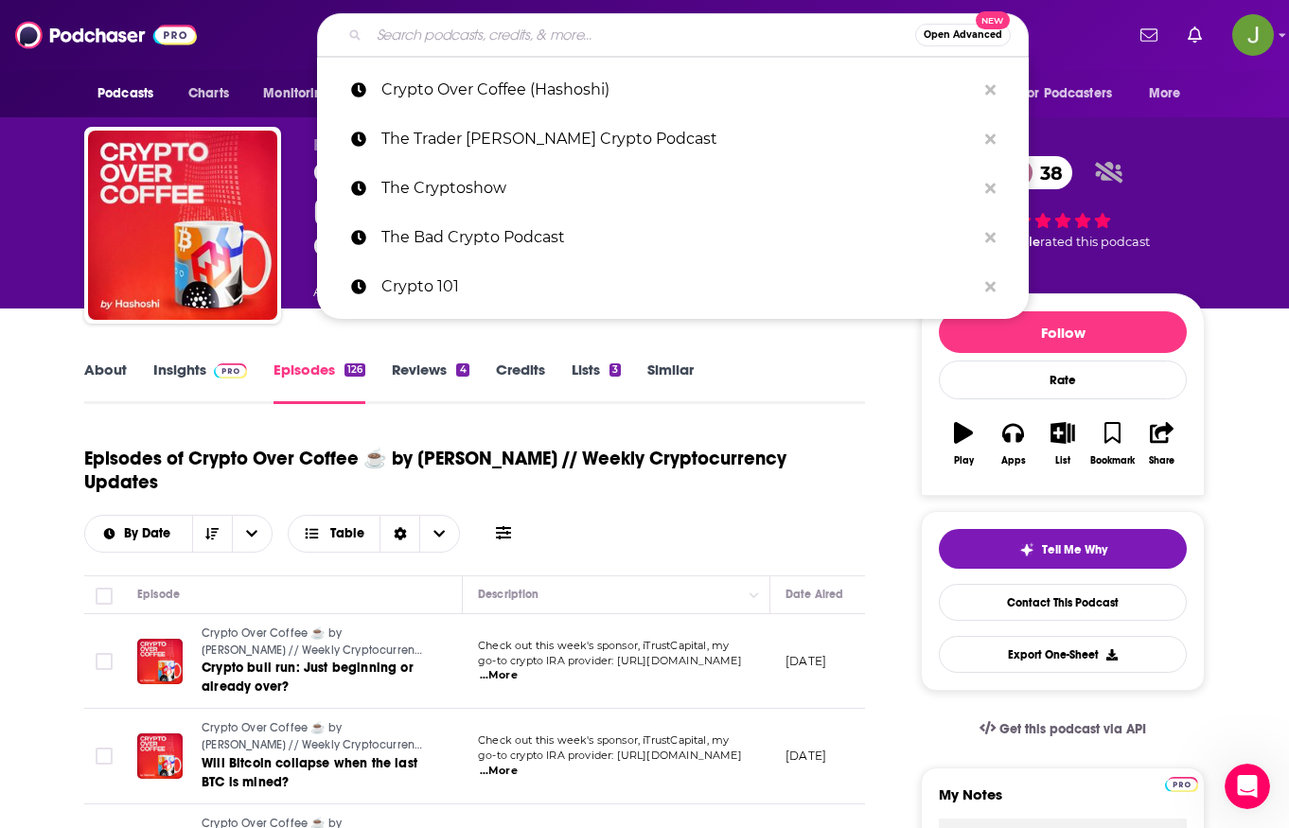
paste input "Bitcoin Cash Podcast"
type input "Bitcoin Cash Podcast"
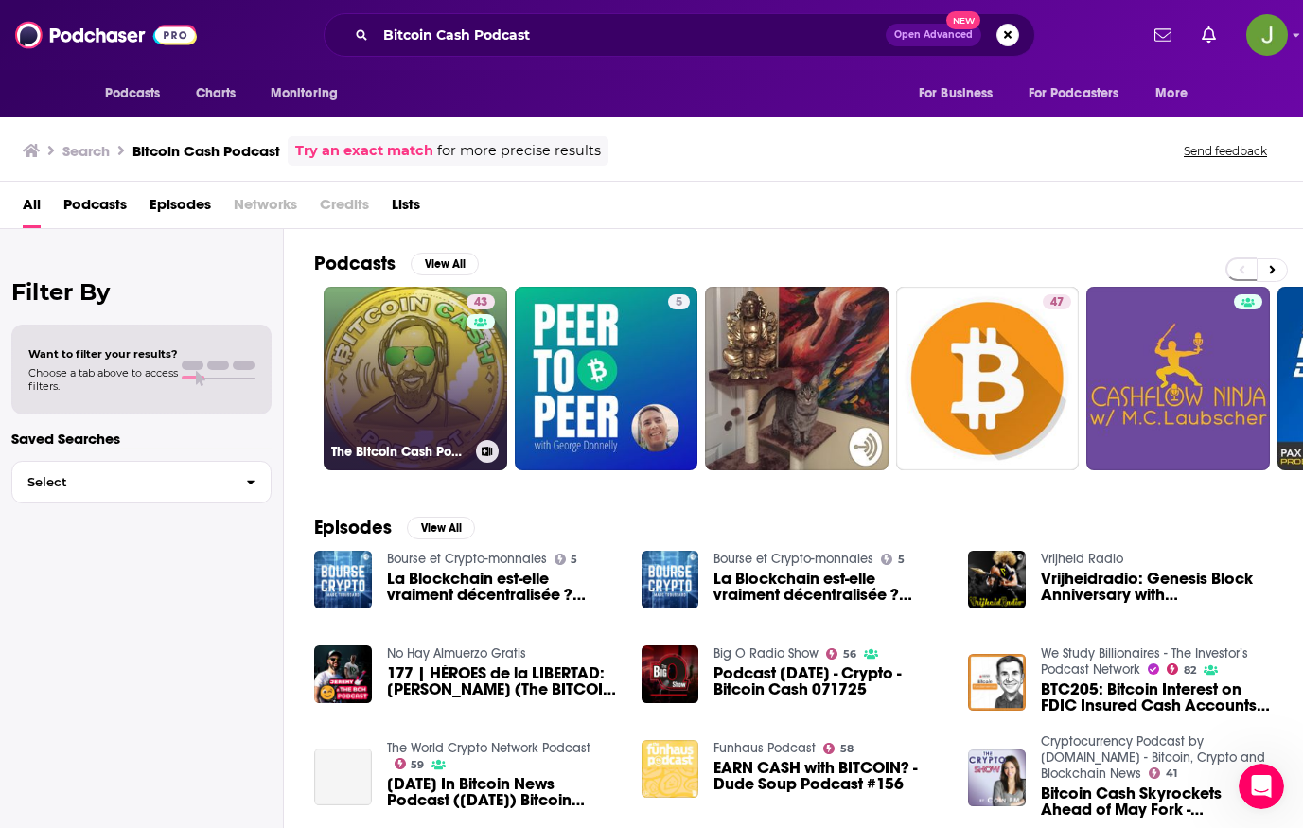
click at [422, 370] on link "43 The Bitcoin Cash Podcast" at bounding box center [416, 379] width 184 height 184
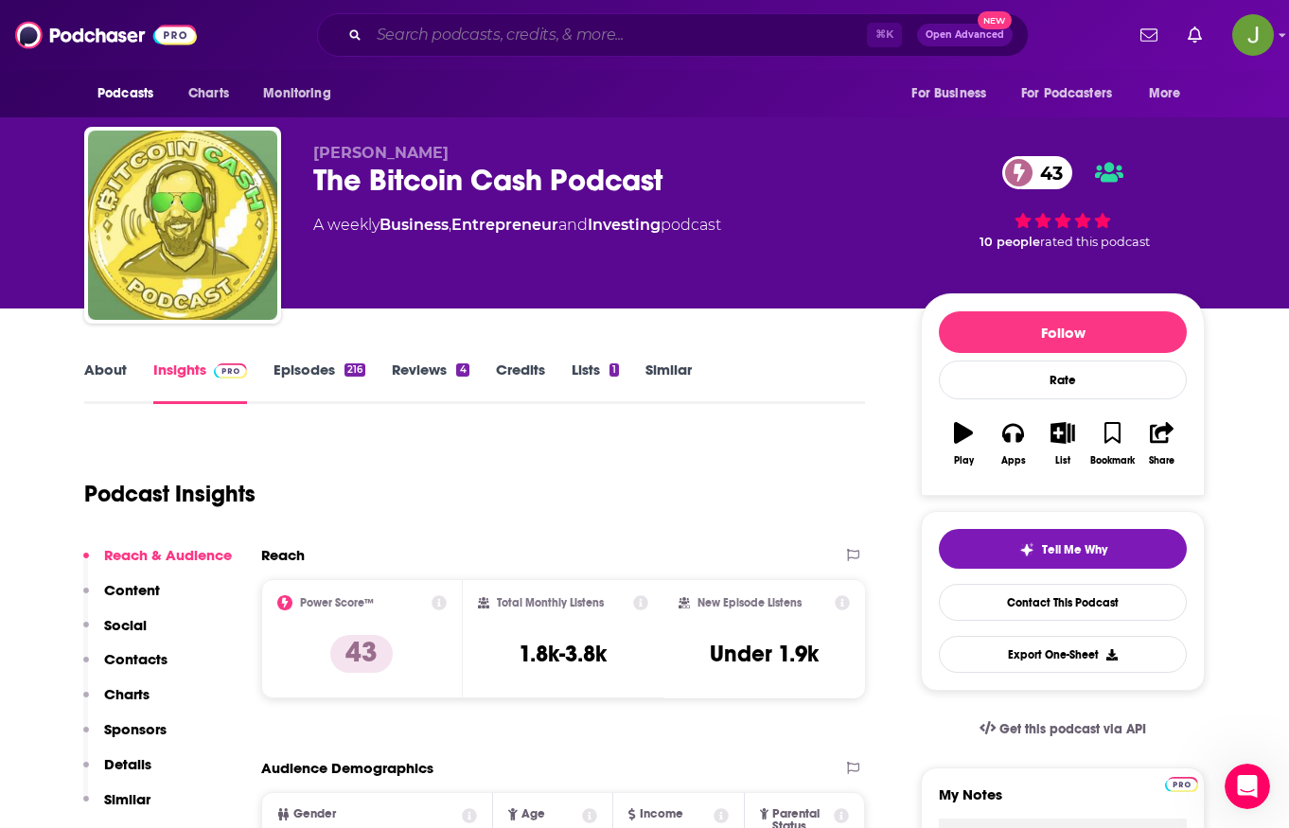
click at [590, 41] on input "Search podcasts, credits, & more..." at bounding box center [618, 35] width 498 height 30
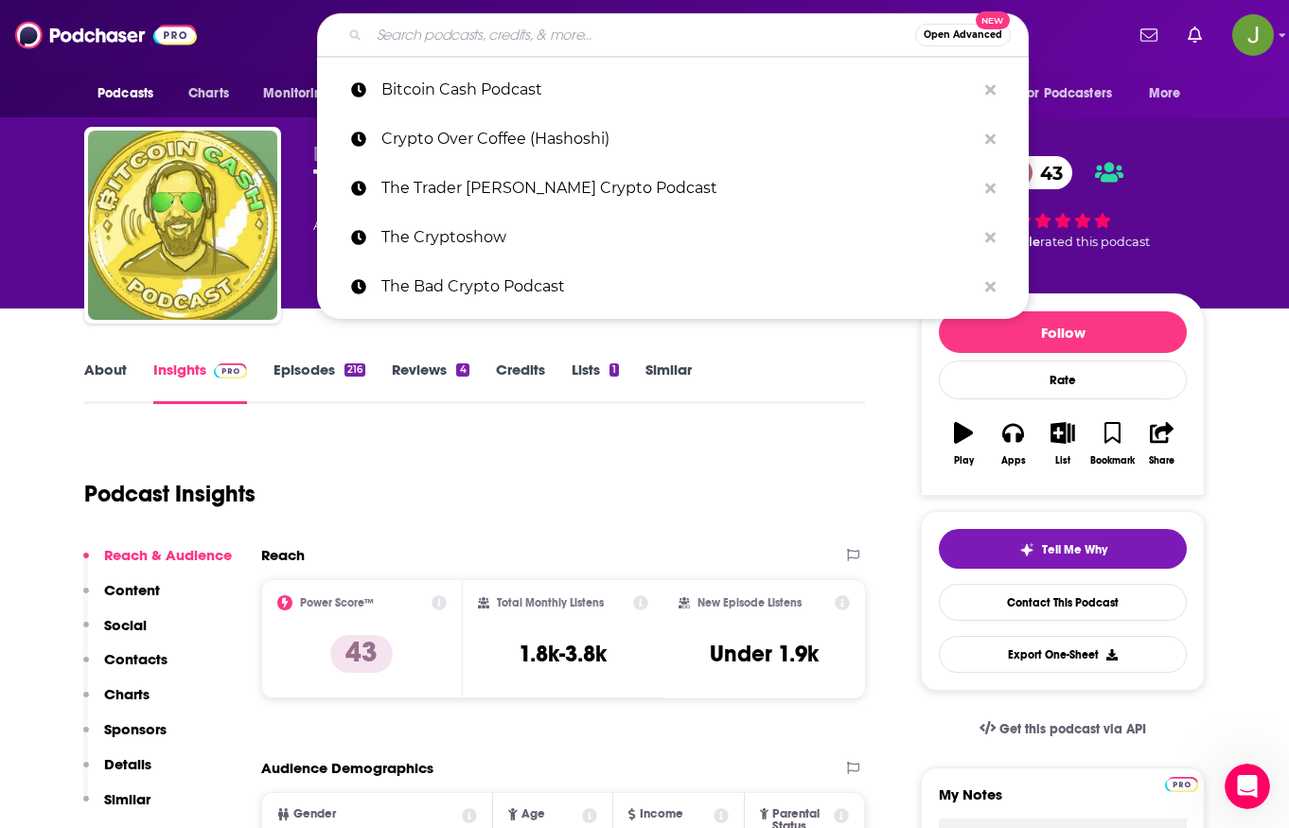
paste input "Bitcoin Magazine Podcast"
type input "Bitcoin Magazine Podcast"
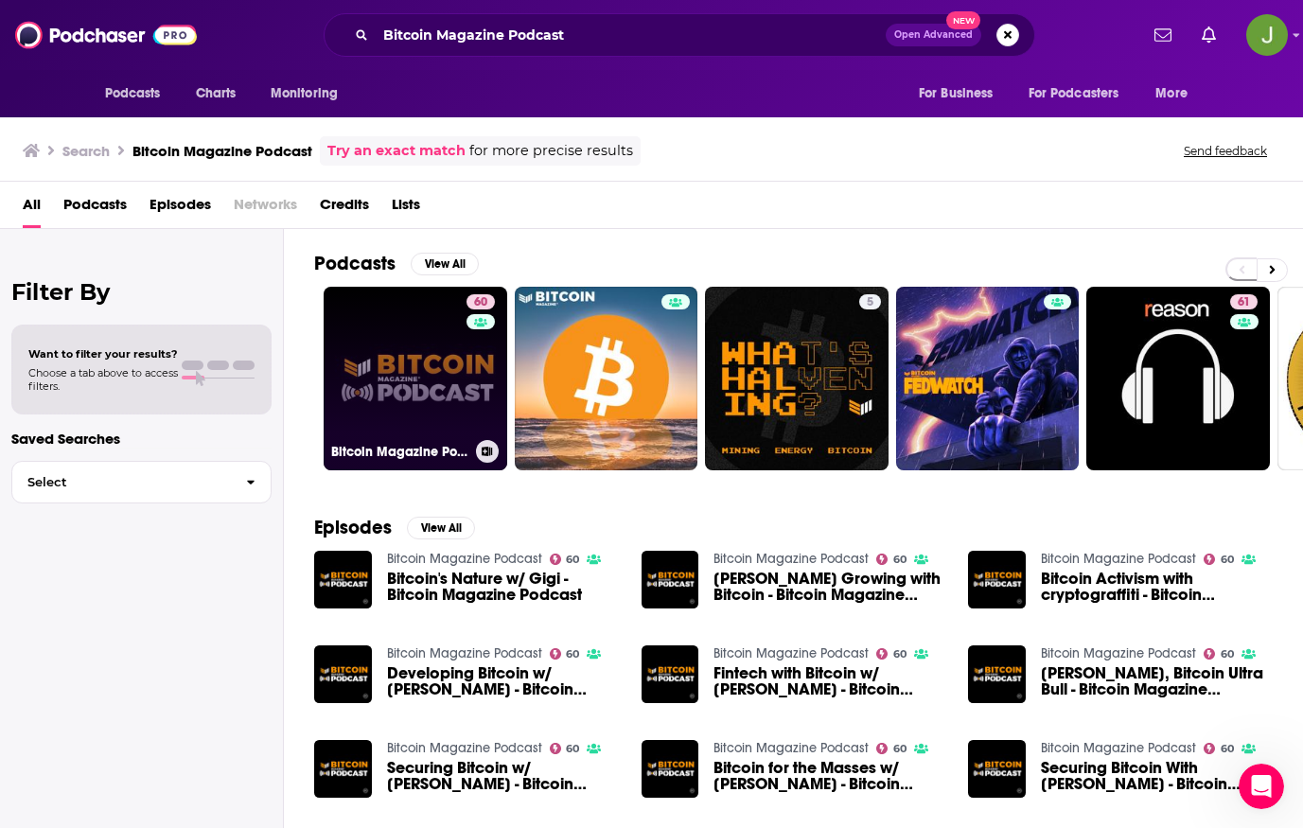
click at [402, 379] on link "60 Bitcoin Magazine Podcast" at bounding box center [416, 379] width 184 height 184
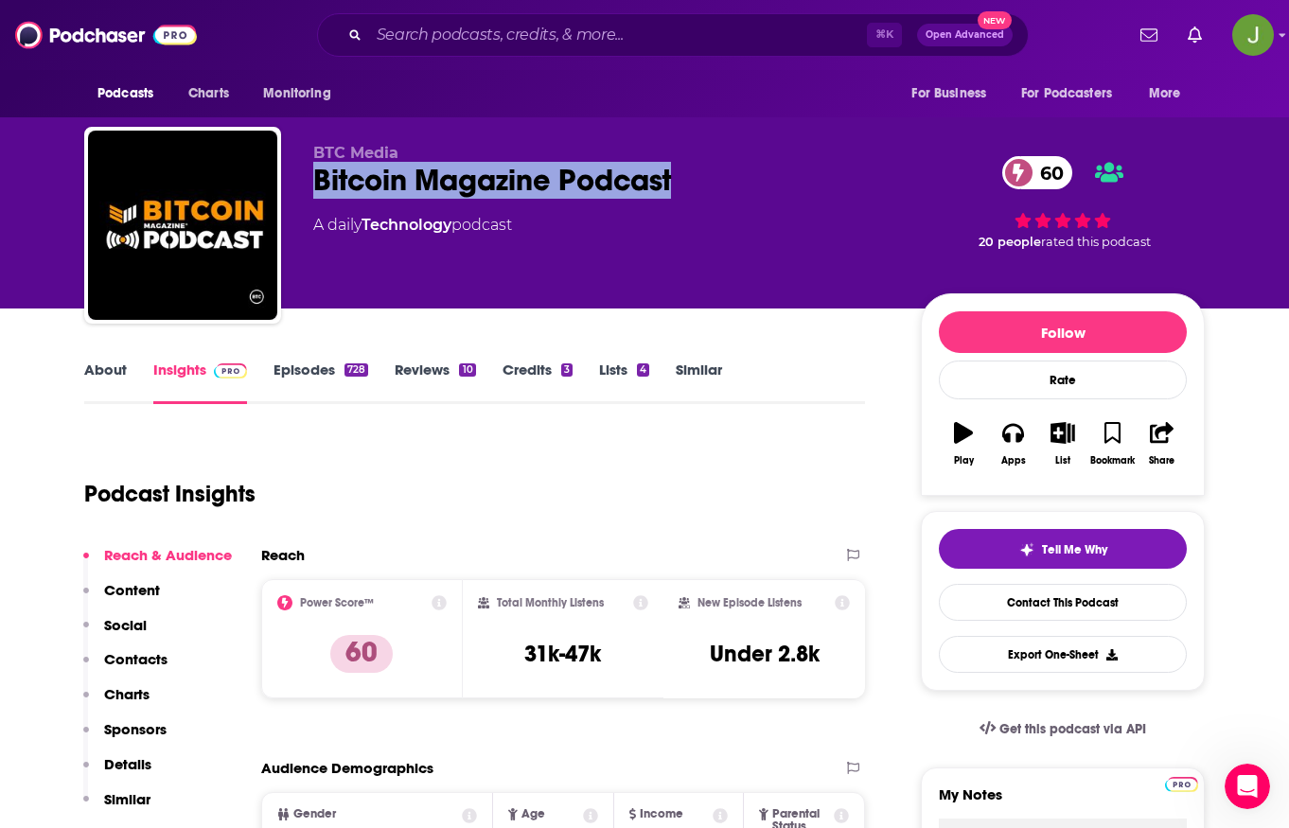
drag, startPoint x: 311, startPoint y: 187, endPoint x: 691, endPoint y: 191, distance: 379.6
click at [691, 191] on div "BTC Media Bitcoin Magazine Podcast 60 A daily Technology podcast 60 20 people r…" at bounding box center [644, 229] width 1121 height 204
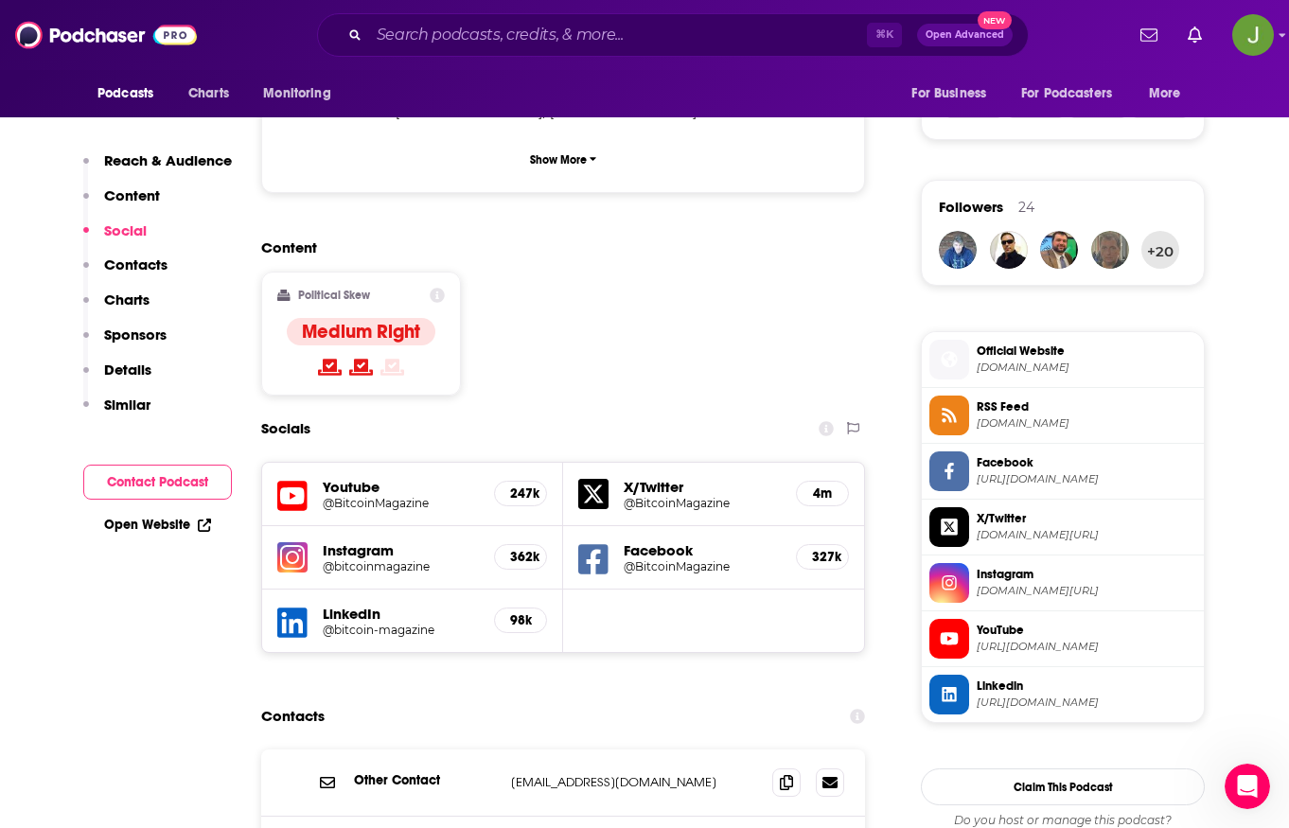
scroll to position [1620, 0]
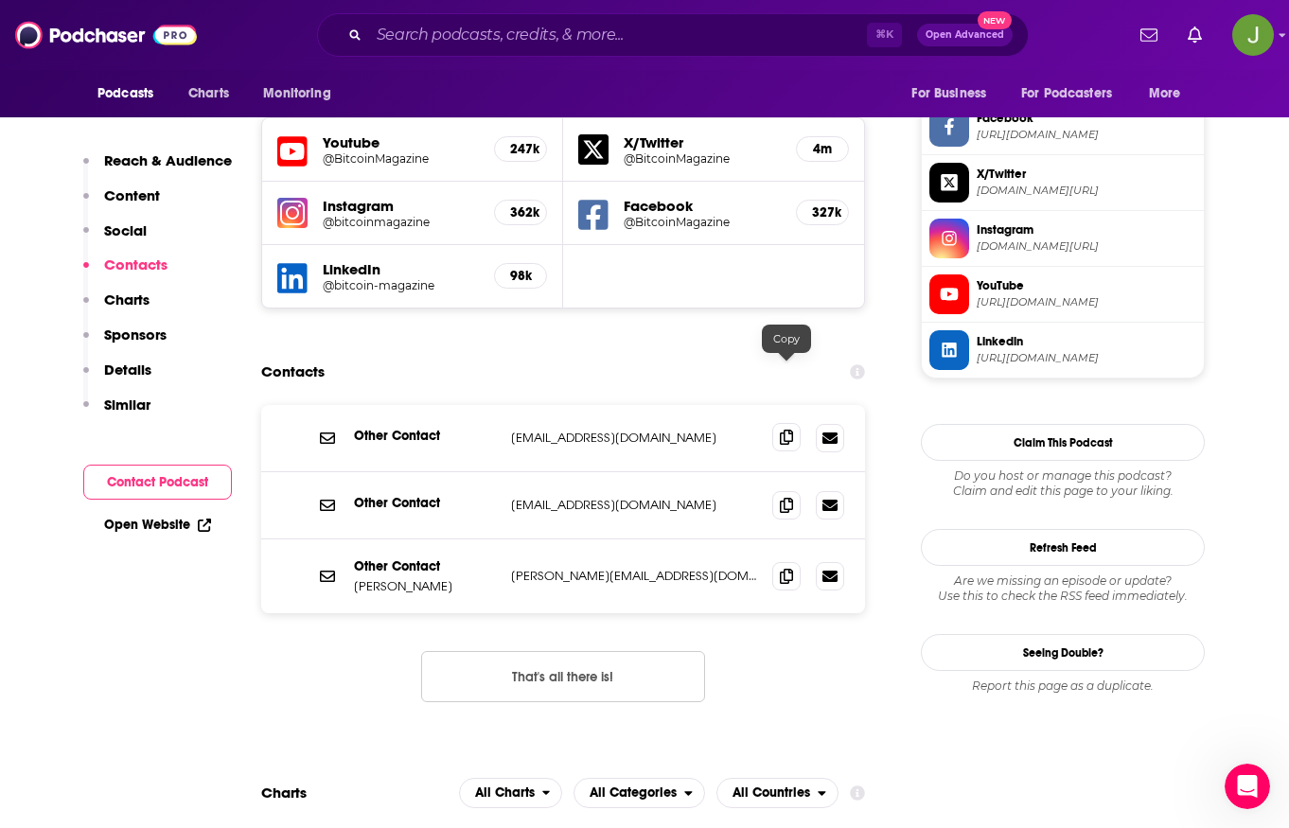
click at [789, 430] on icon at bounding box center [786, 437] width 13 height 15
click at [777, 490] on span at bounding box center [786, 504] width 28 height 28
drag, startPoint x: 447, startPoint y: 530, endPoint x: 345, endPoint y: 527, distance: 102.3
click at [345, 540] on div "Other Contact [PERSON_NAME] [PERSON_NAME][EMAIL_ADDRESS][DOMAIN_NAME] [PERSON_N…" at bounding box center [563, 577] width 604 height 74
drag, startPoint x: 350, startPoint y: 520, endPoint x: 429, endPoint y: 526, distance: 78.8
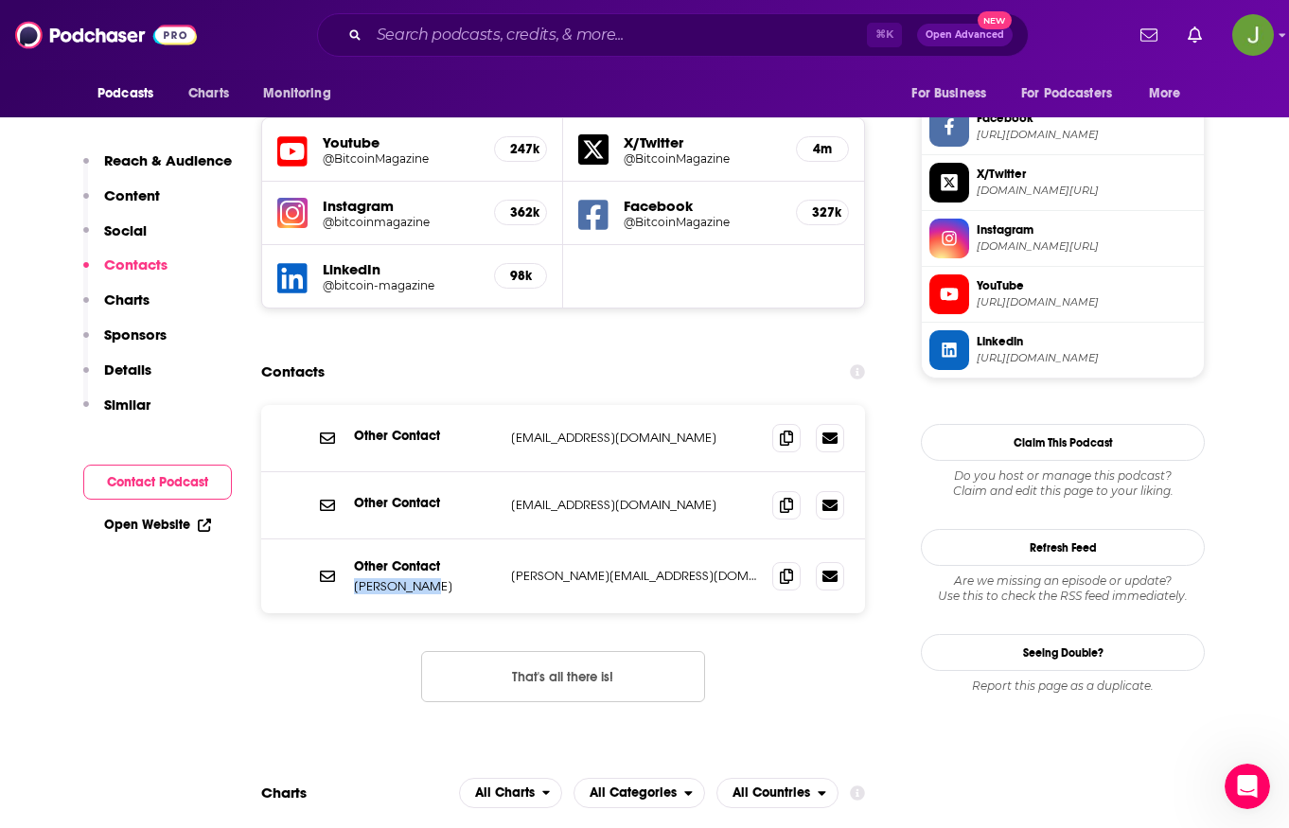
click at [429, 540] on div "Other Contact [PERSON_NAME] [PERSON_NAME][EMAIL_ADDRESS][DOMAIN_NAME] [PERSON_N…" at bounding box center [563, 577] width 604 height 74
click at [789, 568] on icon at bounding box center [786, 575] width 13 height 15
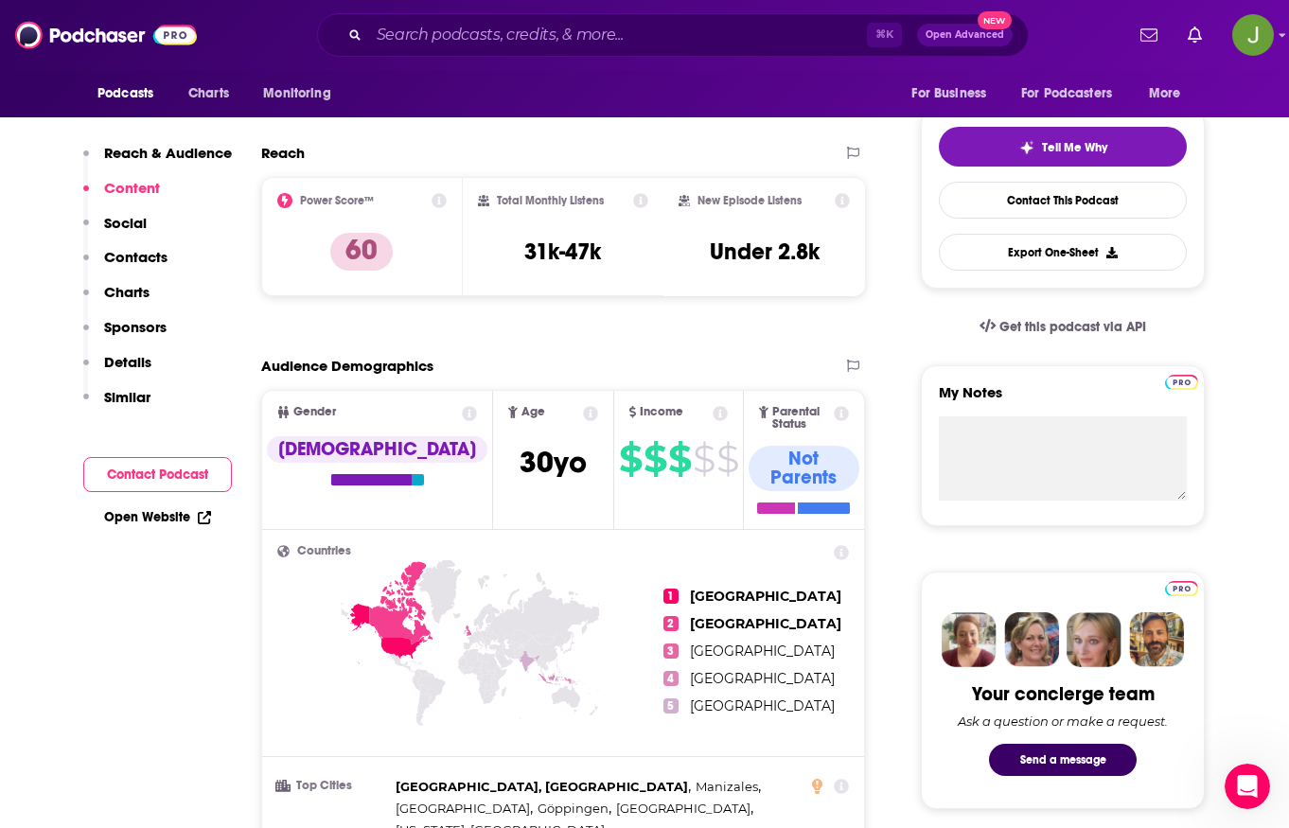
scroll to position [0, 0]
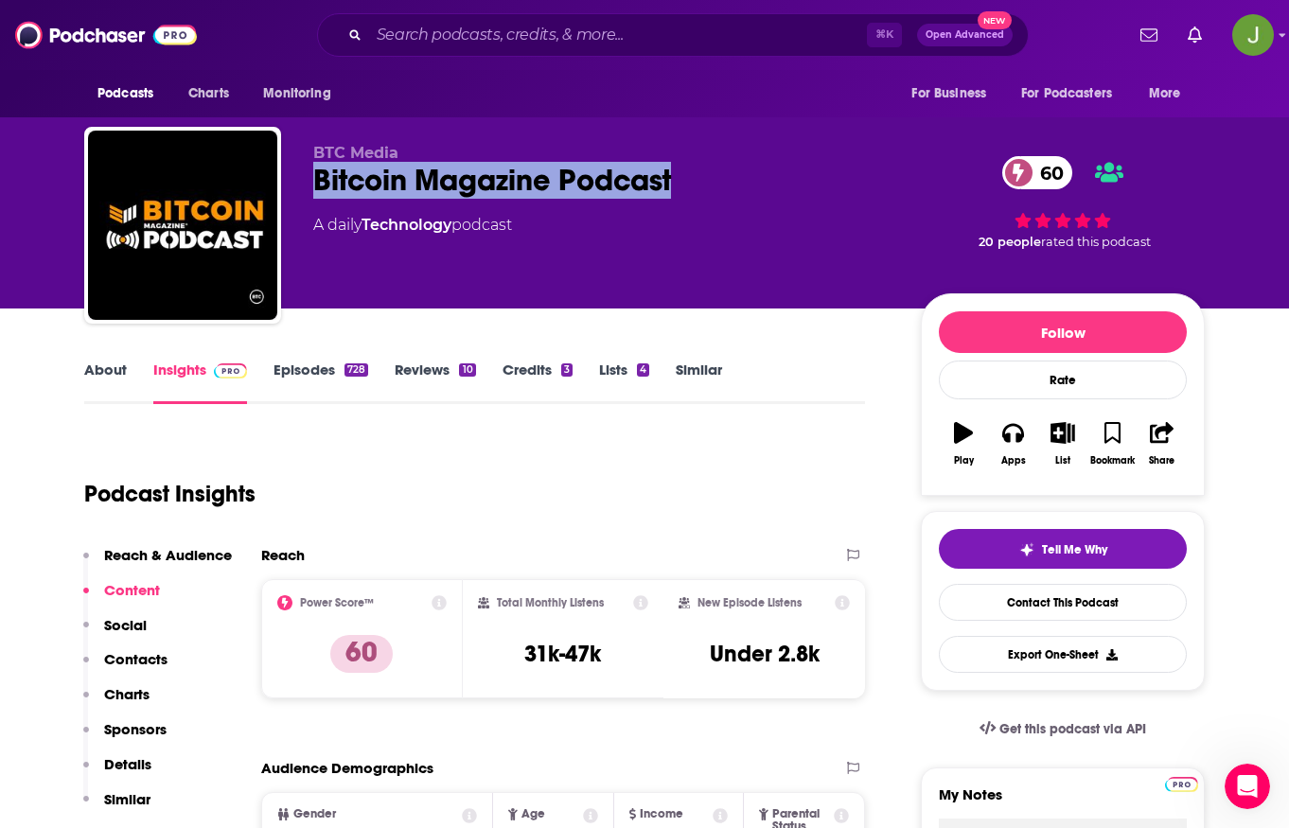
drag, startPoint x: 696, startPoint y: 180, endPoint x: 314, endPoint y: 188, distance: 381.6
click at [314, 188] on div "Bitcoin Magazine Podcast 60" at bounding box center [601, 180] width 577 height 37
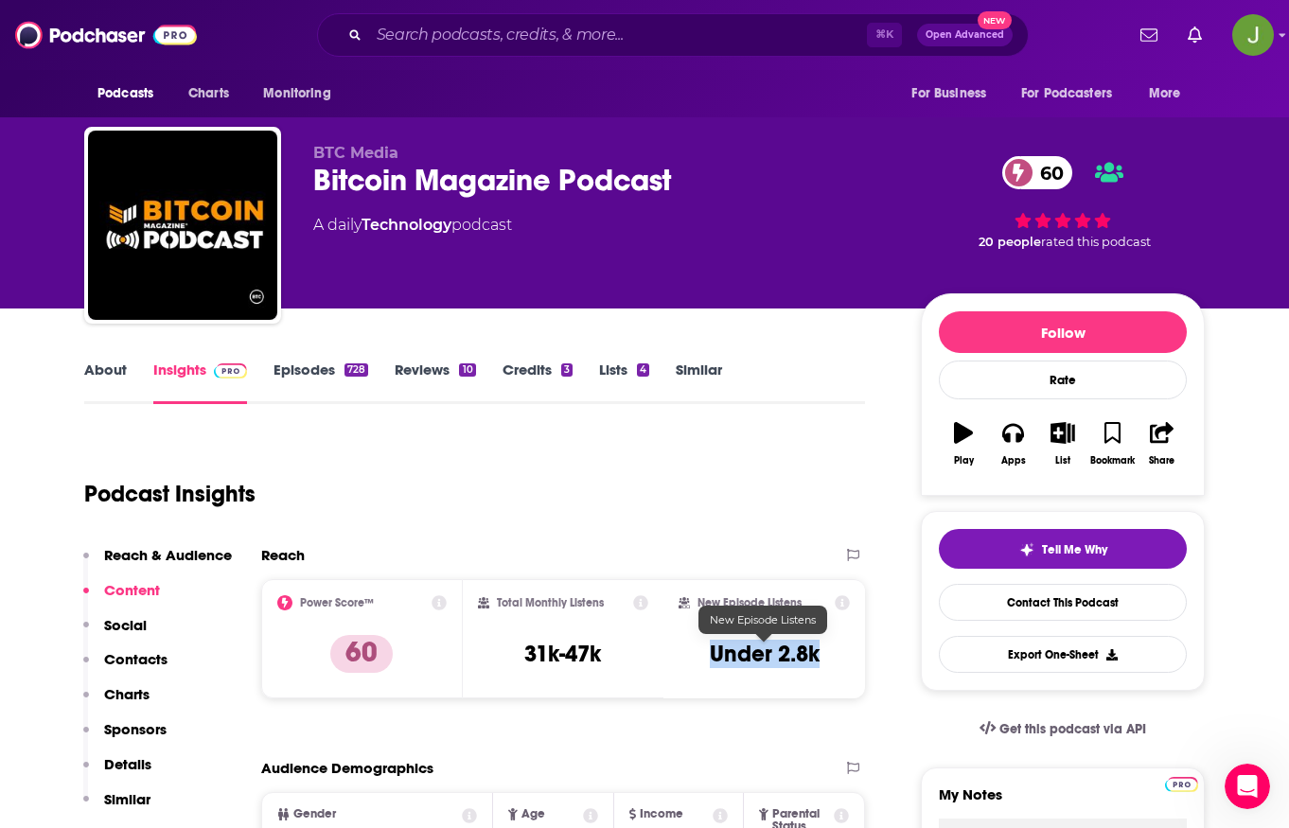
drag, startPoint x: 704, startPoint y: 657, endPoint x: 817, endPoint y: 661, distance: 112.7
click at [817, 661] on div "New Episode Listens Under 2.8k" at bounding box center [764, 638] width 171 height 87
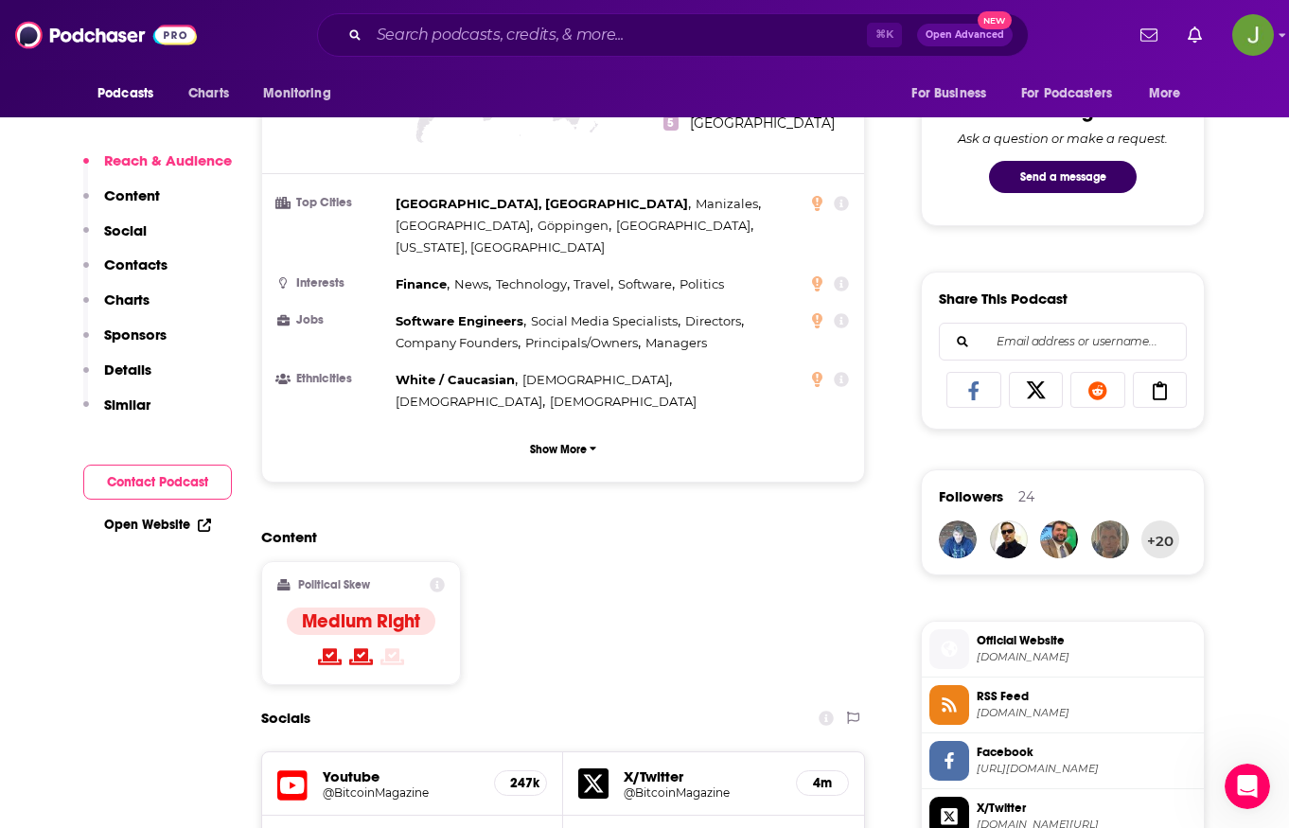
scroll to position [1084, 0]
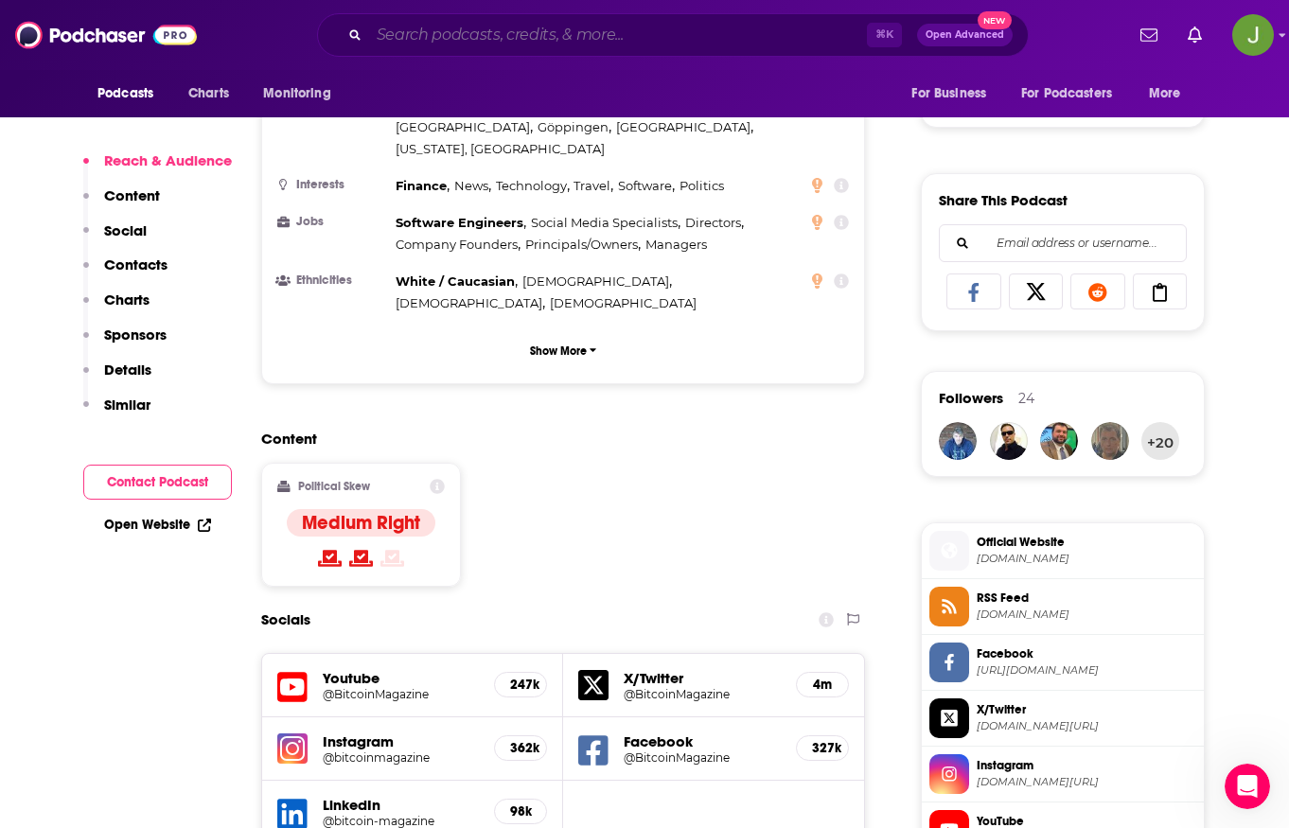
click at [594, 44] on input "Search podcasts, credits, & more..." at bounding box center [618, 35] width 498 height 30
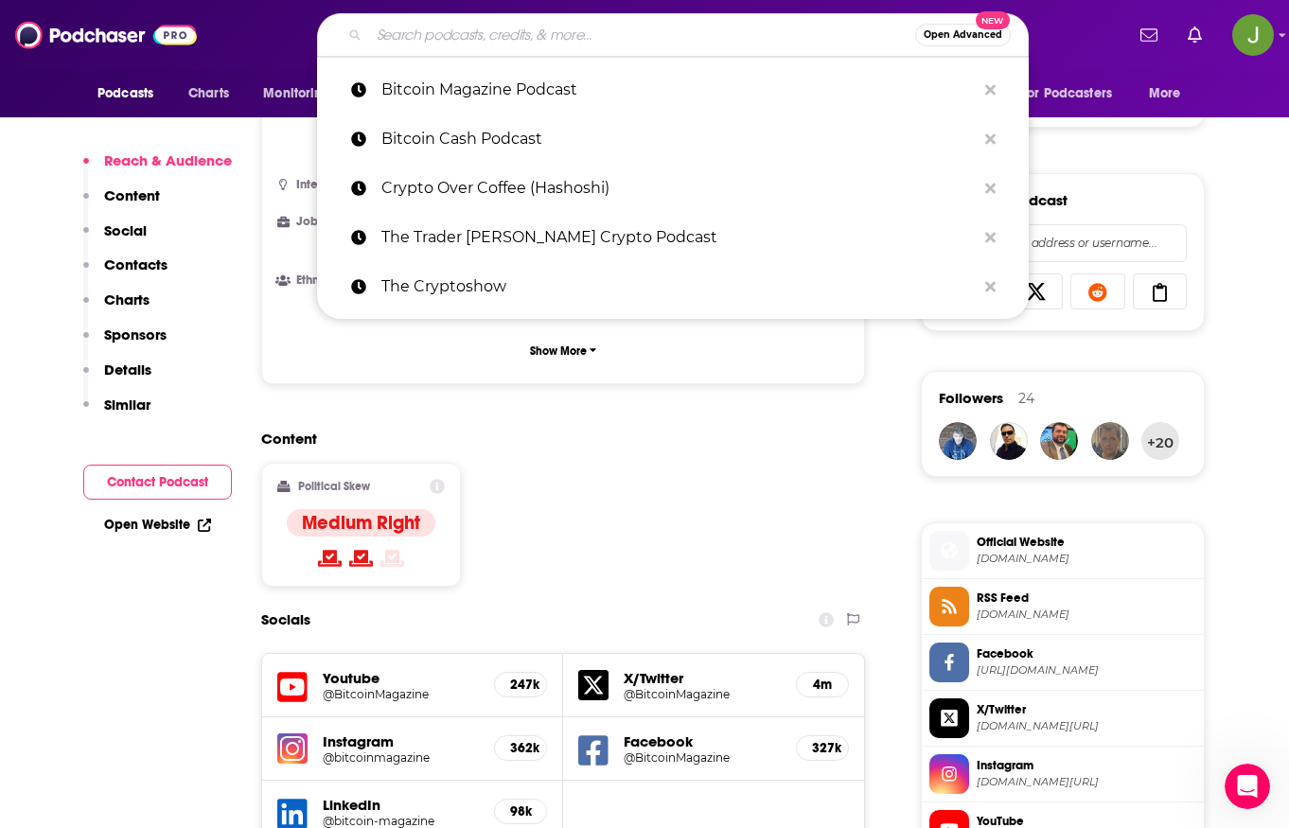
paste input "Bitcoin Takeover Podcast"
type input "Bitcoin Takeover Podcast"
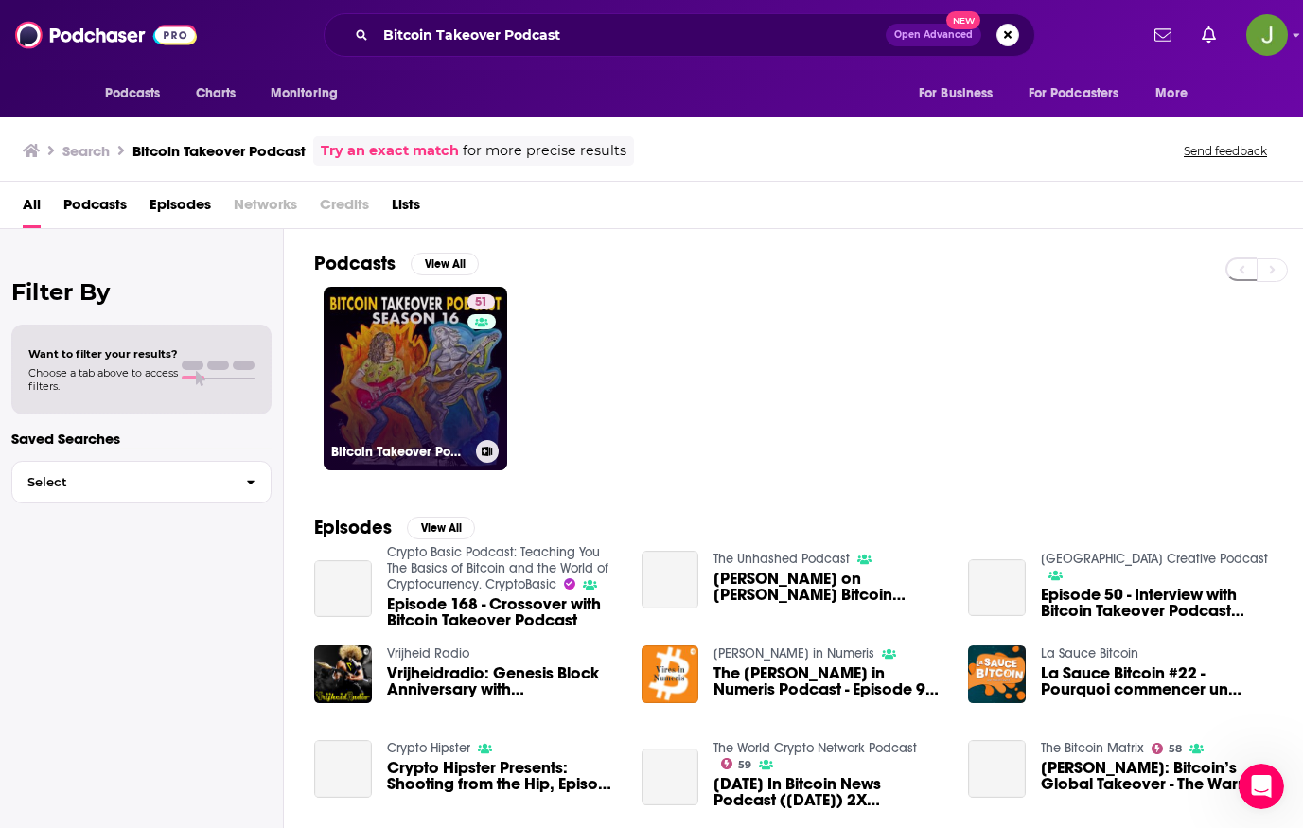
click at [442, 373] on link "51 Bitcoin Takeover Podcast" at bounding box center [416, 379] width 184 height 184
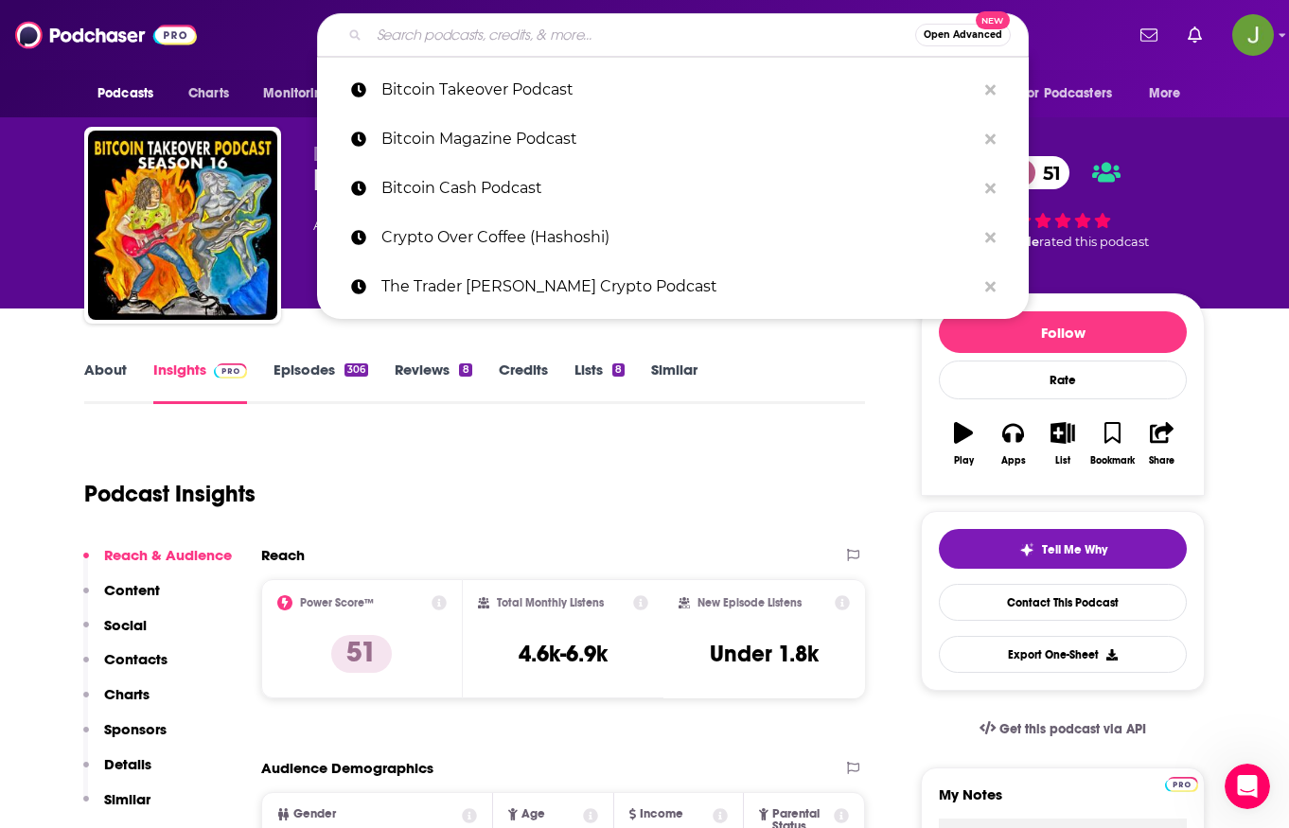
click at [528, 42] on input "Search podcasts, credits, & more..." at bounding box center [642, 35] width 546 height 30
paste input "What bitcoin did"
type input "What bitcoin did"
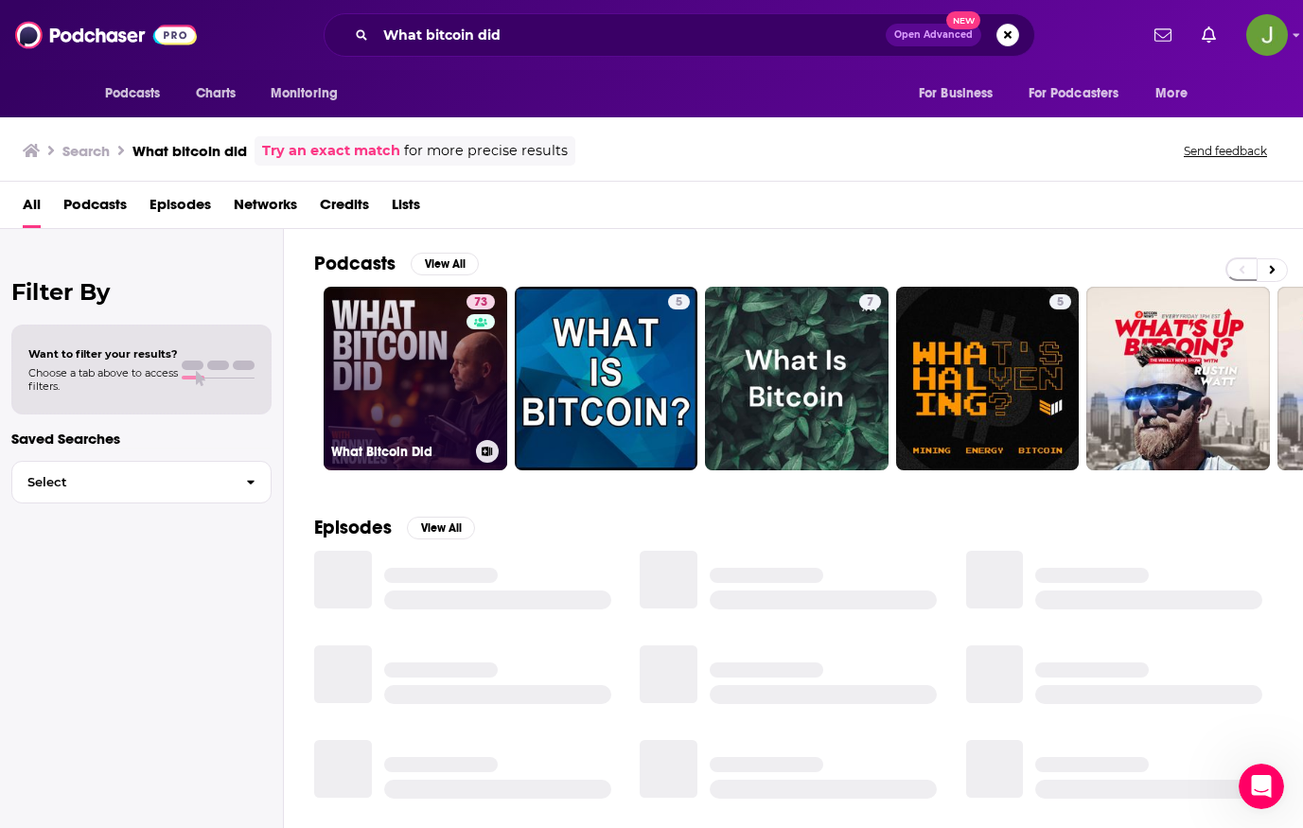
click at [451, 366] on link "73 What Bitcoin Did" at bounding box center [416, 379] width 184 height 184
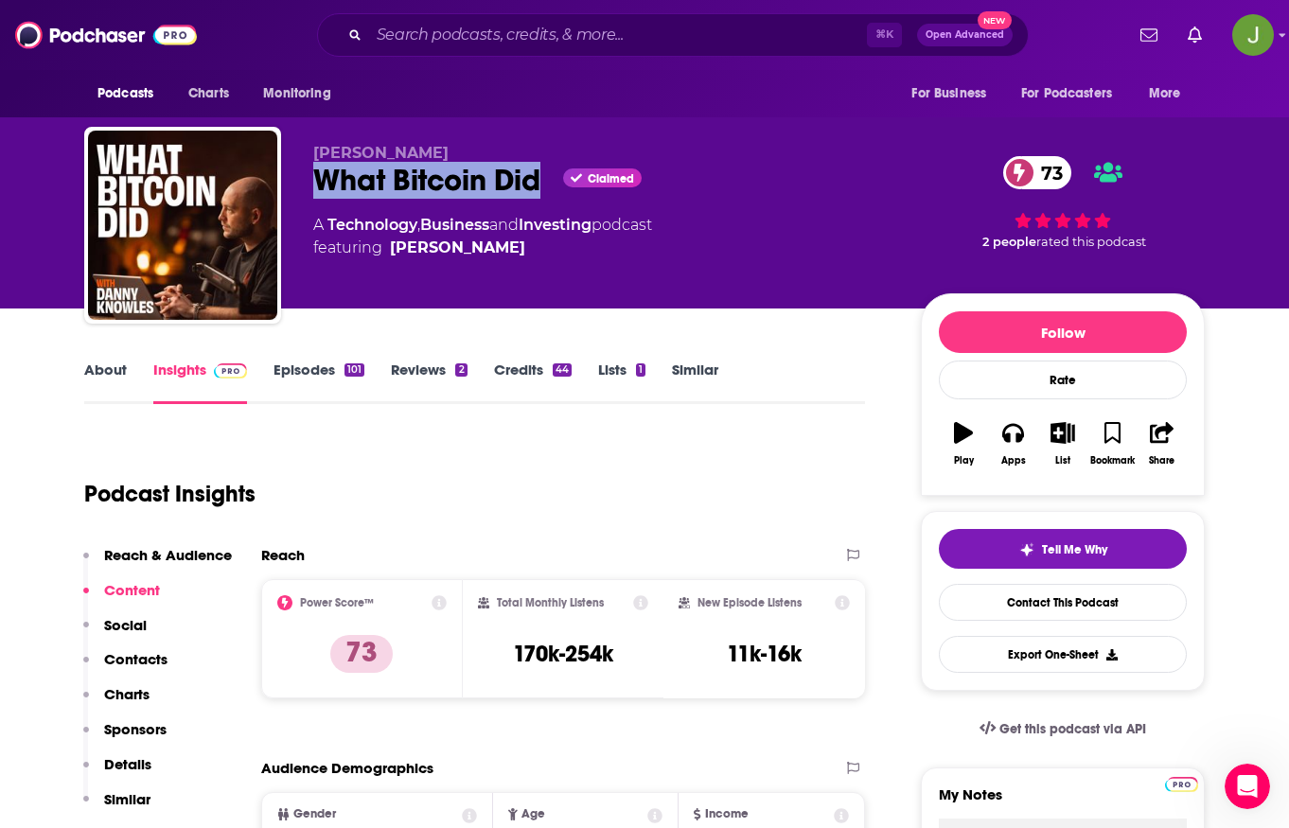
drag, startPoint x: 543, startPoint y: 185, endPoint x: 321, endPoint y: 196, distance: 222.7
click at [321, 196] on div "What Bitcoin Did Claimed 73" at bounding box center [601, 180] width 577 height 37
click at [1031, 605] on link "Contact This Podcast" at bounding box center [1063, 602] width 248 height 37
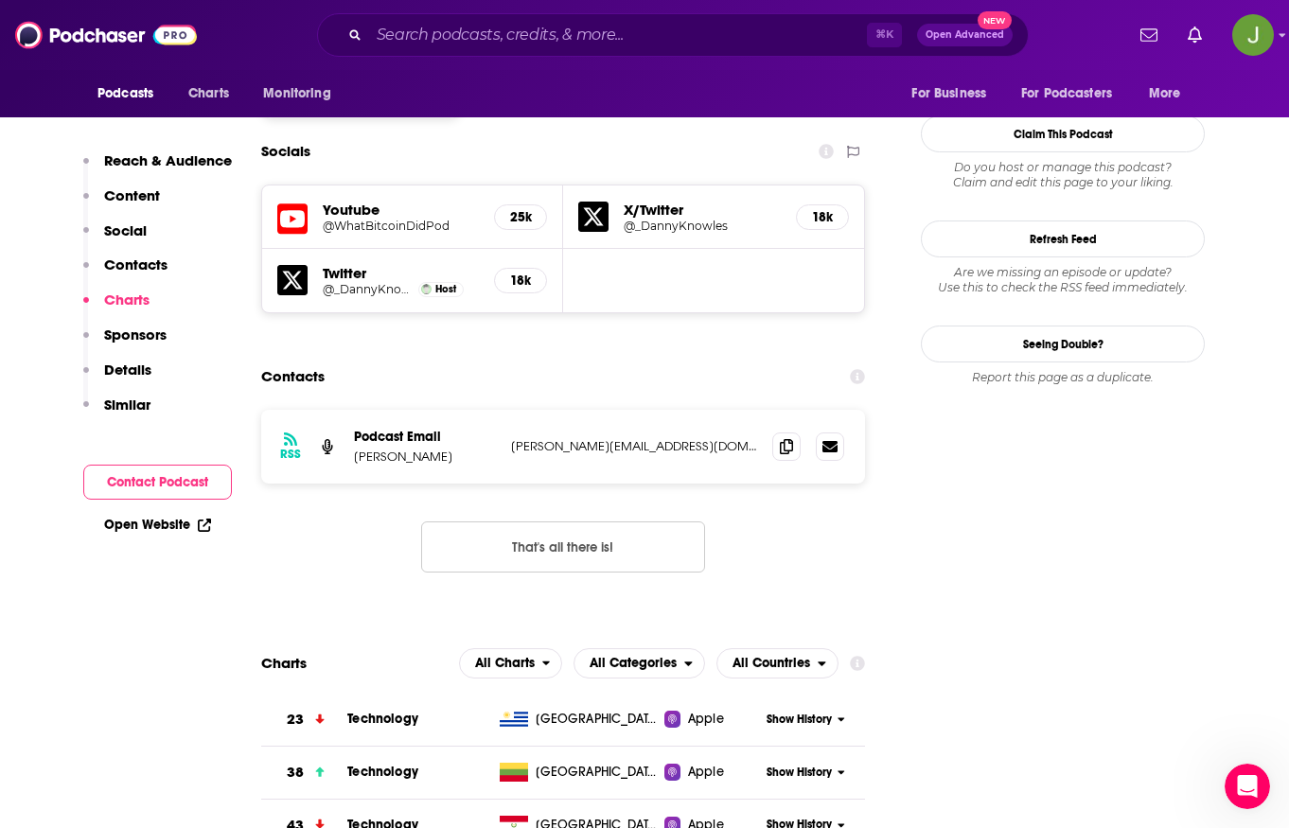
scroll to position [1608, 0]
click at [787, 439] on icon at bounding box center [786, 446] width 13 height 15
drag, startPoint x: 442, startPoint y: 356, endPoint x: 353, endPoint y: 348, distance: 89.3
click at [354, 450] on p "[PERSON_NAME]" at bounding box center [425, 458] width 142 height 16
drag, startPoint x: 449, startPoint y: 333, endPoint x: 350, endPoint y: 332, distance: 98.4
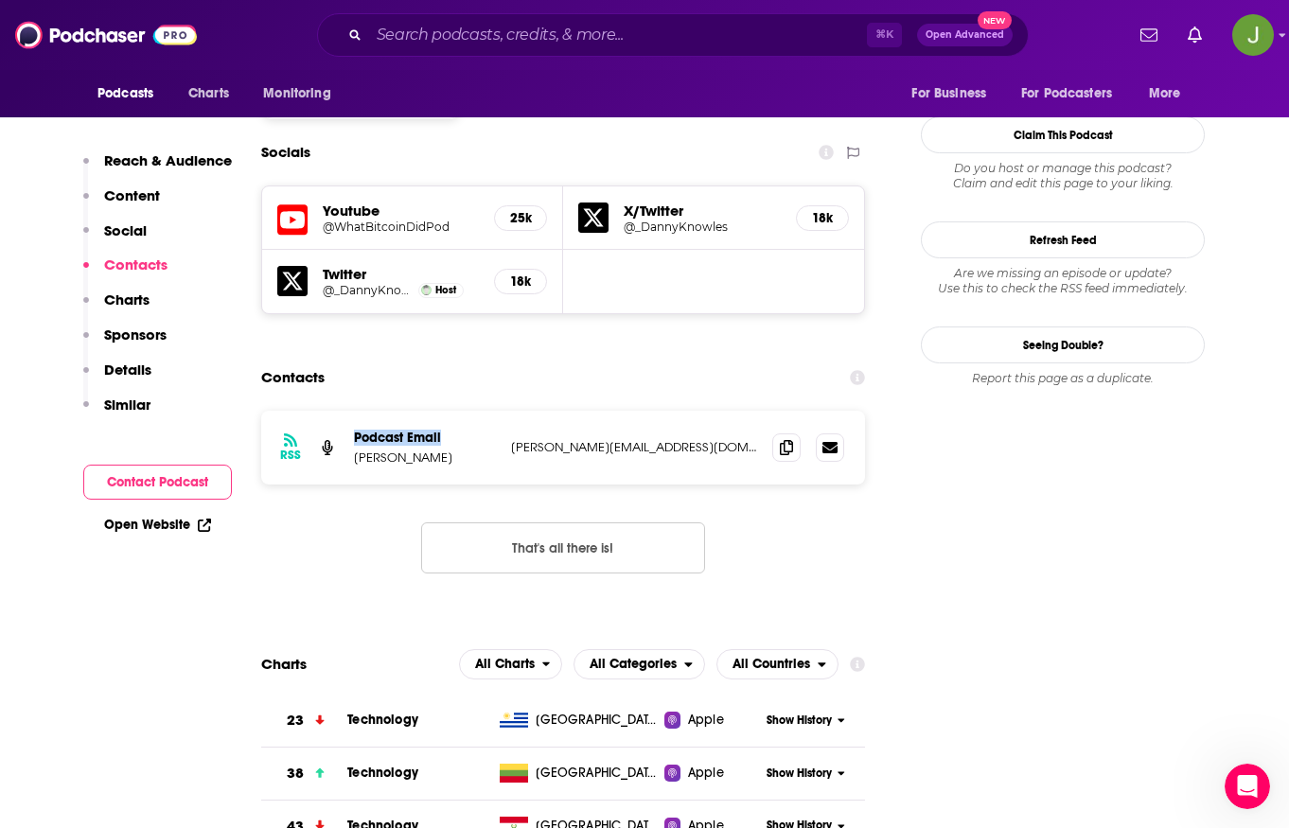
click at [350, 411] on div "RSS Podcast Email [PERSON_NAME] [PERSON_NAME][EMAIL_ADDRESS][DOMAIN_NAME] [PERS…" at bounding box center [563, 448] width 604 height 74
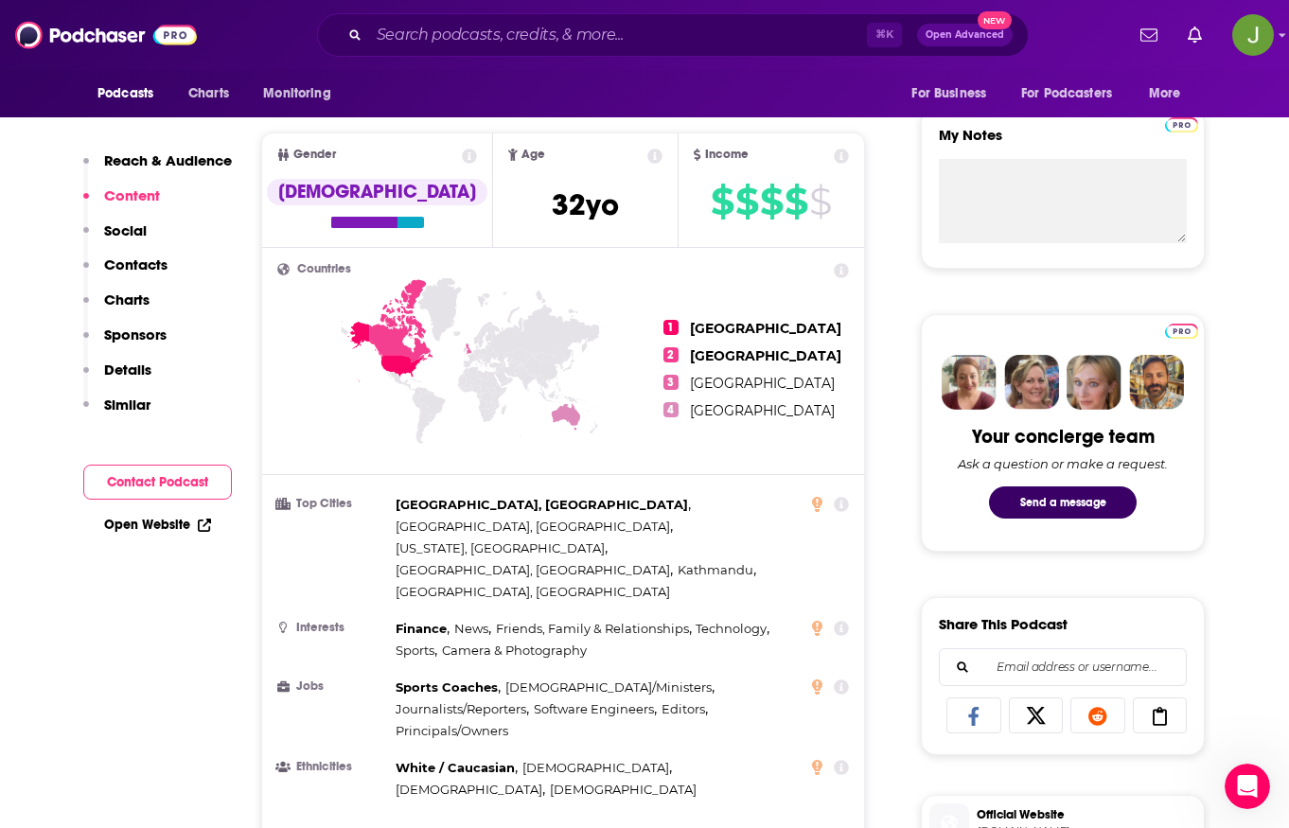
scroll to position [372, 0]
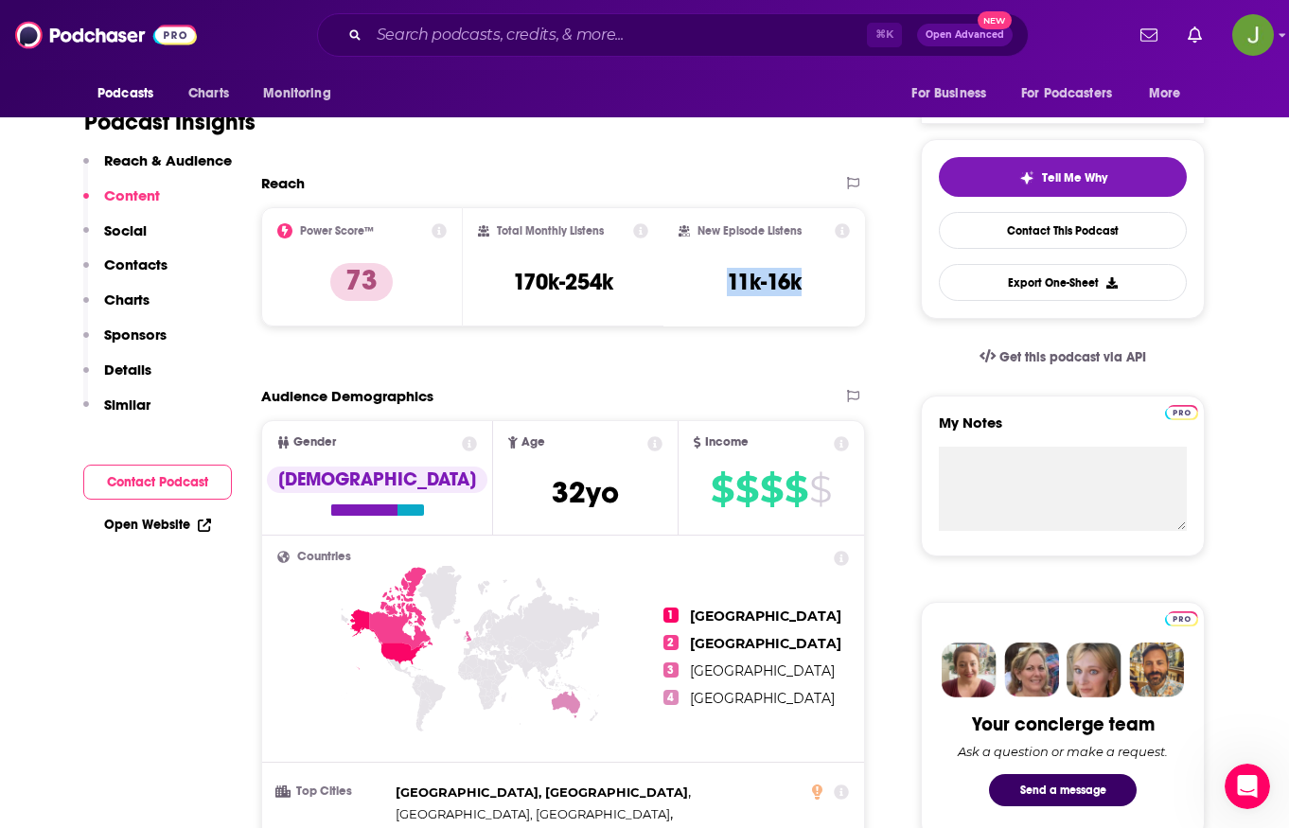
drag, startPoint x: 725, startPoint y: 283, endPoint x: 807, endPoint y: 289, distance: 82.5
click at [807, 289] on div "New Episode Listens 11k-16k" at bounding box center [764, 266] width 171 height 87
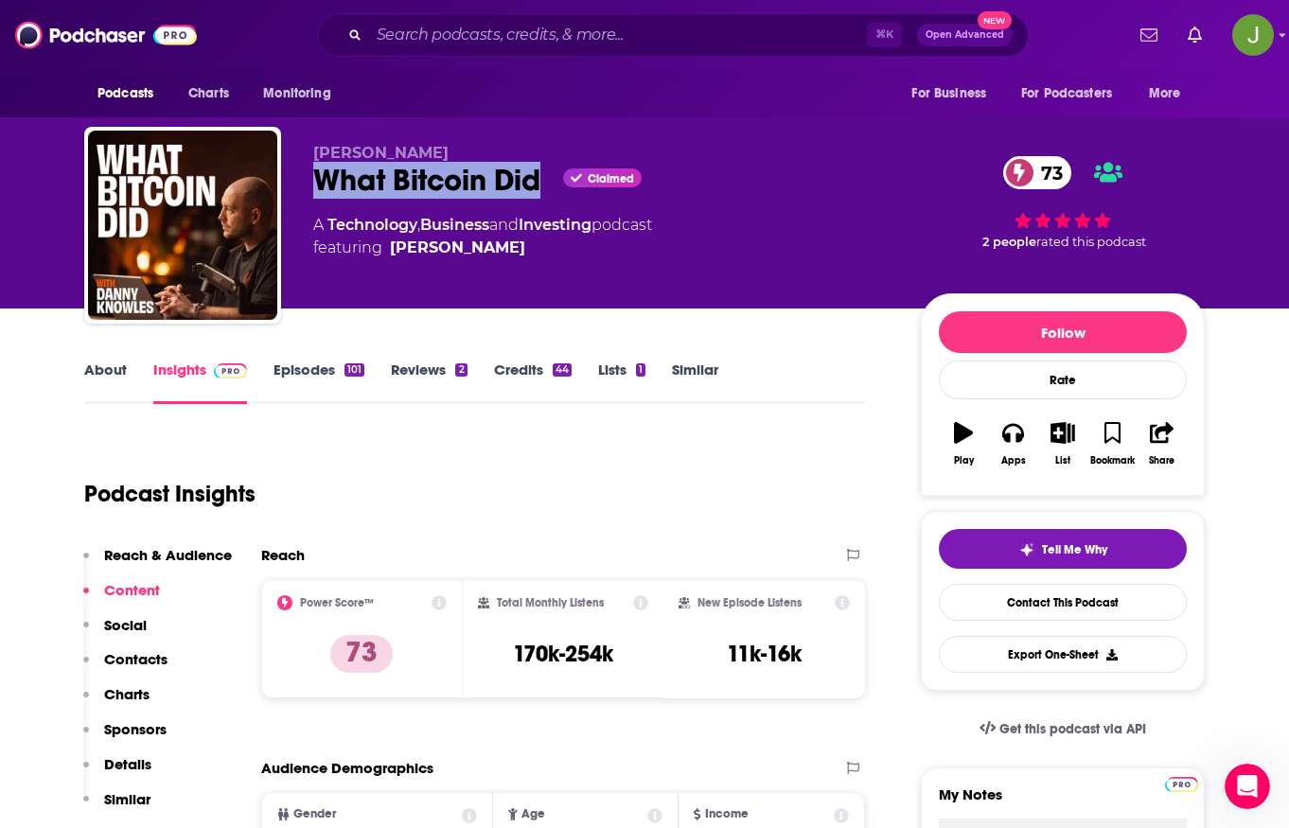
drag, startPoint x: 543, startPoint y: 188, endPoint x: 312, endPoint y: 192, distance: 231.0
click at [313, 192] on div "What Bitcoin Did Claimed 73" at bounding box center [601, 180] width 577 height 37
click at [1067, 604] on link "Contact This Podcast" at bounding box center [1063, 602] width 248 height 37
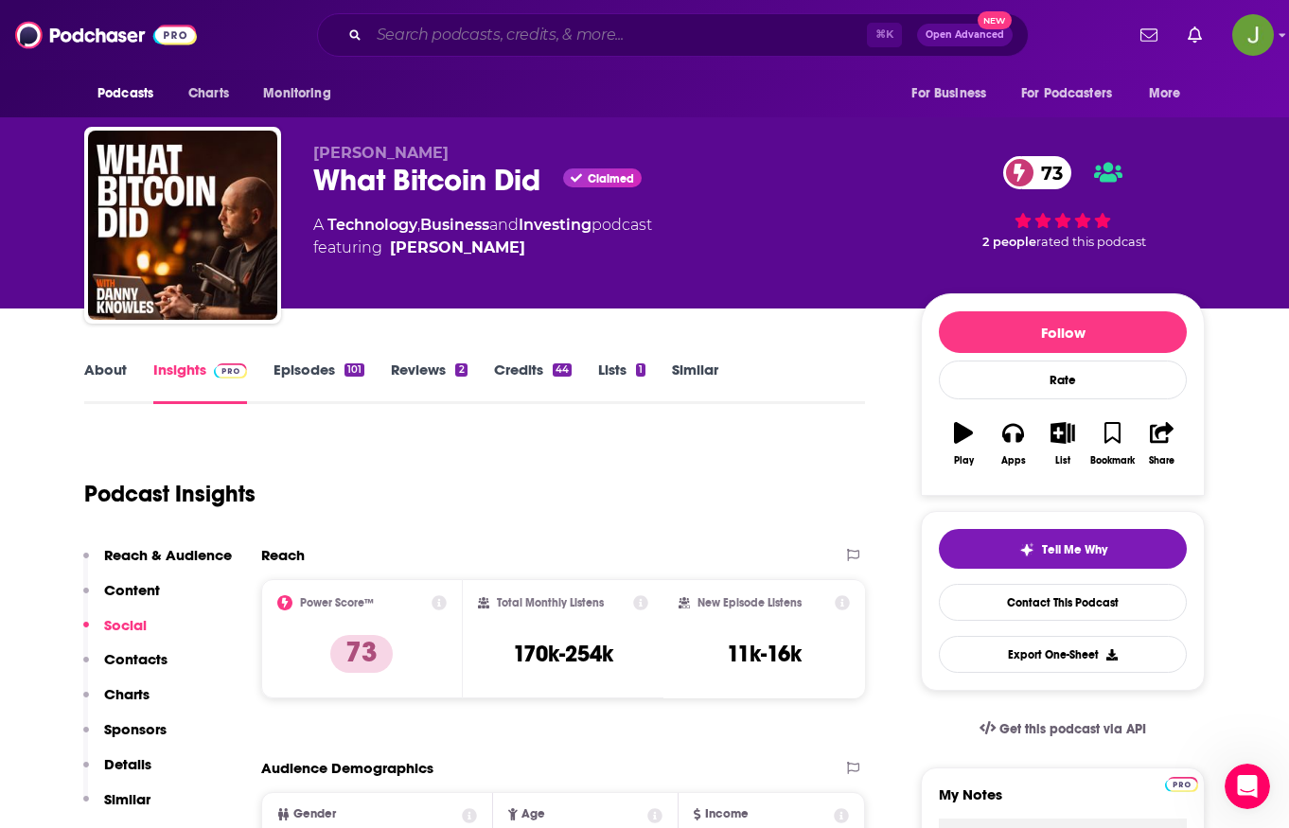
click at [595, 45] on input "Search podcasts, credits, & more..." at bounding box center [618, 35] width 498 height 30
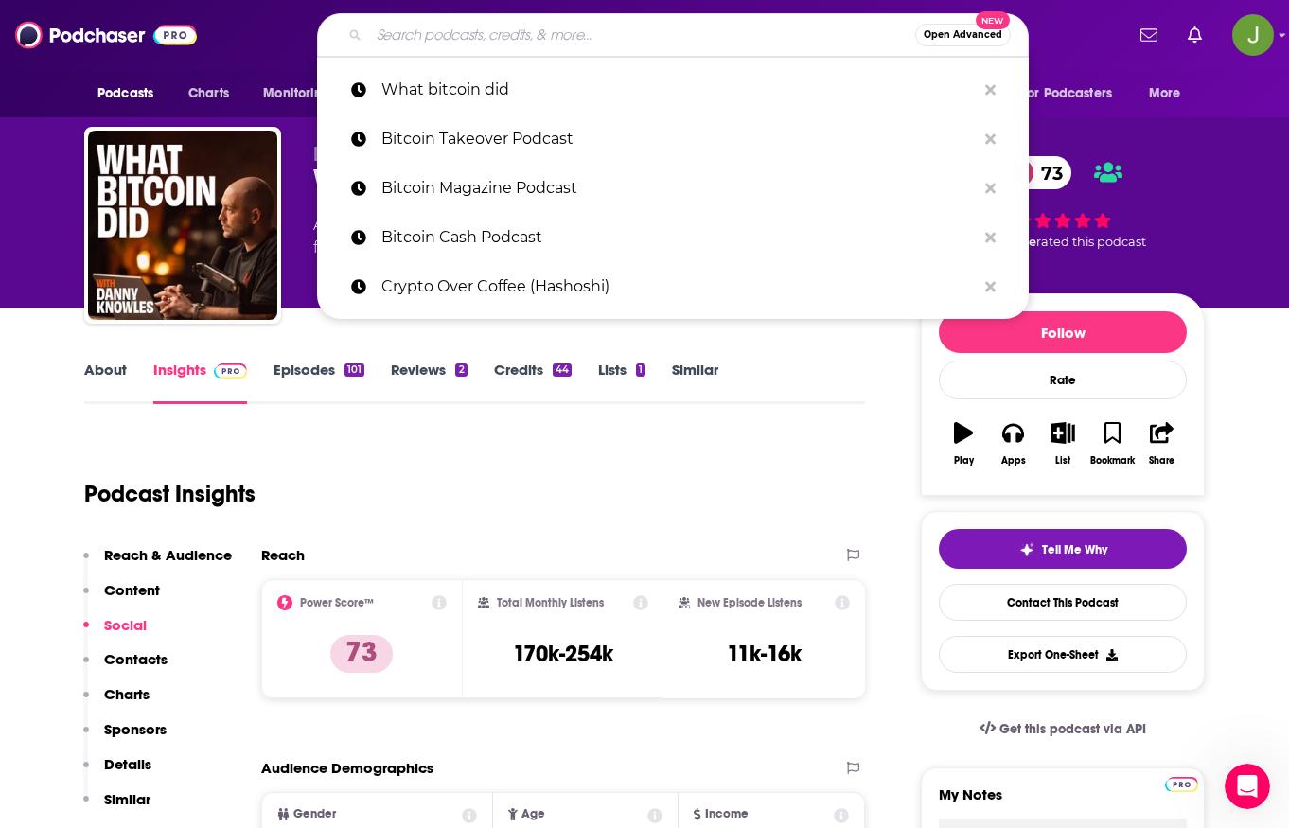
paste input "TFTC Bitcoin podcast"
type input "TFTC Bitcoin podcast"
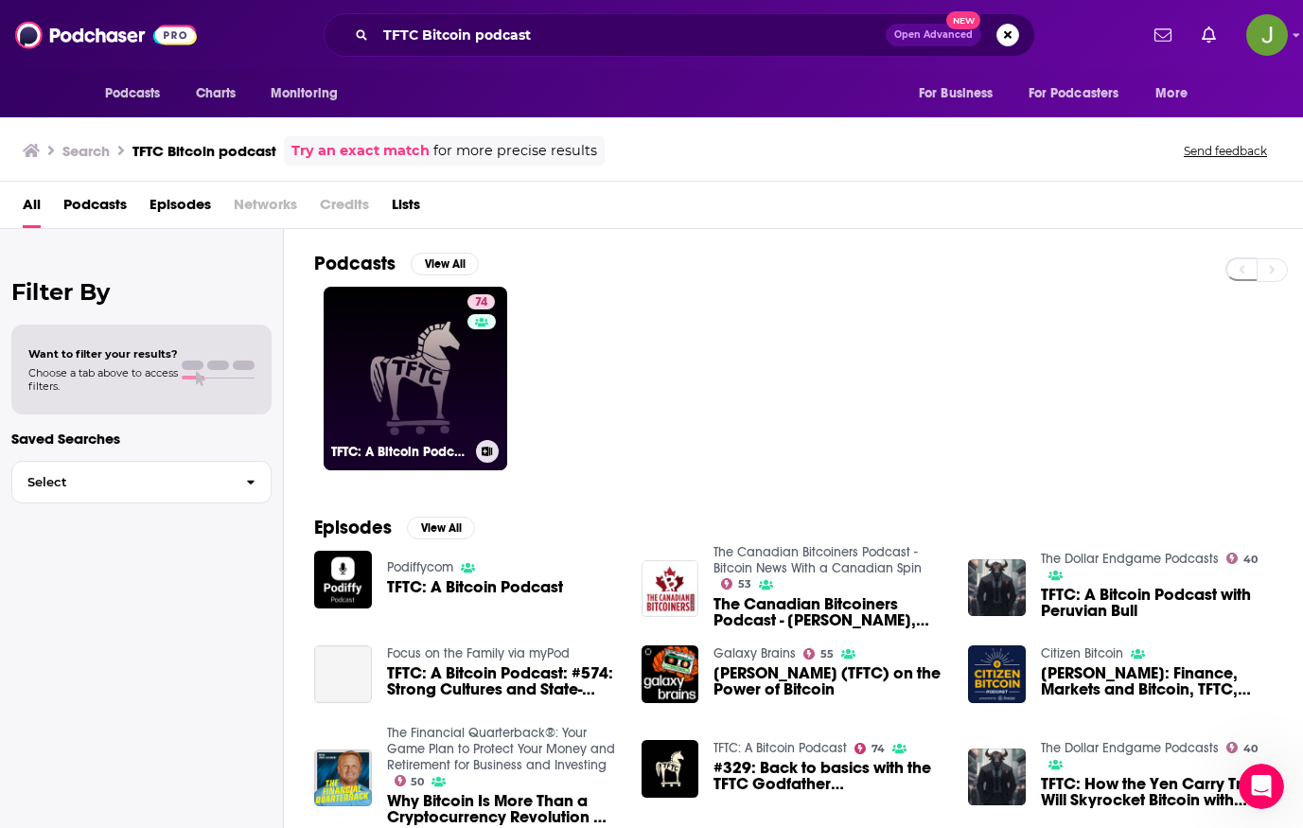
click at [470, 373] on div "74" at bounding box center [484, 367] width 32 height 146
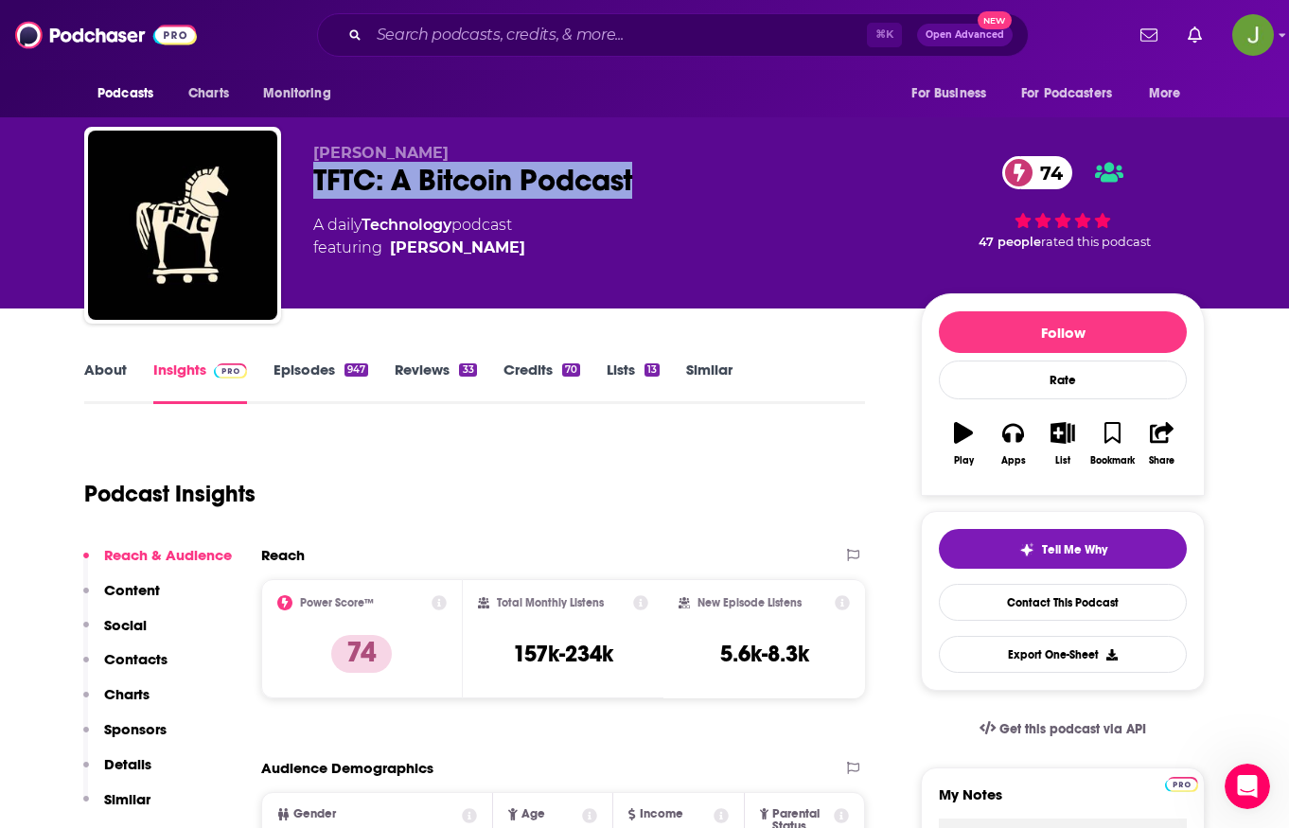
drag, startPoint x: 302, startPoint y: 182, endPoint x: 650, endPoint y: 189, distance: 348.4
click at [650, 189] on div "[PERSON_NAME] TFTC: A Bitcoin Podcast 74 A daily Technology podcast featuring […" at bounding box center [644, 229] width 1121 height 204
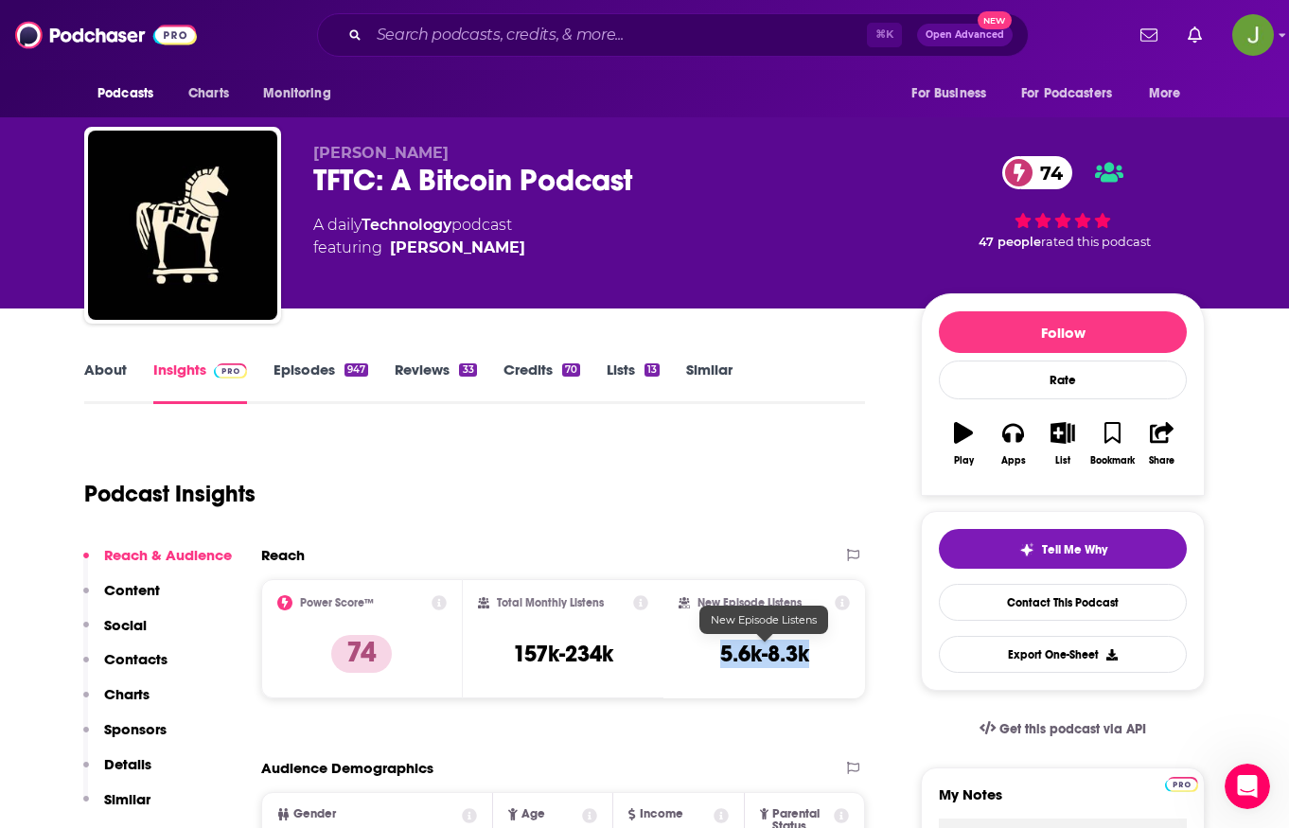
drag, startPoint x: 718, startPoint y: 656, endPoint x: 809, endPoint y: 660, distance: 91.0
click at [809, 660] on h3 "5.6k-8.3k" at bounding box center [764, 654] width 89 height 28
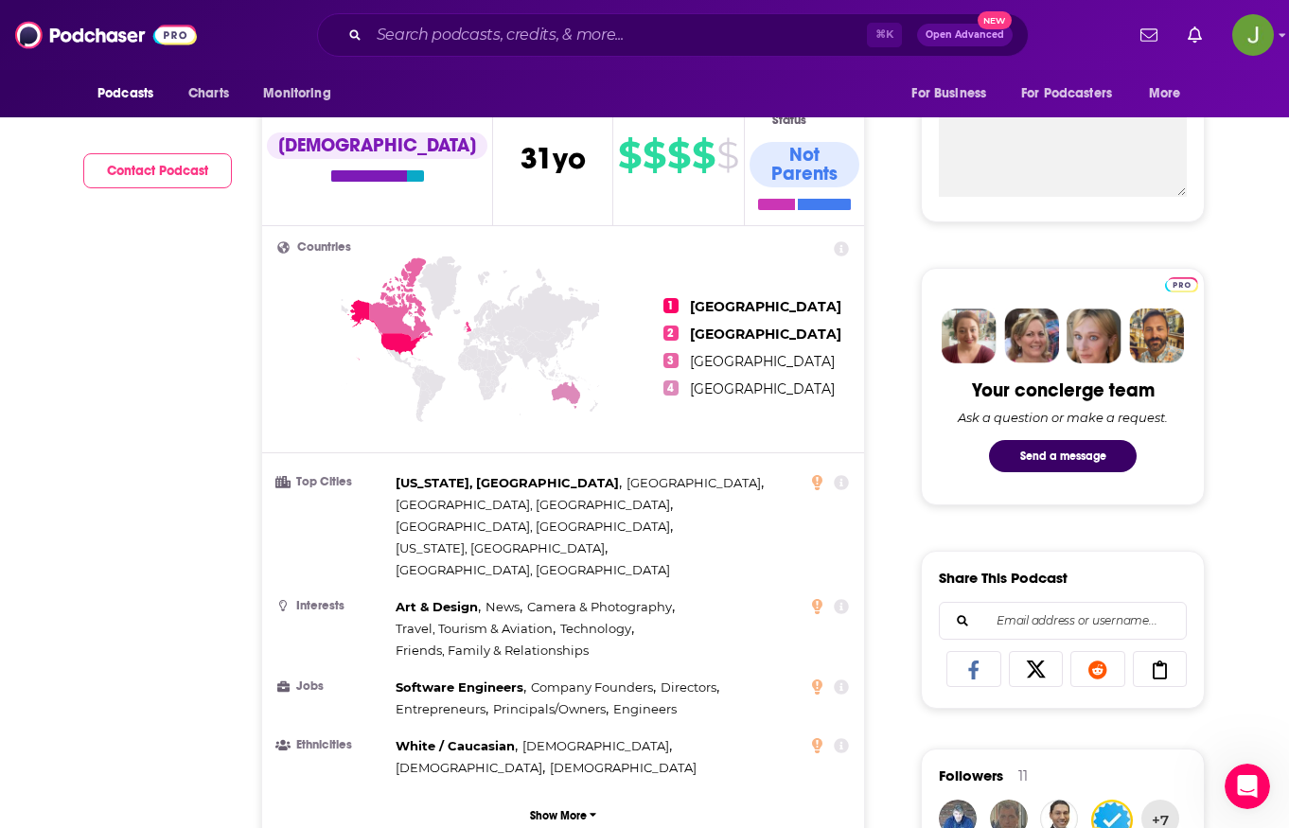
scroll to position [332, 0]
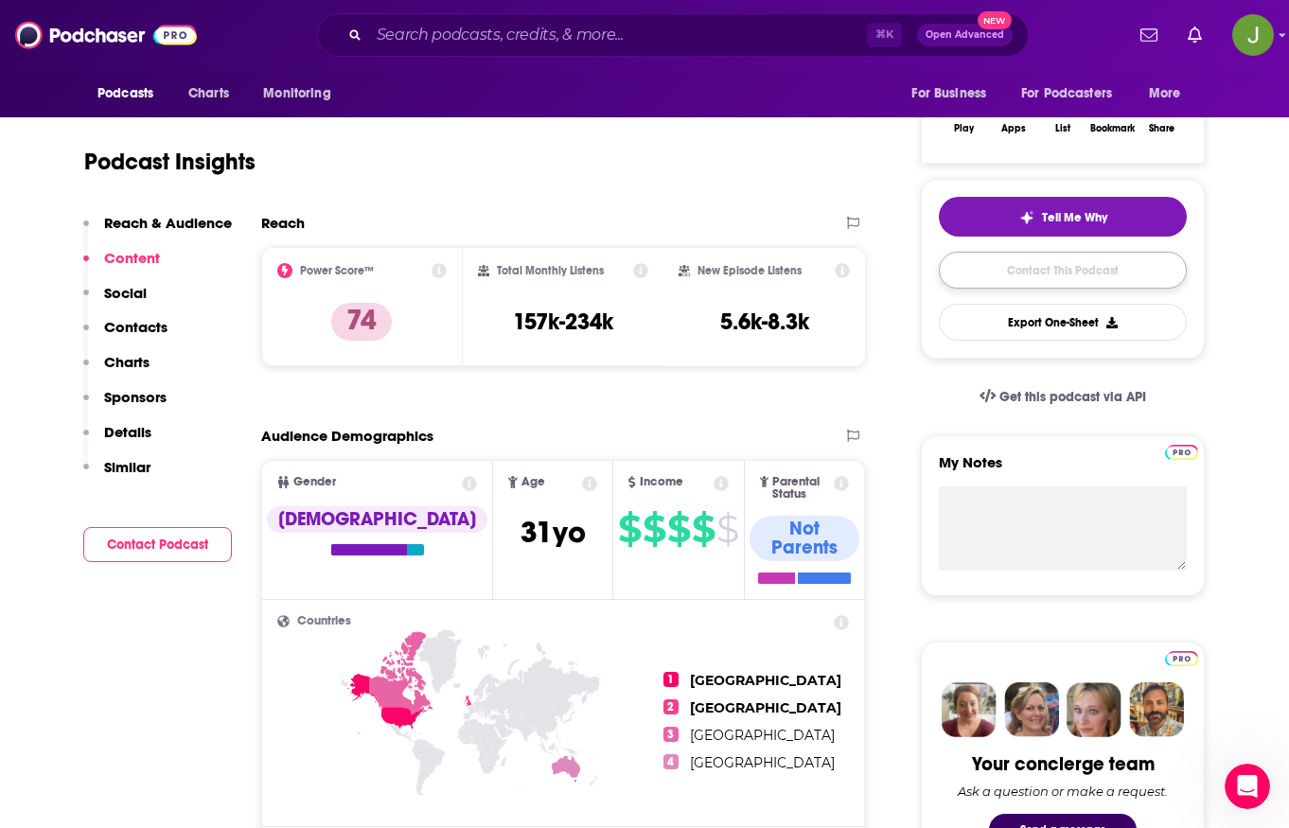
click at [1043, 289] on link "Contact This Podcast" at bounding box center [1063, 270] width 248 height 37
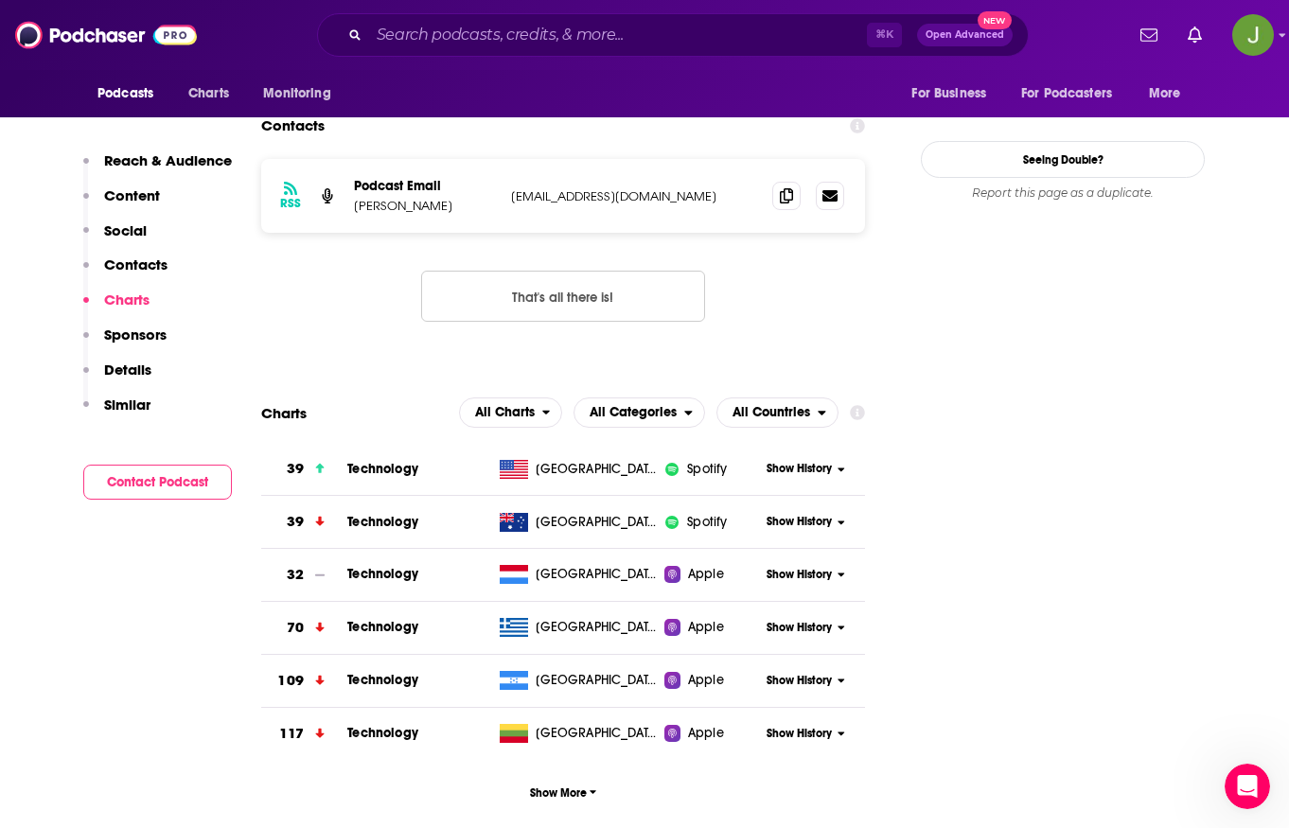
scroll to position [1743, 0]
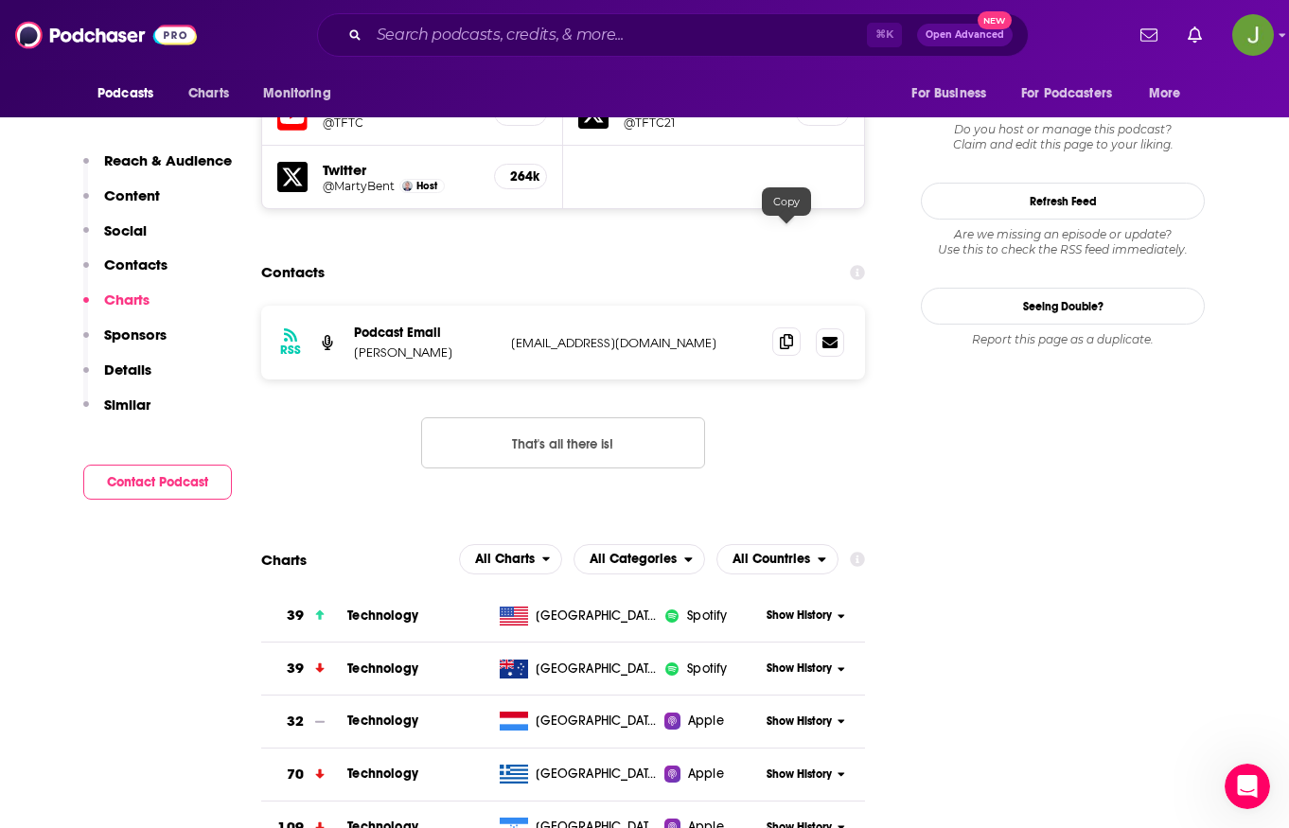
click at [790, 334] on icon at bounding box center [786, 341] width 13 height 15
drag, startPoint x: 421, startPoint y: 251, endPoint x: 357, endPoint y: 251, distance: 64.4
click at [357, 345] on p "[PERSON_NAME]" at bounding box center [425, 353] width 142 height 16
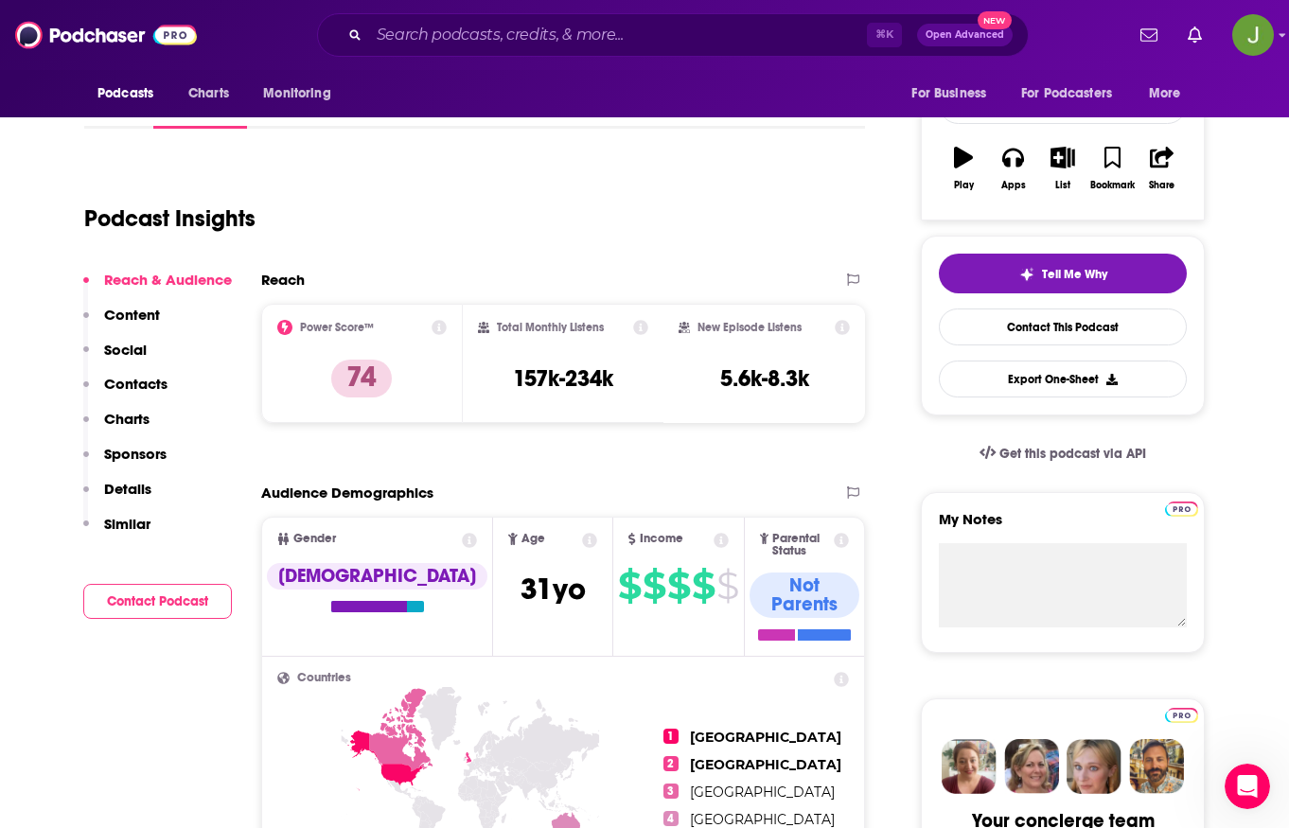
scroll to position [0, 0]
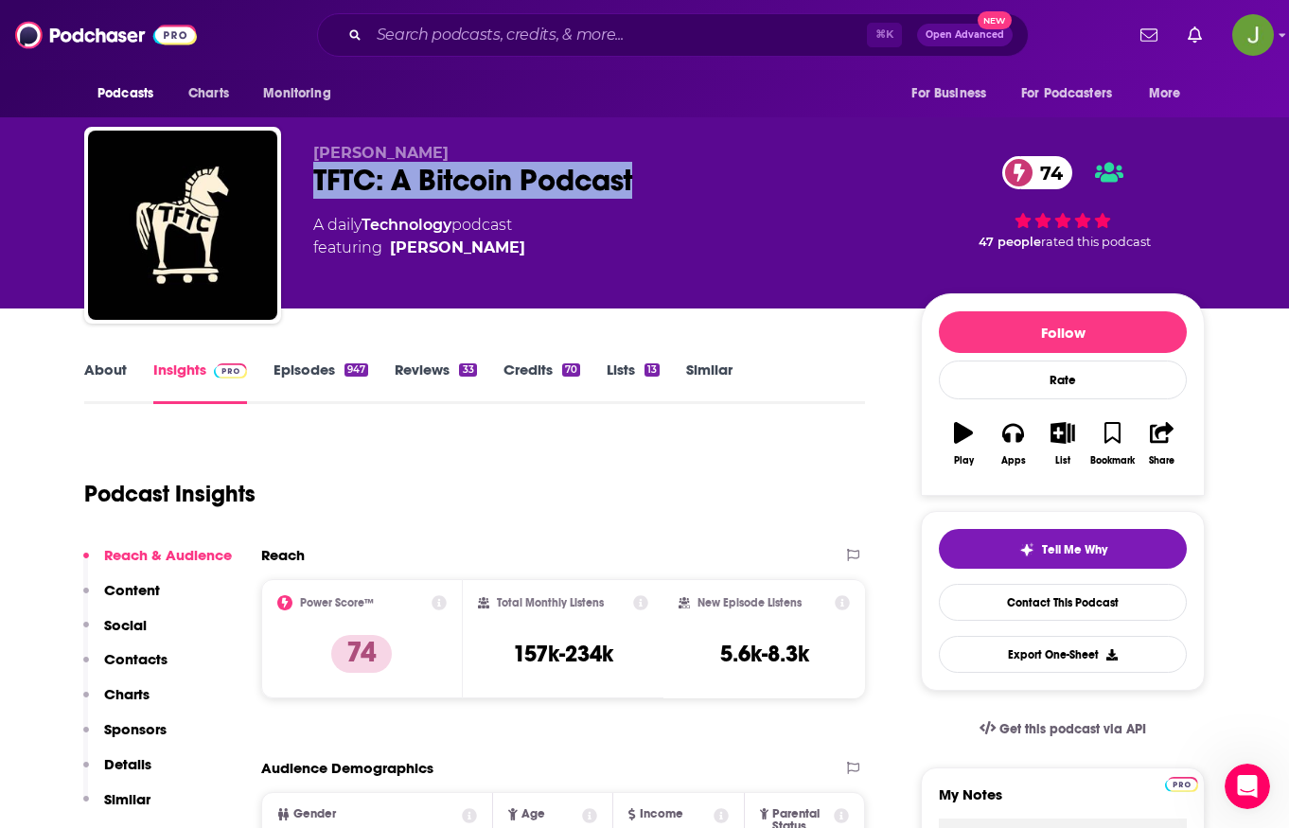
drag, startPoint x: 642, startPoint y: 185, endPoint x: 309, endPoint y: 185, distance: 333.2
click at [309, 185] on div "[PERSON_NAME] TFTC: A Bitcoin Podcast 74 A daily Technology podcast featuring […" at bounding box center [644, 229] width 1121 height 204
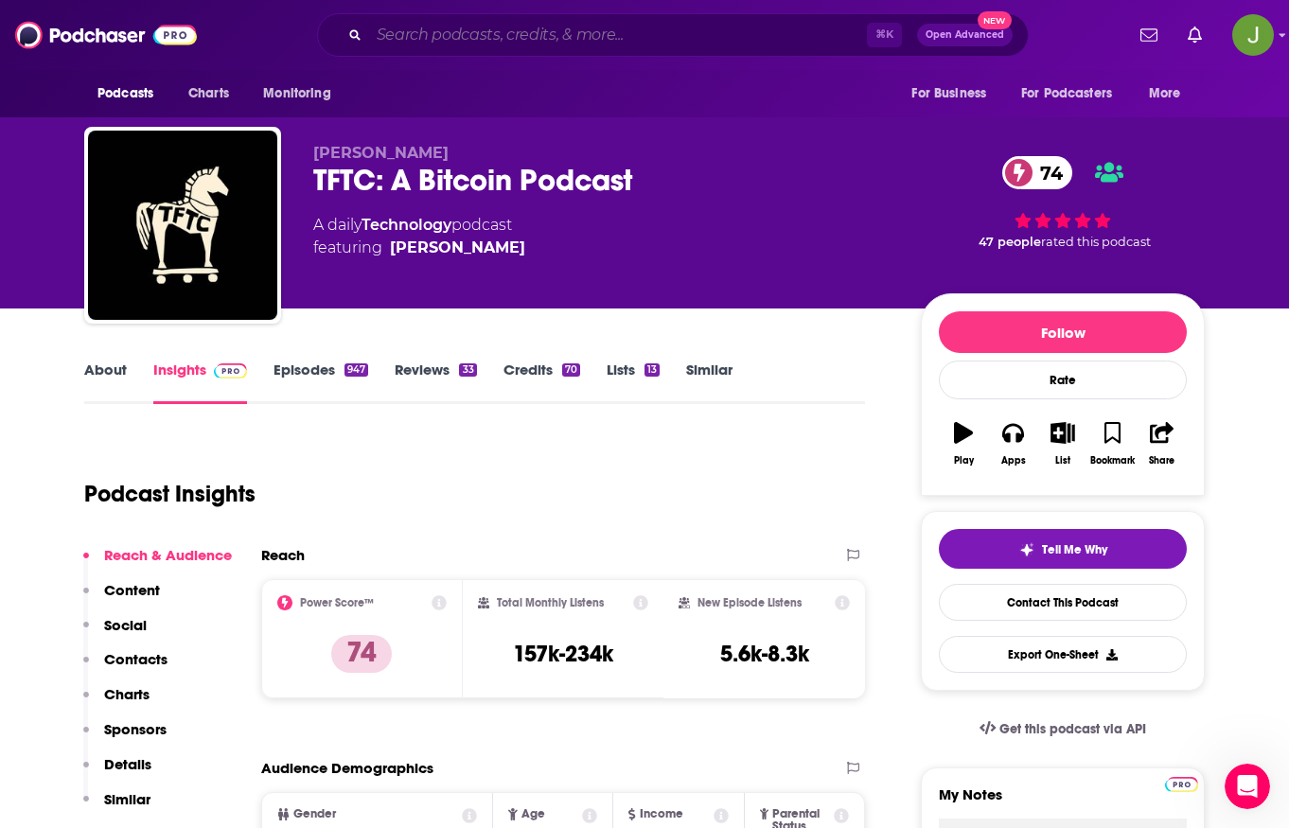
click at [550, 37] on input "Search podcasts, credits, & more..." at bounding box center [618, 35] width 498 height 30
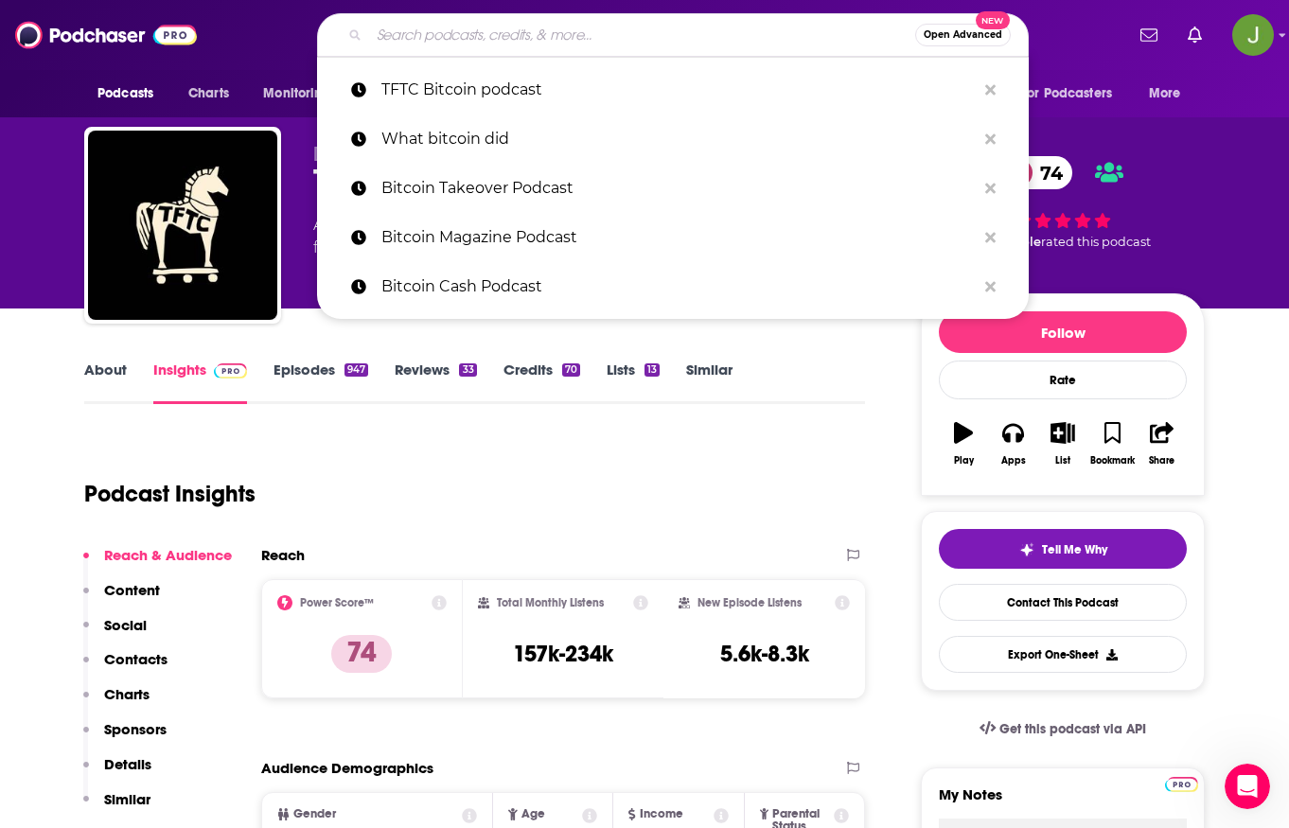
paste input "The Bitcoin Podcast"
type input "The Bitcoin Podcast"
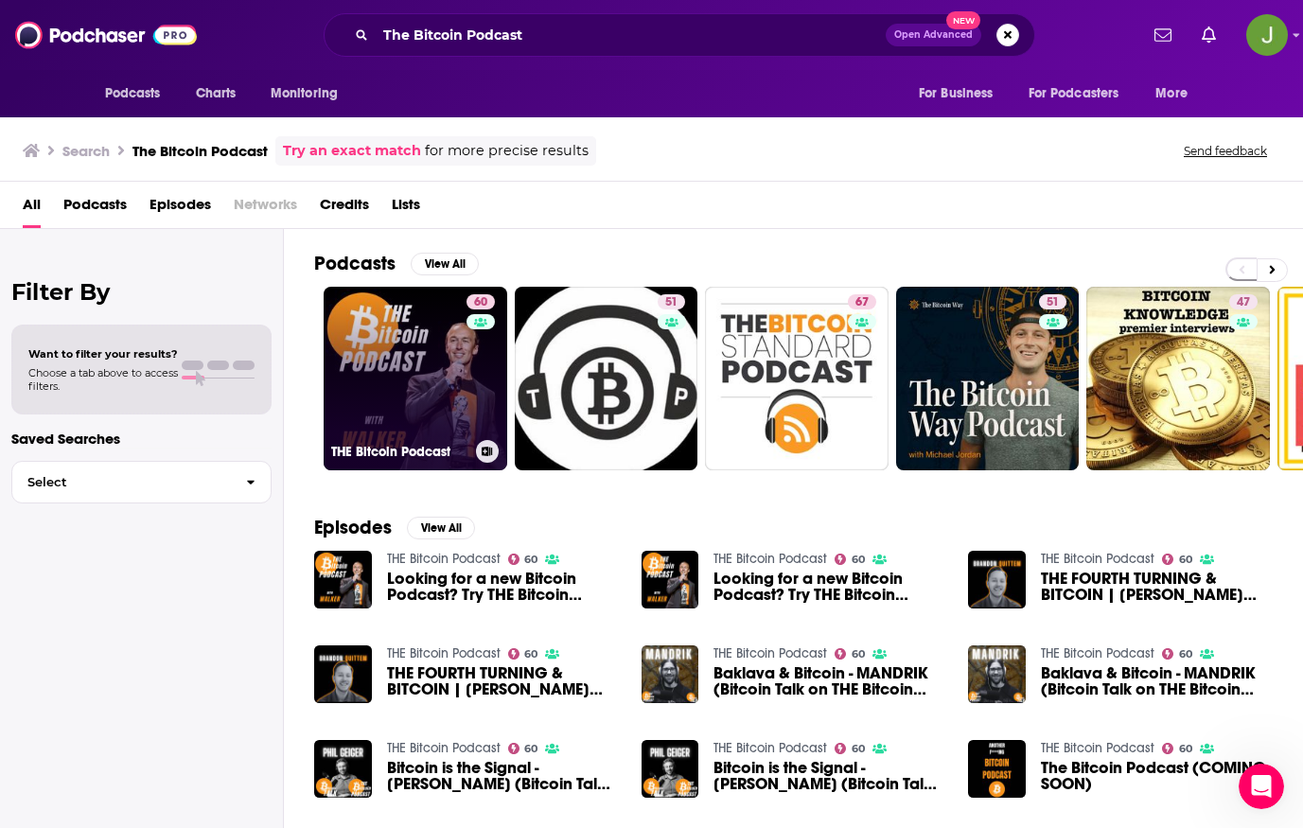
click at [450, 409] on link "60 THE Bitcoin Podcast" at bounding box center [416, 379] width 184 height 184
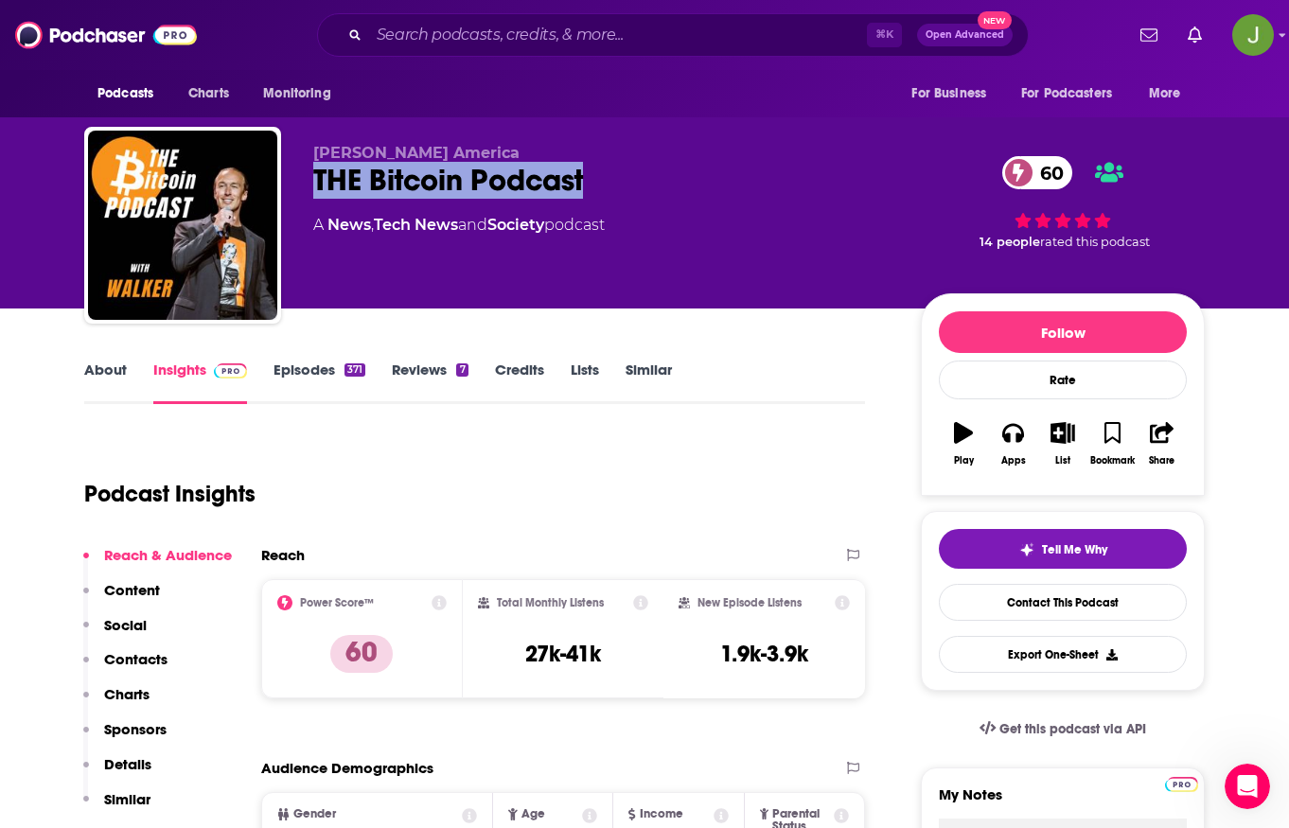
drag, startPoint x: 295, startPoint y: 181, endPoint x: 584, endPoint y: 186, distance: 288.7
click at [584, 186] on div "[PERSON_NAME] America THE Bitcoin Podcast 60 A News , Tech News and Society pod…" at bounding box center [644, 229] width 1121 height 204
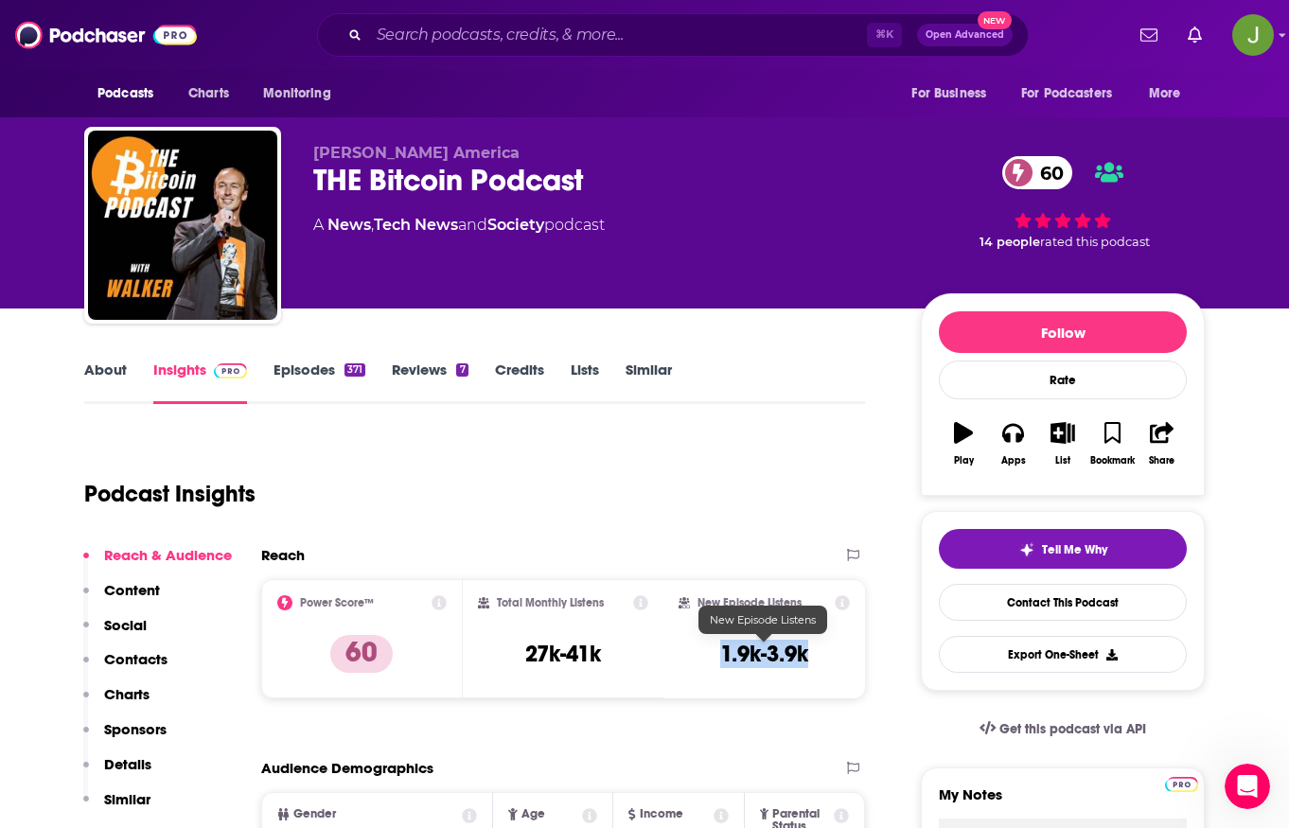
drag, startPoint x: 808, startPoint y: 658, endPoint x: 721, endPoint y: 662, distance: 87.2
click at [721, 662] on h3 "1.9k-3.9k" at bounding box center [764, 654] width 88 height 28
click at [1037, 594] on link "Contact This Podcast" at bounding box center [1063, 602] width 248 height 37
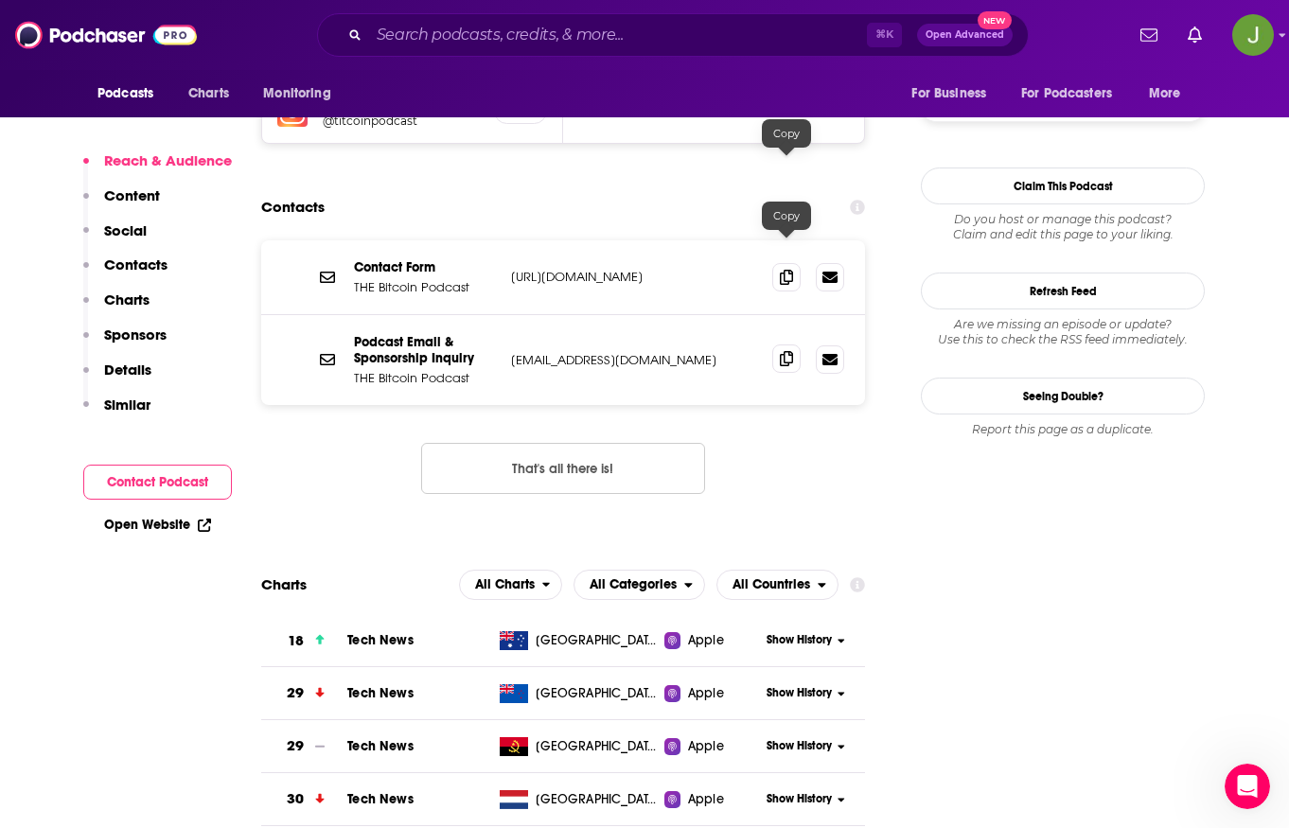
scroll to position [1618, 0]
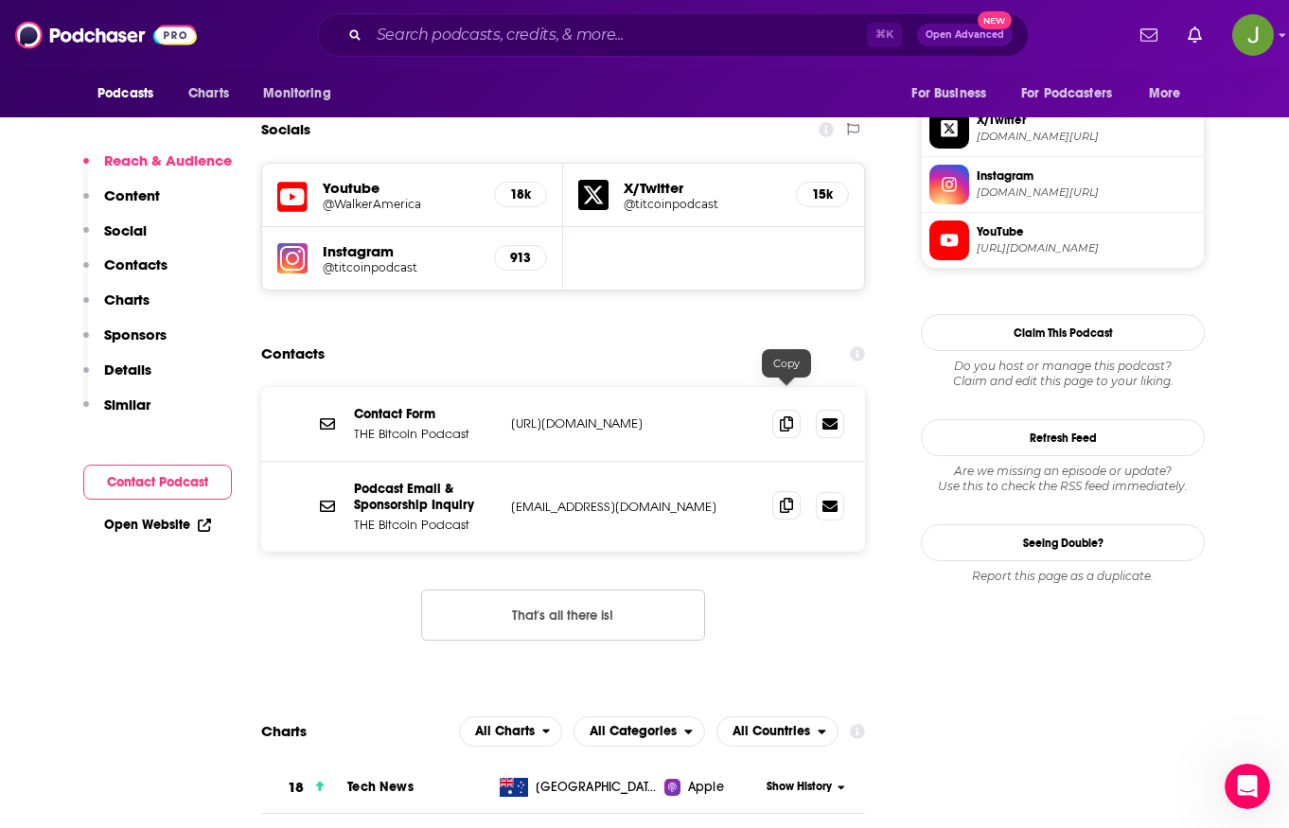
click at [790, 498] on icon at bounding box center [786, 505] width 13 height 15
drag, startPoint x: 478, startPoint y: 418, endPoint x: 351, endPoint y: 415, distance: 126.9
click at [351, 462] on div "Podcast Email & Sponsorship Inquiry THE Bitcoin Podcast [EMAIL_ADDRESS][DOMAIN_…" at bounding box center [563, 507] width 604 height 90
